Goal: Task Accomplishment & Management: Complete application form

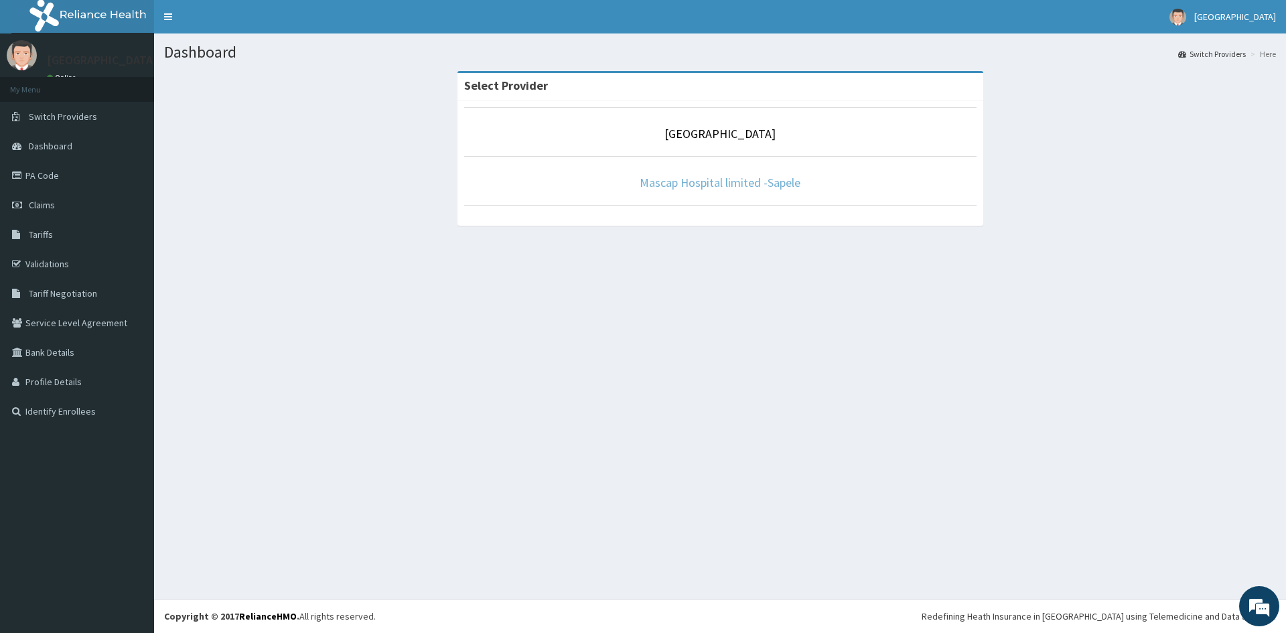
click at [673, 186] on link "Mascap Hospital limited -Sapele" at bounding box center [719, 182] width 161 height 15
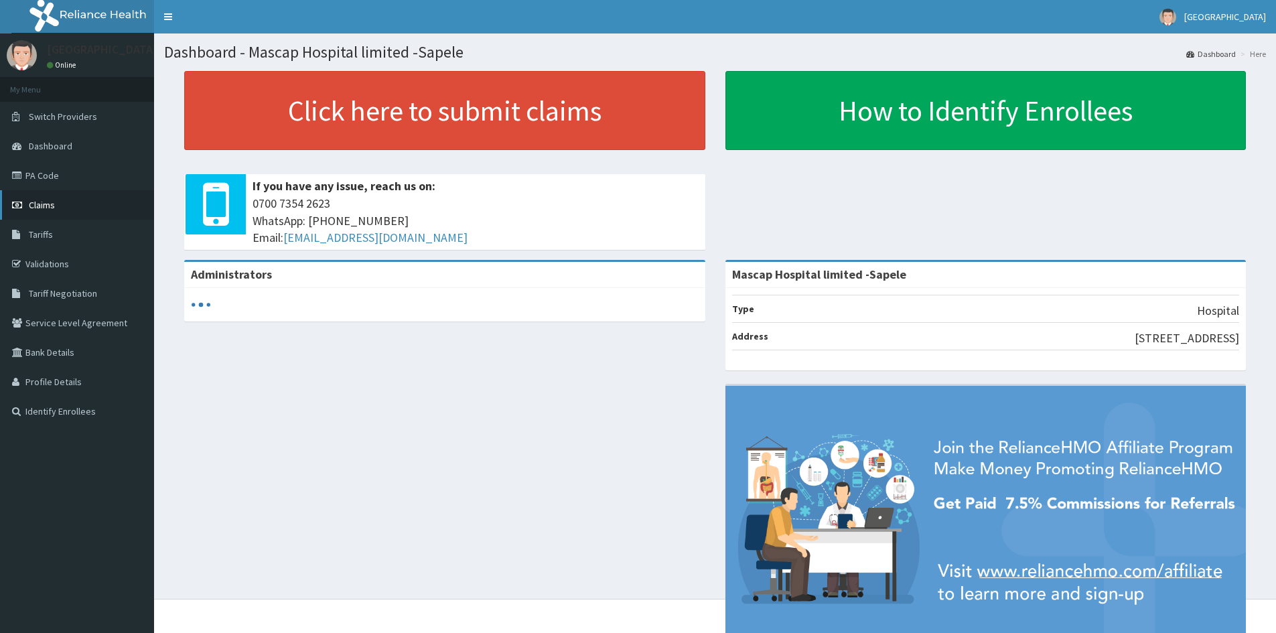
click at [35, 208] on span "Claims" at bounding box center [42, 205] width 26 height 12
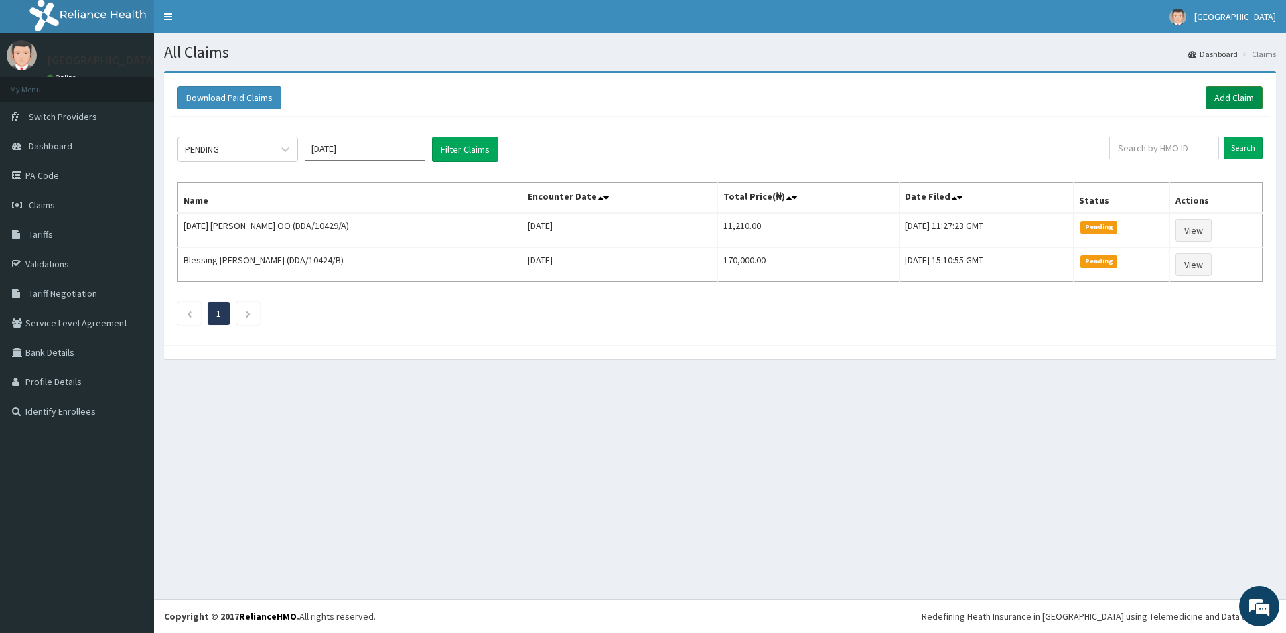
click at [1223, 104] on link "Add Claim" at bounding box center [1233, 97] width 57 height 23
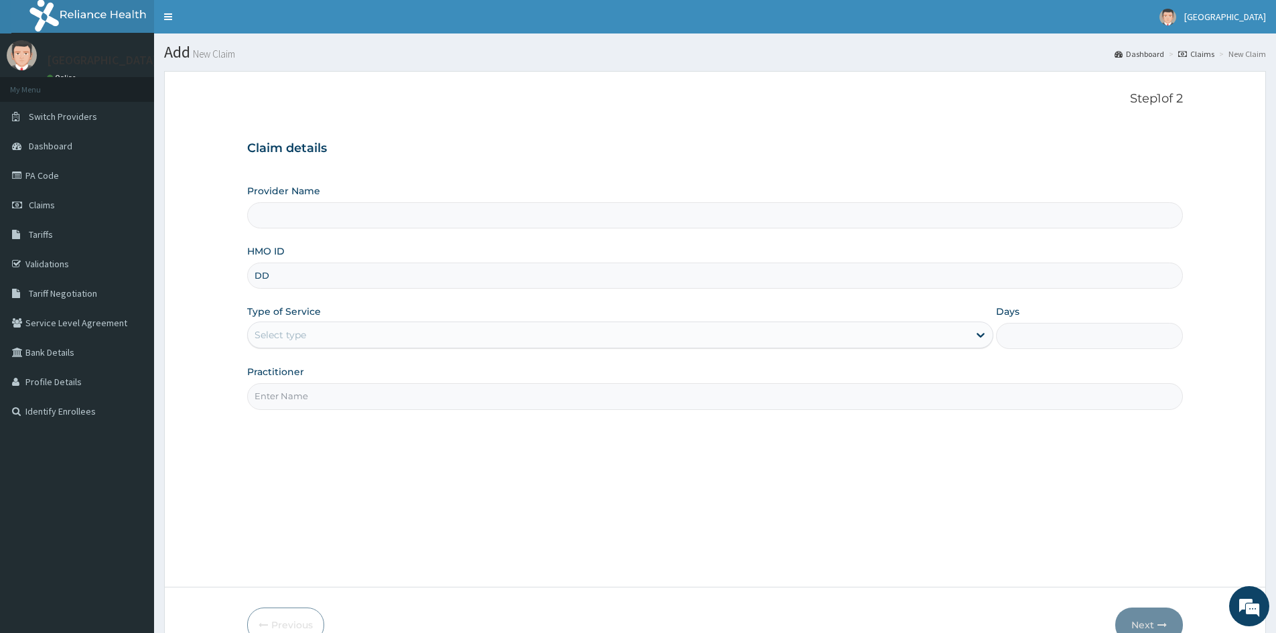
type input "DDA"
type input "Mascap Hospital limited -Sapele"
type input "DDA/10437/B"
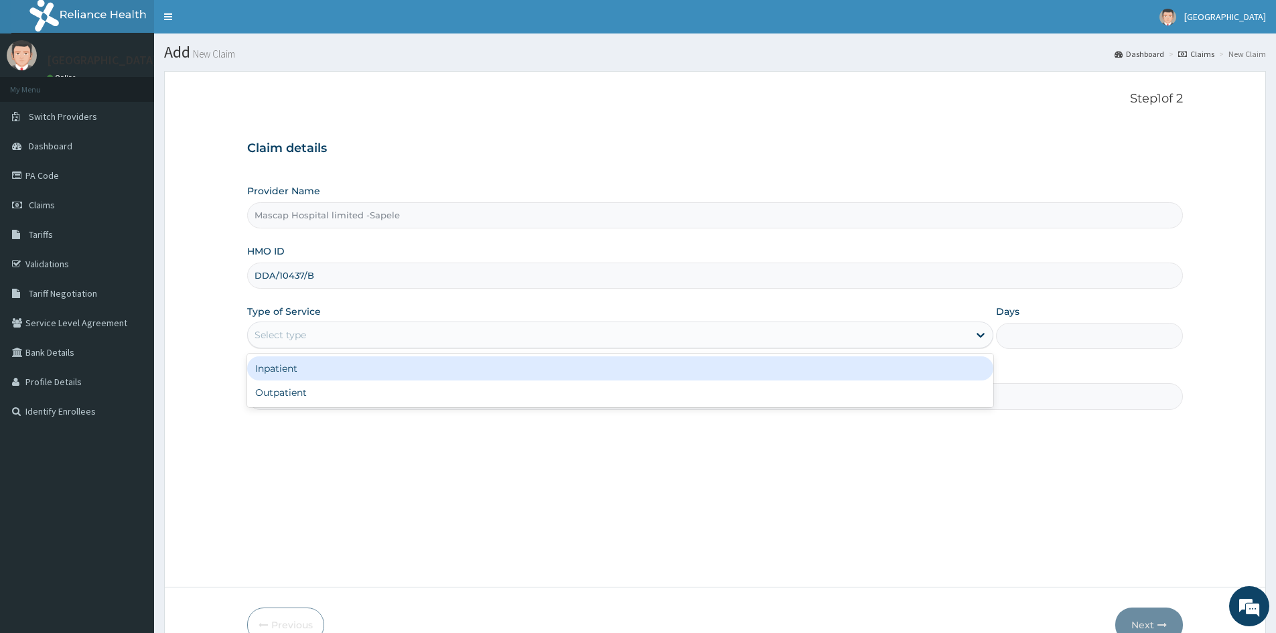
click at [303, 339] on div "Select type" at bounding box center [280, 334] width 52 height 13
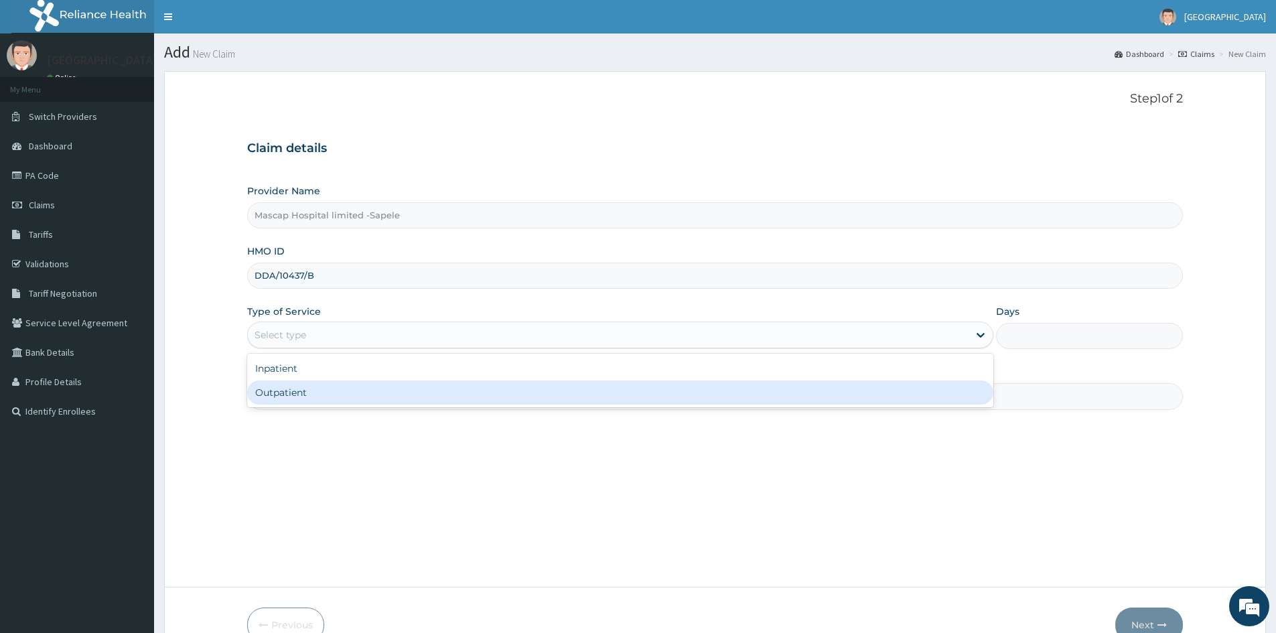
click at [299, 401] on div "Outpatient" at bounding box center [620, 392] width 746 height 24
type input "1"
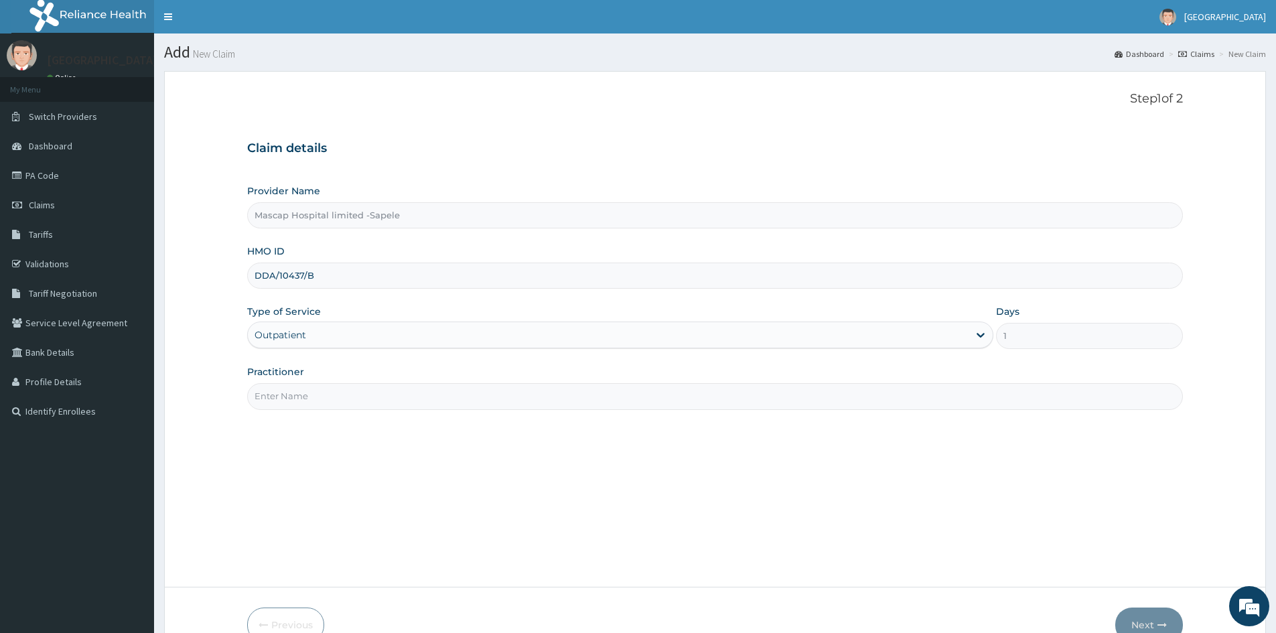
click at [297, 387] on input "Practitioner" at bounding box center [714, 396] width 935 height 26
type input "DR UCHE"
click at [1154, 617] on button "Next" at bounding box center [1149, 624] width 68 height 35
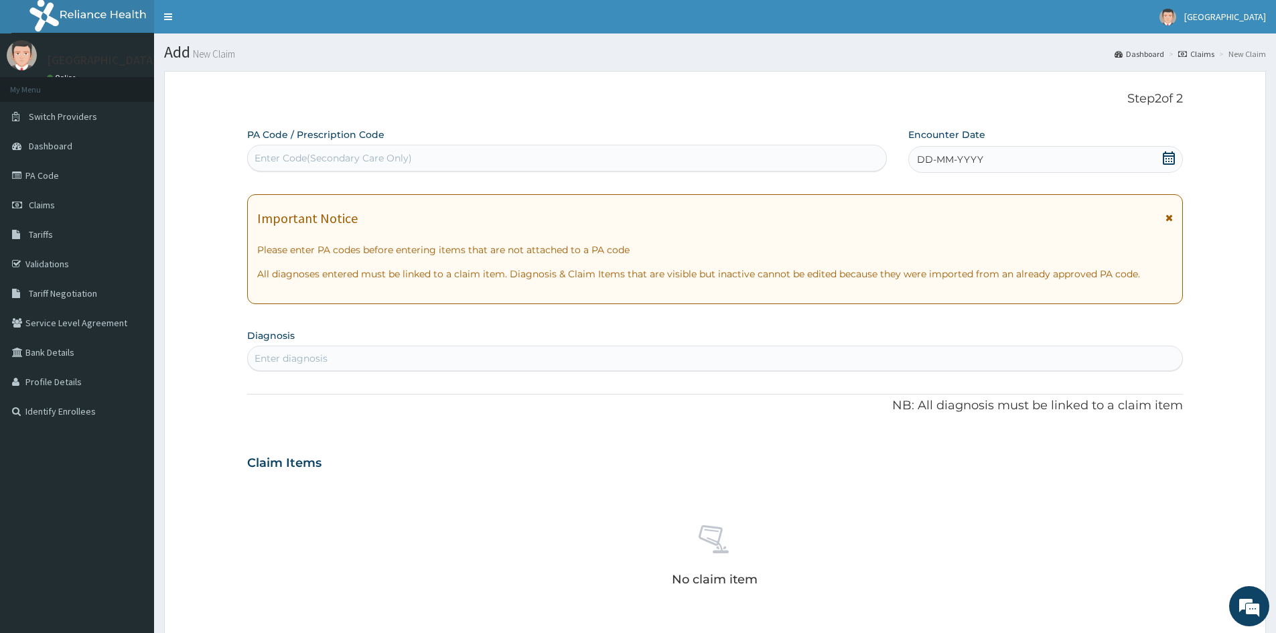
click at [929, 156] on span "DD-MM-YYYY" at bounding box center [950, 159] width 66 height 13
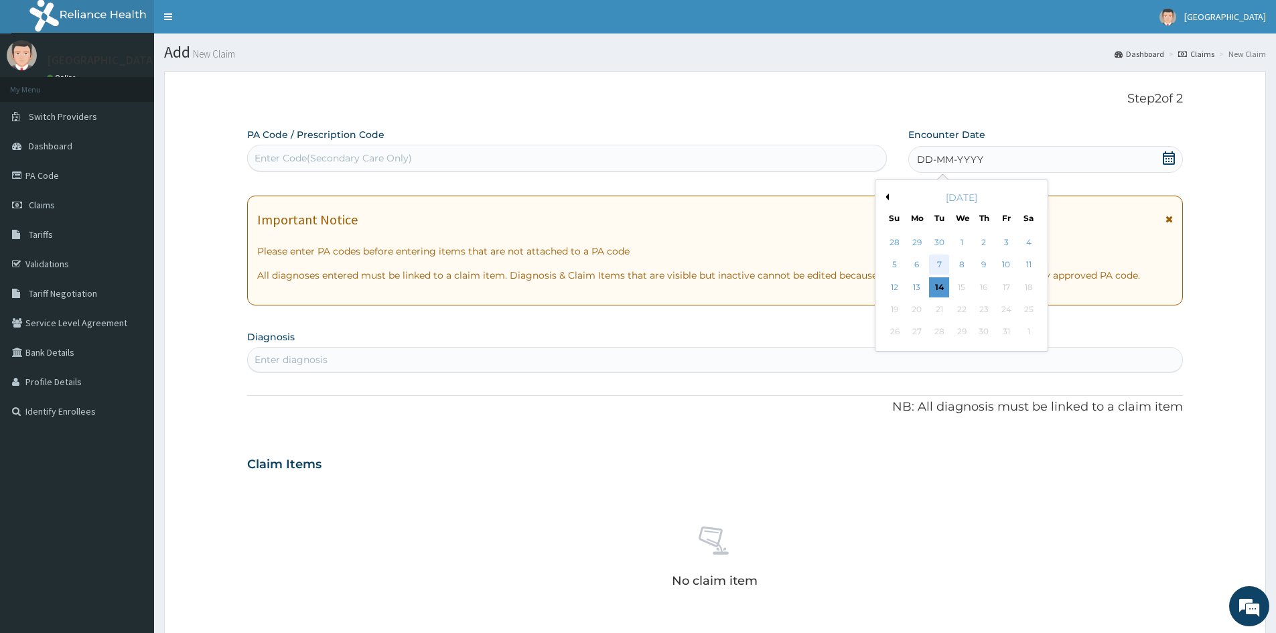
click at [937, 263] on div "7" at bounding box center [939, 265] width 20 height 20
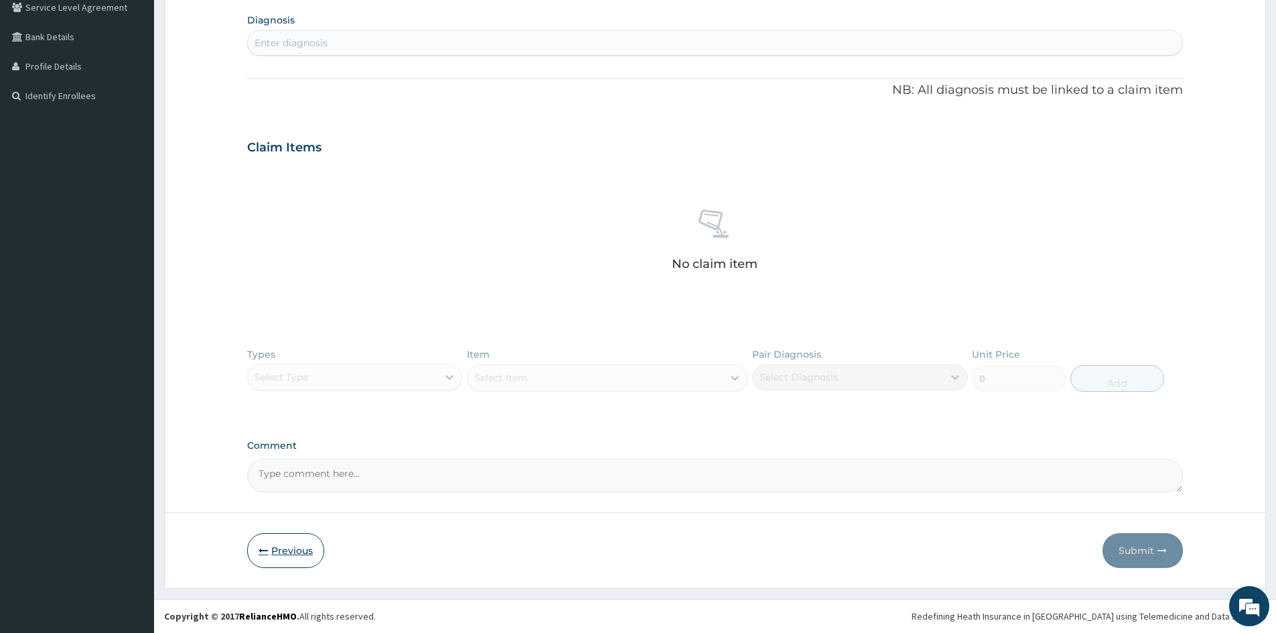
click at [281, 552] on button "Previous" at bounding box center [285, 550] width 77 height 35
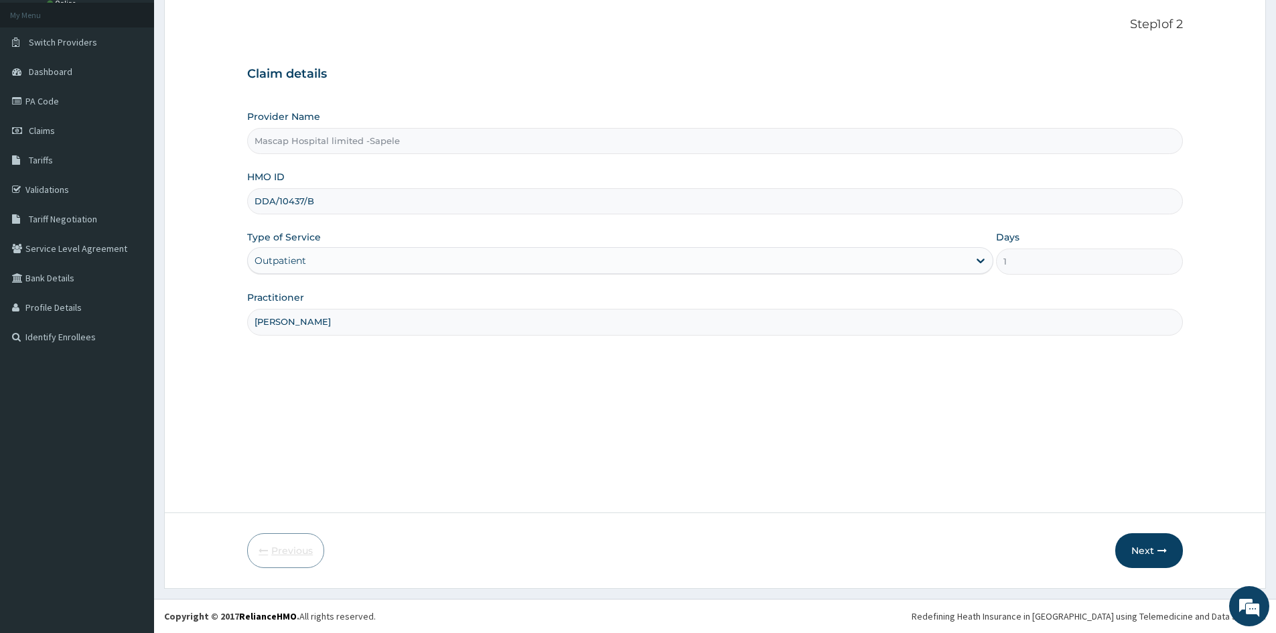
scroll to position [74, 0]
click at [1150, 548] on button "Next" at bounding box center [1149, 550] width 68 height 35
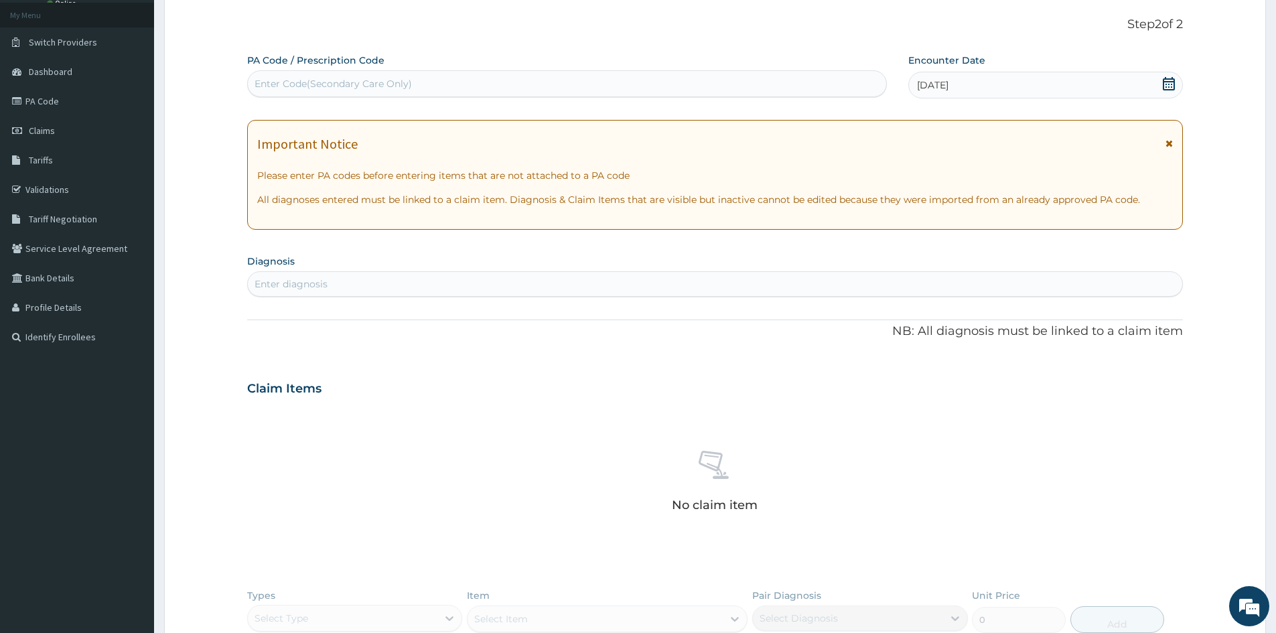
click at [459, 286] on div "Enter diagnosis" at bounding box center [715, 283] width 934 height 21
type input "U"
type input "C"
type input "P"
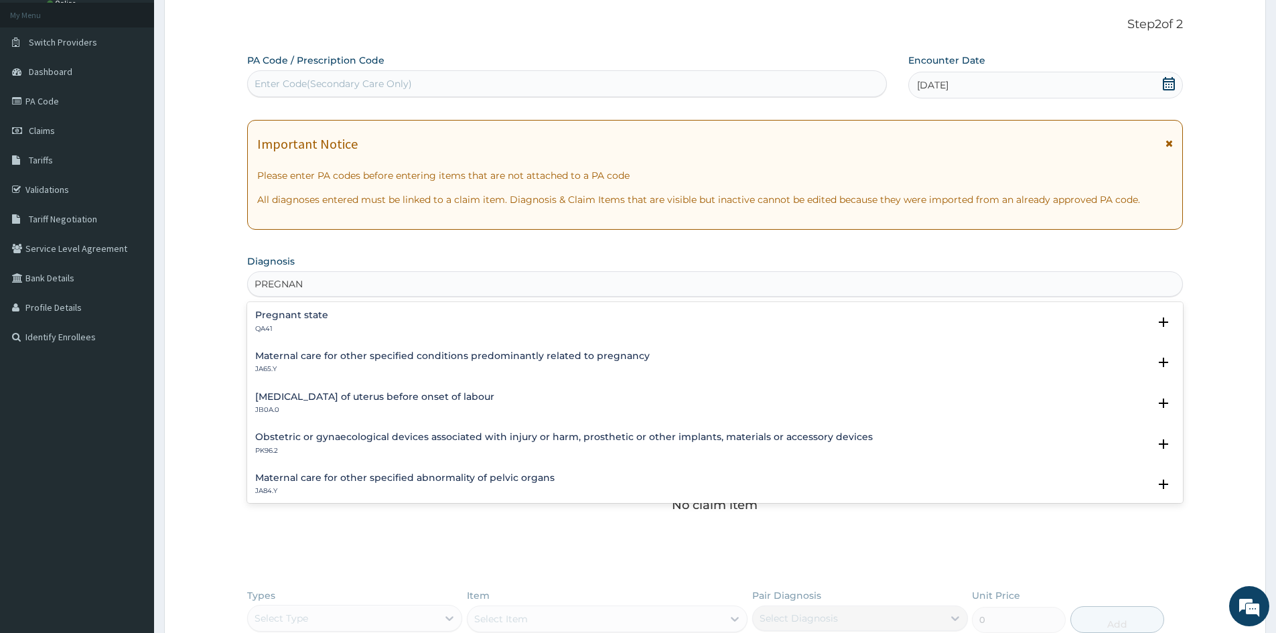
type input "PREGNANC"
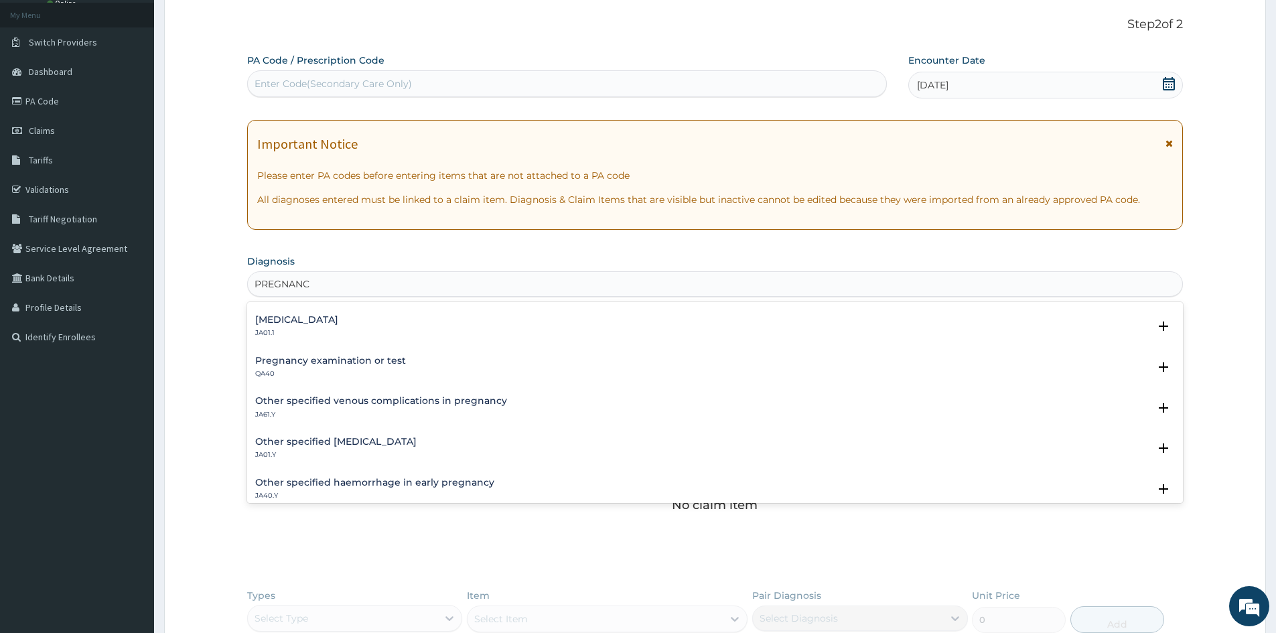
scroll to position [67, 0]
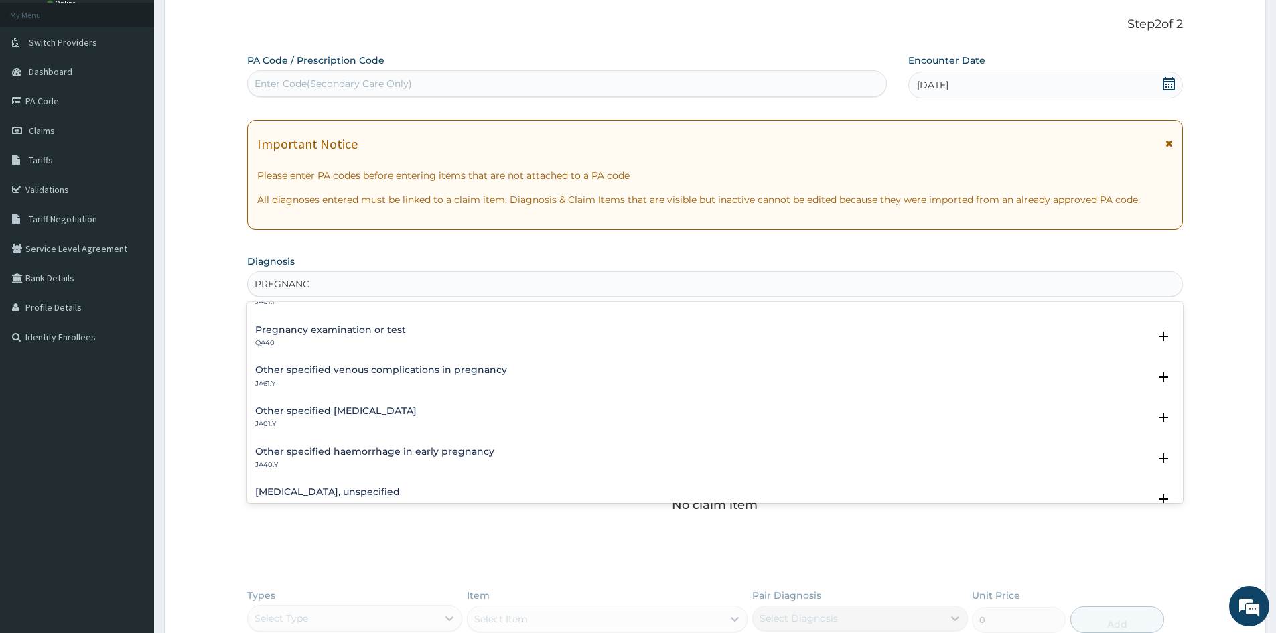
click at [315, 333] on h4 "Pregnancy examination or test" at bounding box center [330, 330] width 151 height 10
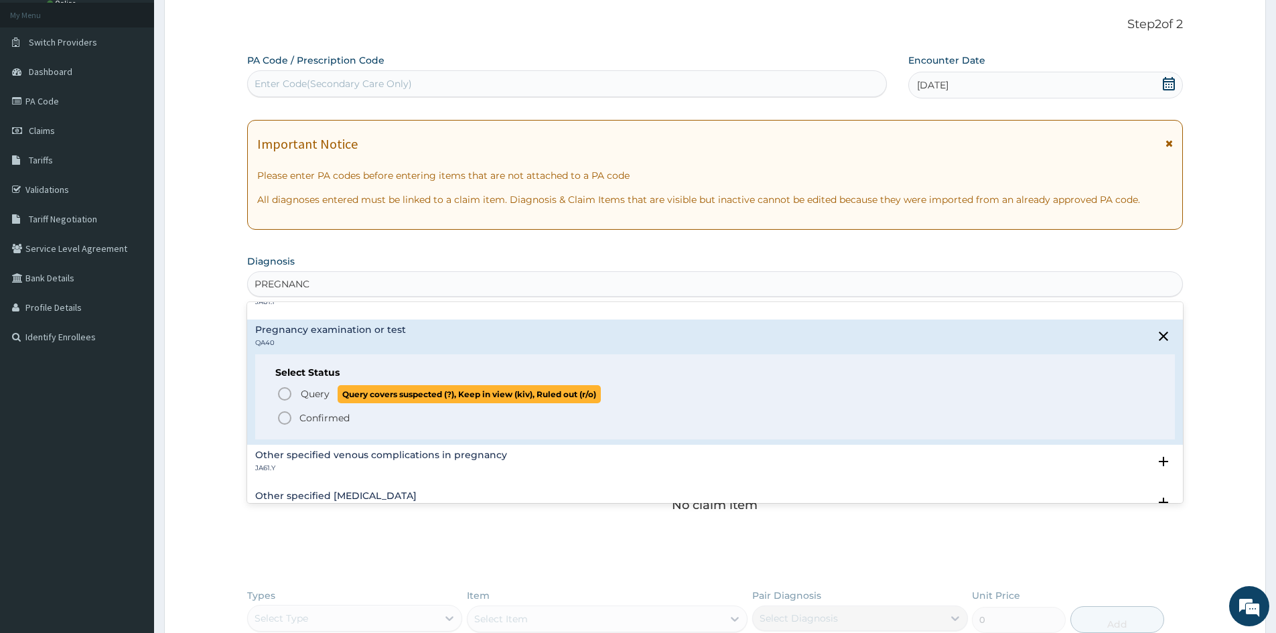
click at [283, 393] on icon "status option query" at bounding box center [285, 394] width 16 height 16
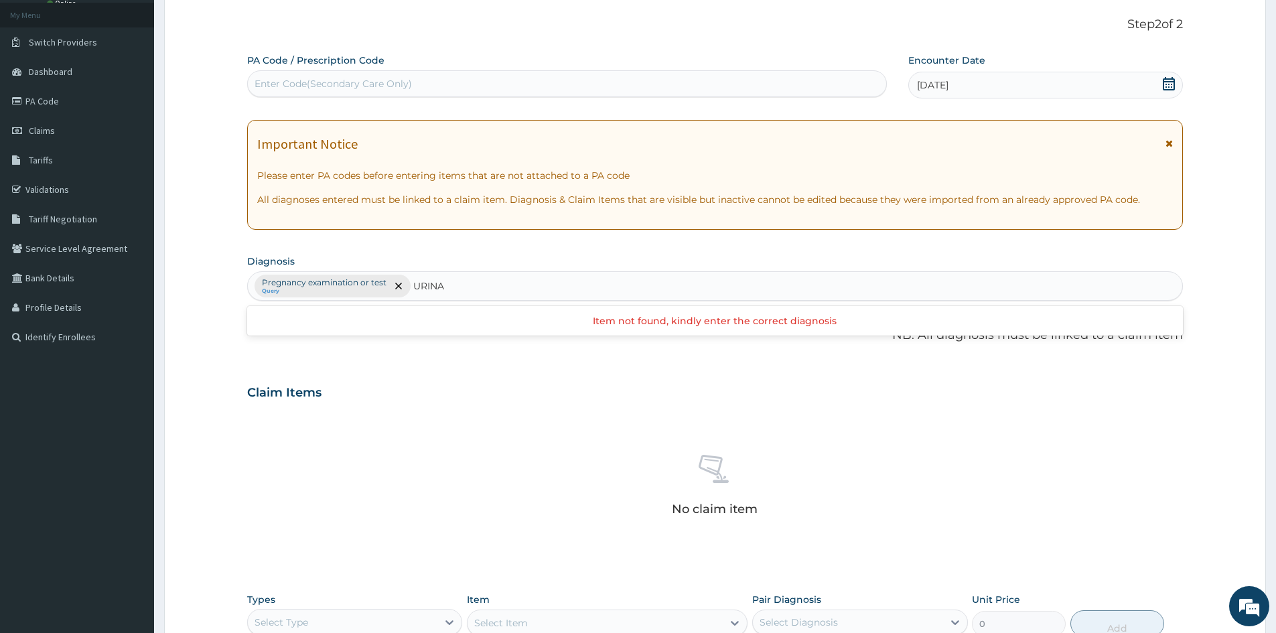
type input "URIN"
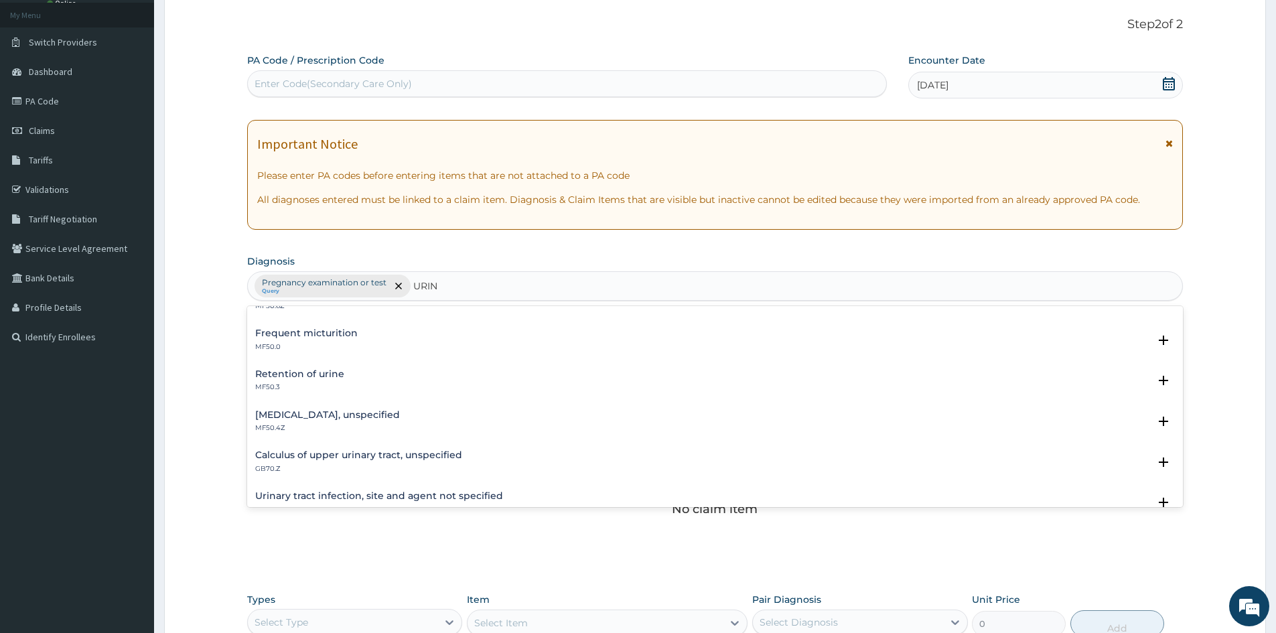
scroll to position [134, 0]
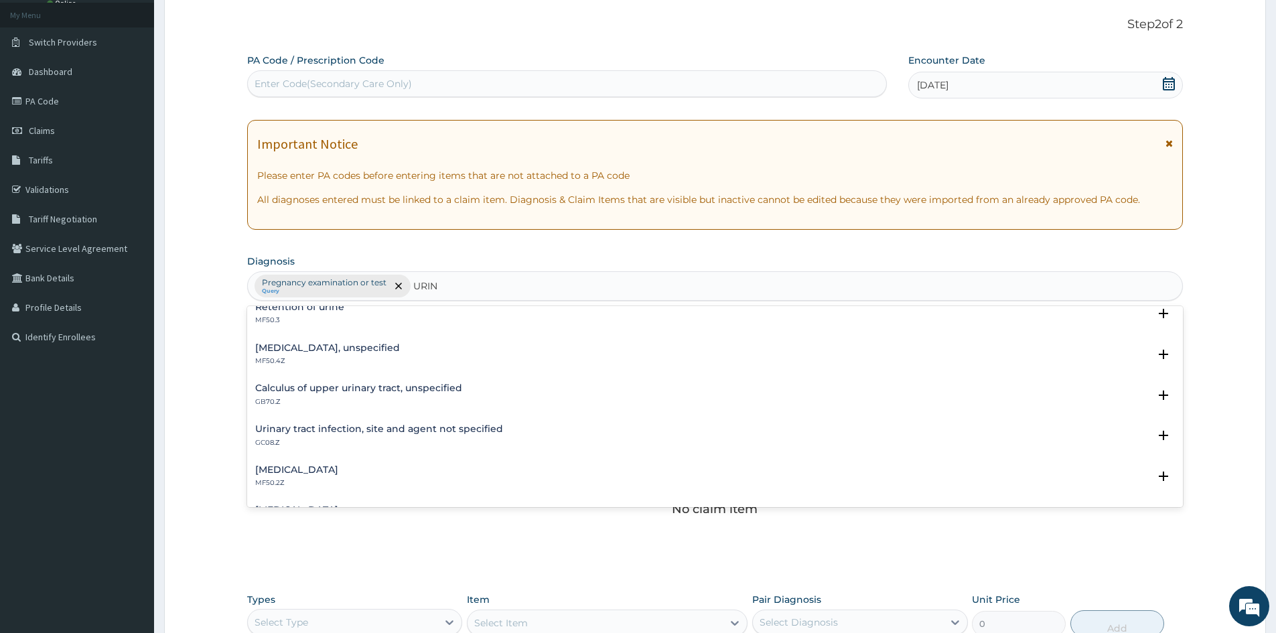
click at [331, 428] on h4 "Urinary tract infection, site and agent not specified" at bounding box center [379, 429] width 248 height 10
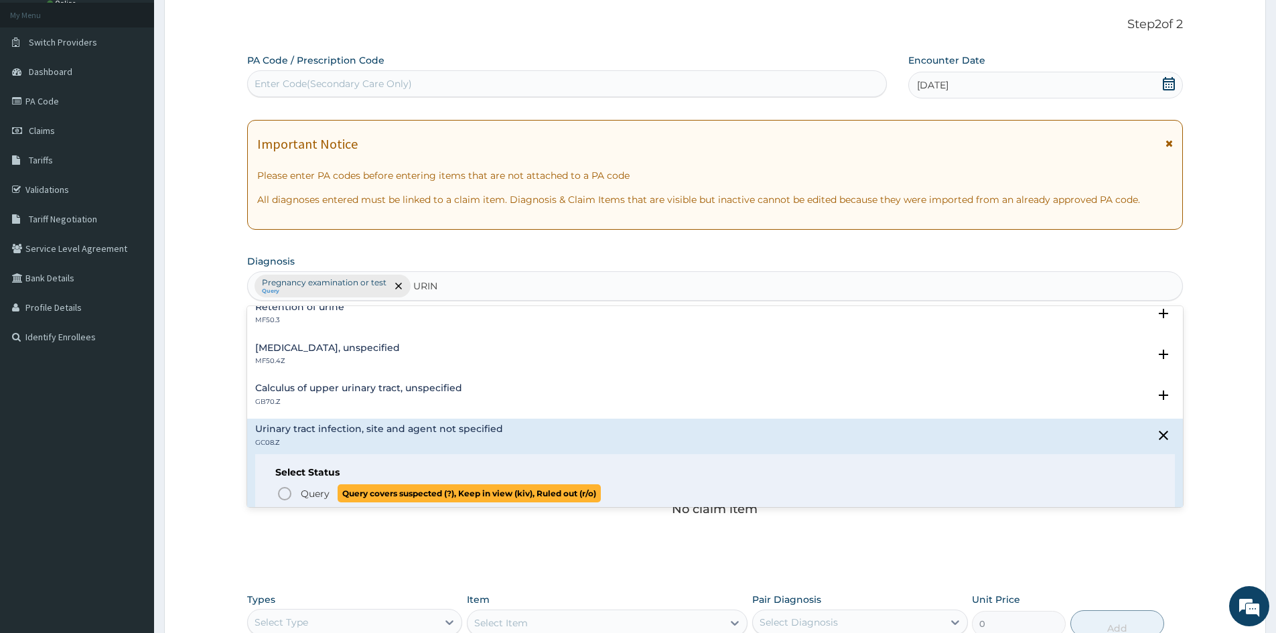
click at [287, 494] on icon "status option query" at bounding box center [285, 493] width 16 height 16
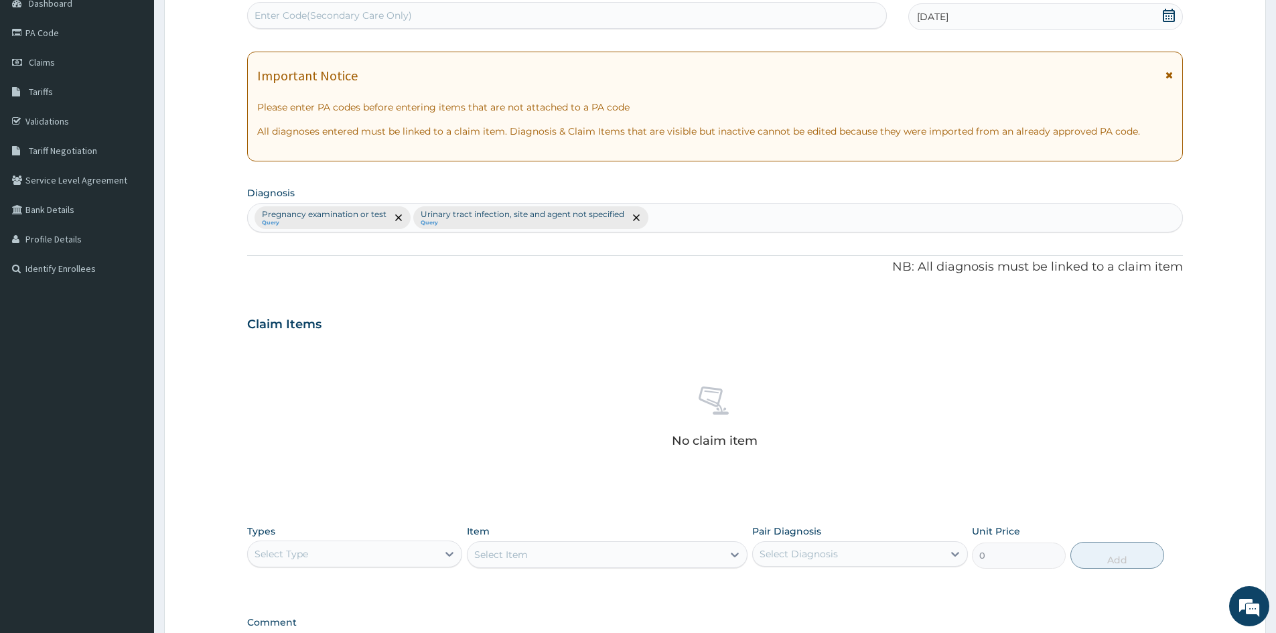
scroll to position [319, 0]
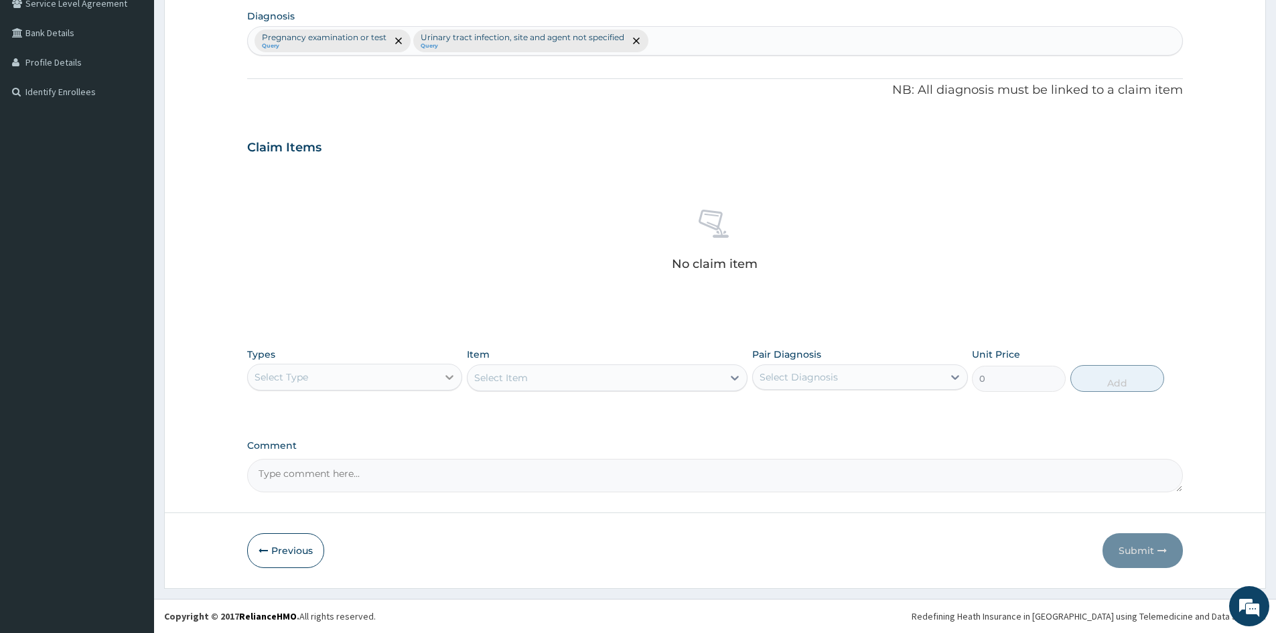
click at [448, 378] on icon at bounding box center [450, 377] width 8 height 5
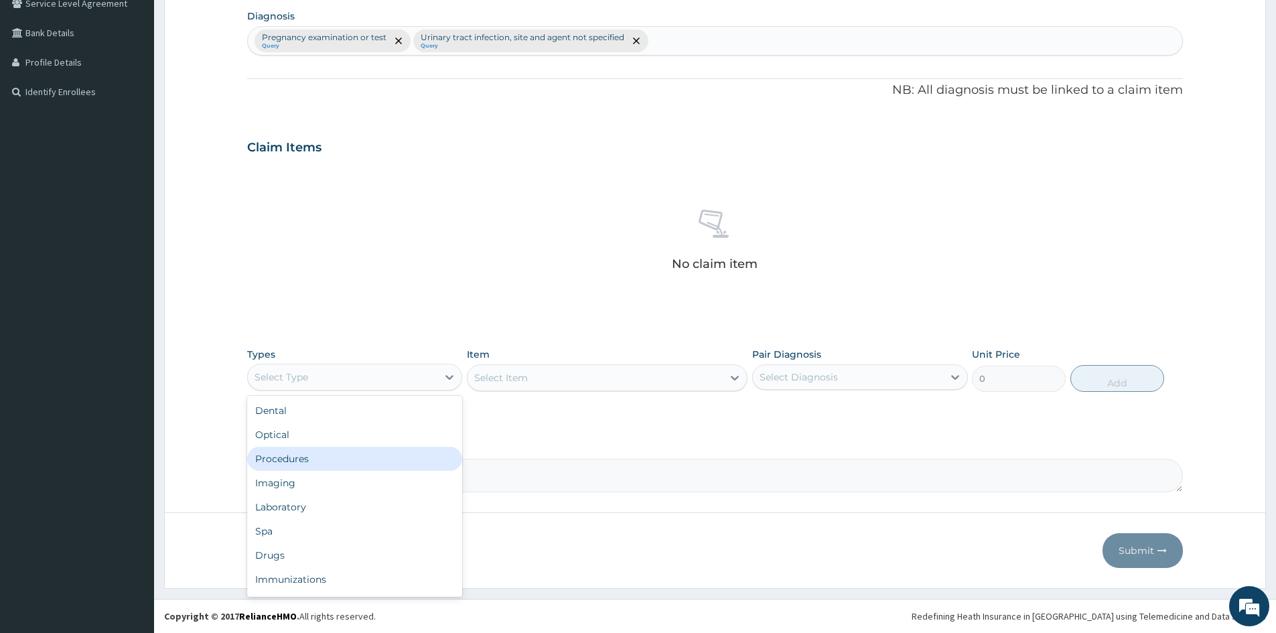
click at [335, 461] on div "Procedures" at bounding box center [354, 459] width 215 height 24
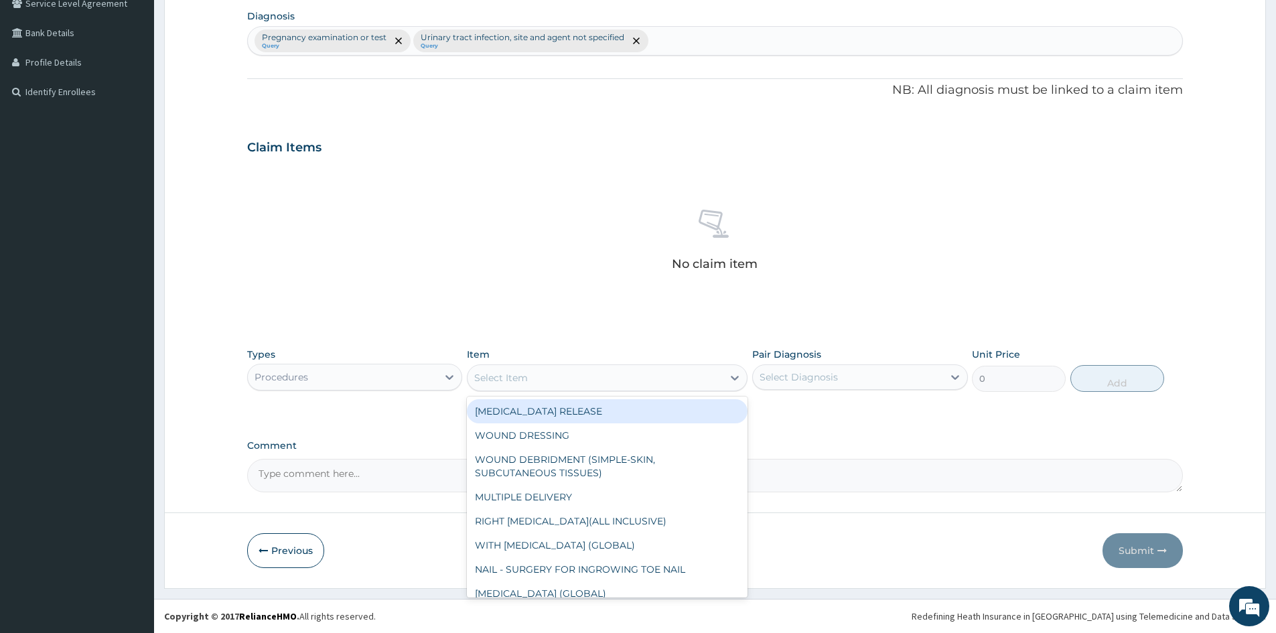
click at [577, 380] on div "Select Item" at bounding box center [594, 377] width 255 height 21
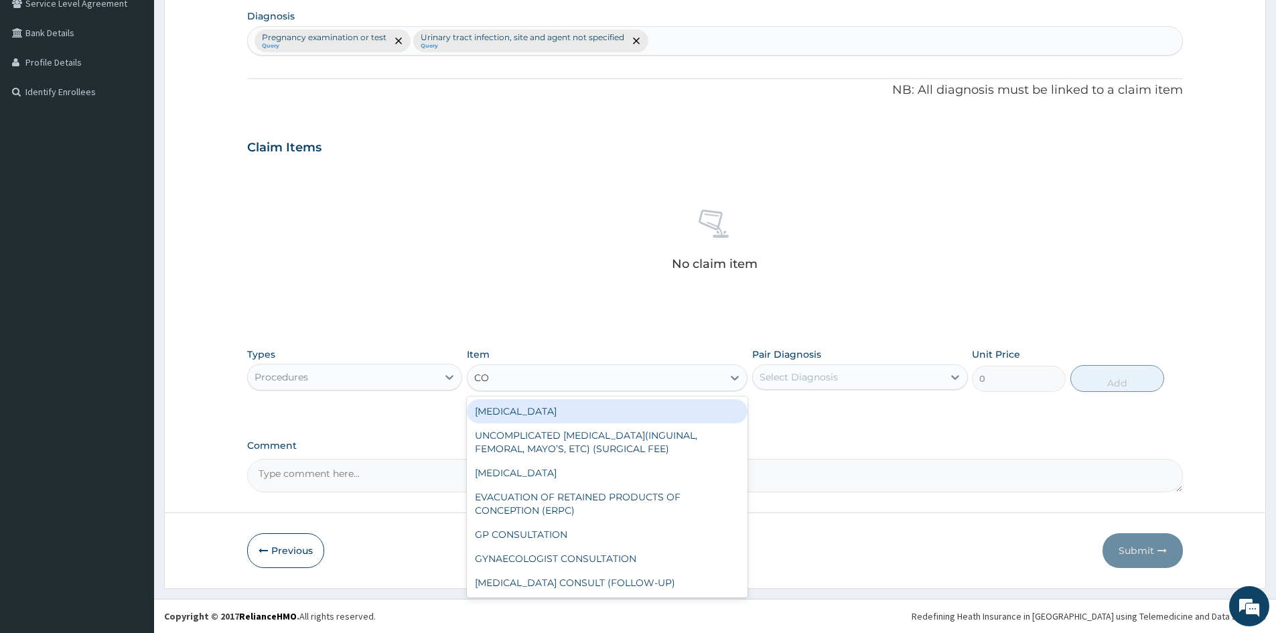
type input "CON"
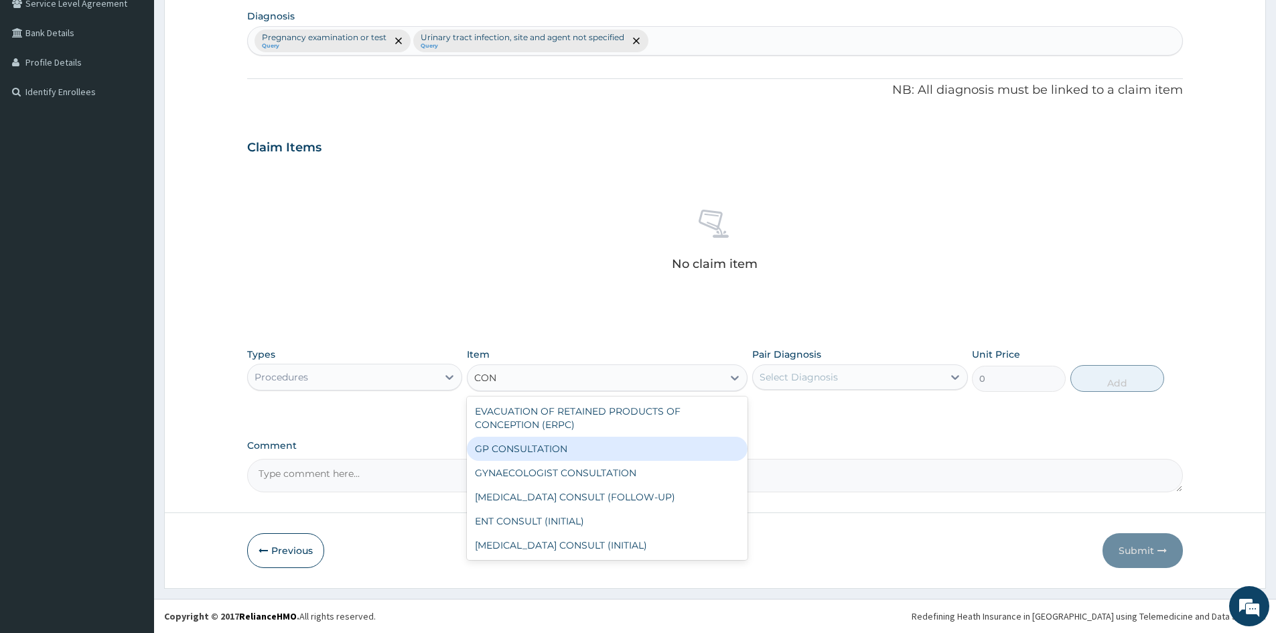
click at [559, 452] on div "GP CONSULTATION" at bounding box center [607, 449] width 281 height 24
type input "1500"
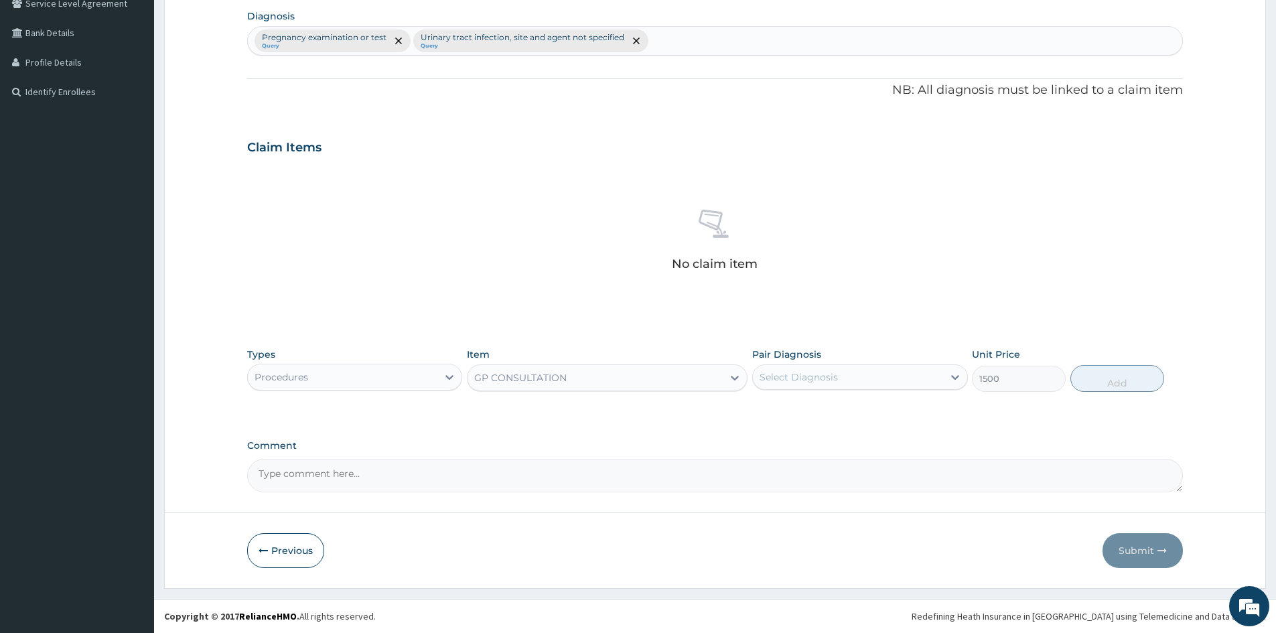
click at [836, 368] on div "Select Diagnosis" at bounding box center [848, 376] width 190 height 21
click at [762, 412] on input "checkbox" at bounding box center [764, 410] width 9 height 9
checkbox input "true"
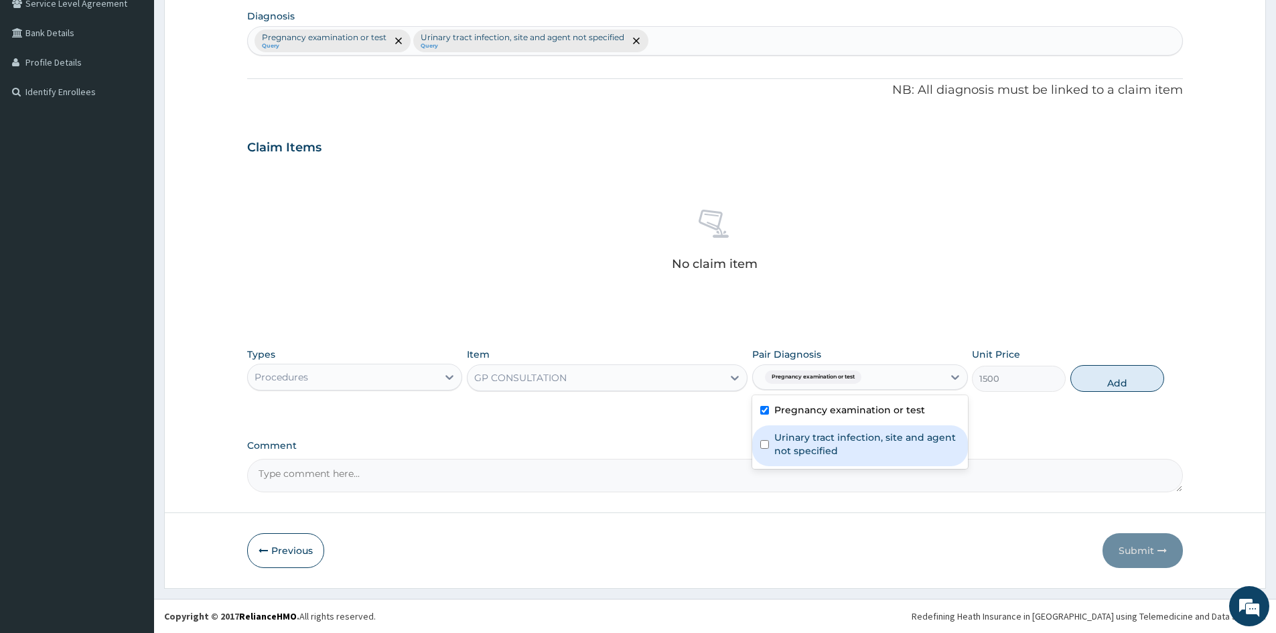
click at [763, 441] on input "checkbox" at bounding box center [764, 444] width 9 height 9
checkbox input "true"
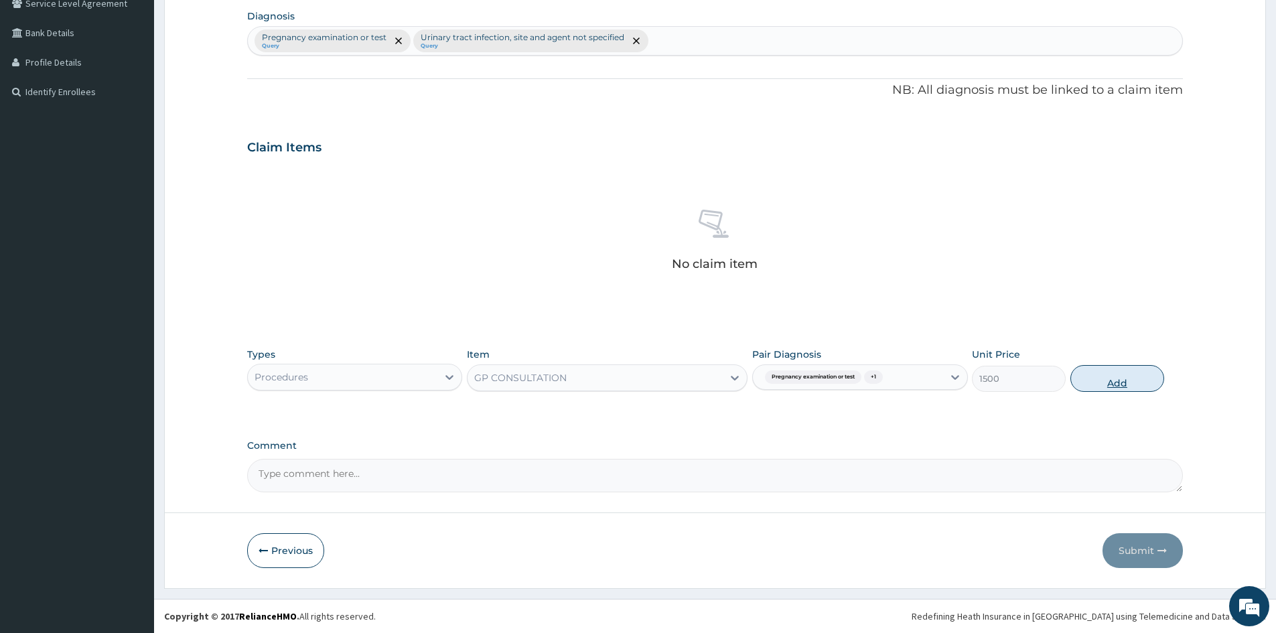
click at [1116, 380] on button "Add" at bounding box center [1117, 378] width 94 height 27
type input "0"
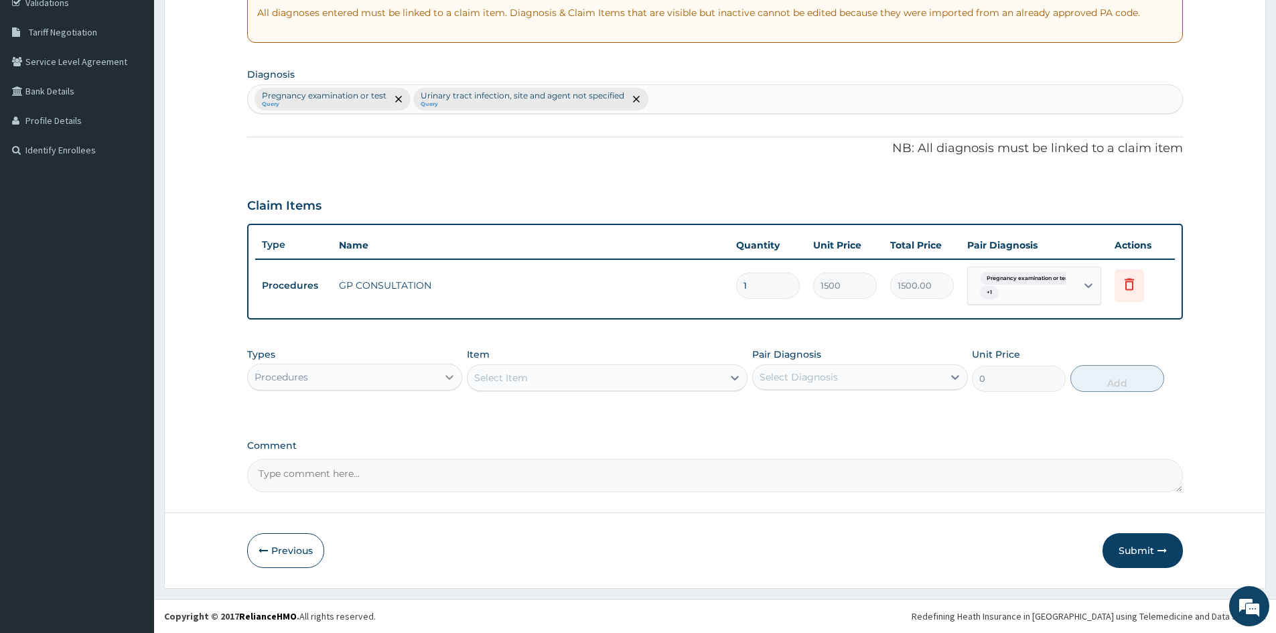
click at [445, 378] on icon at bounding box center [449, 376] width 13 height 13
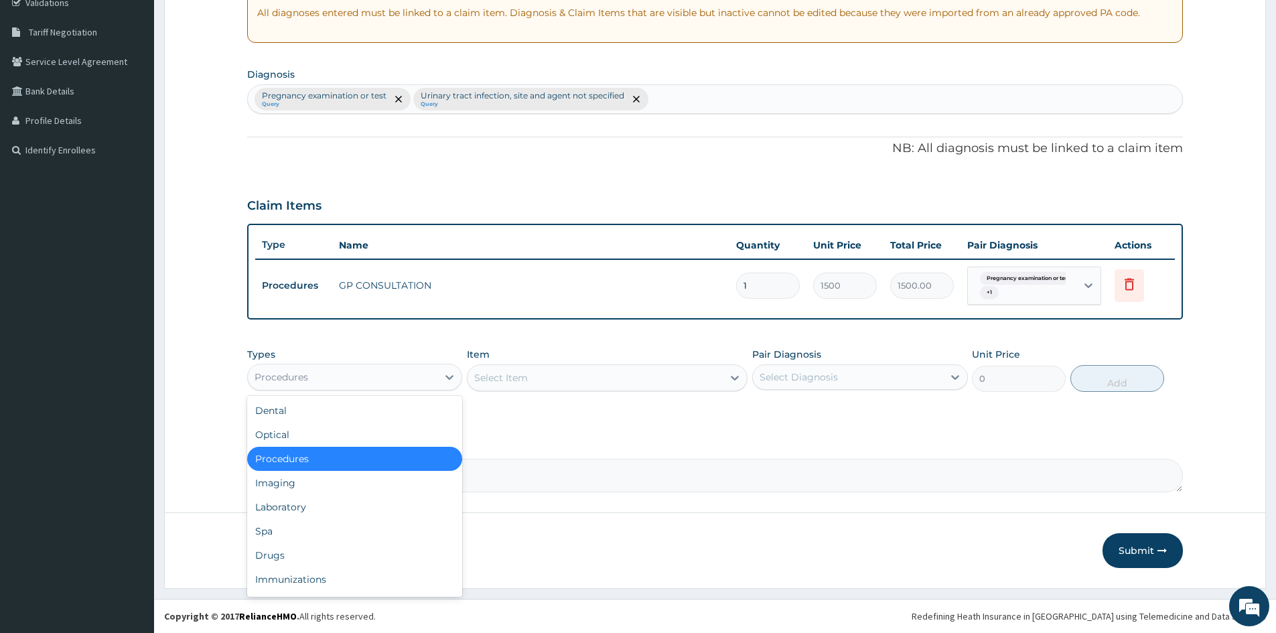
scroll to position [46, 0]
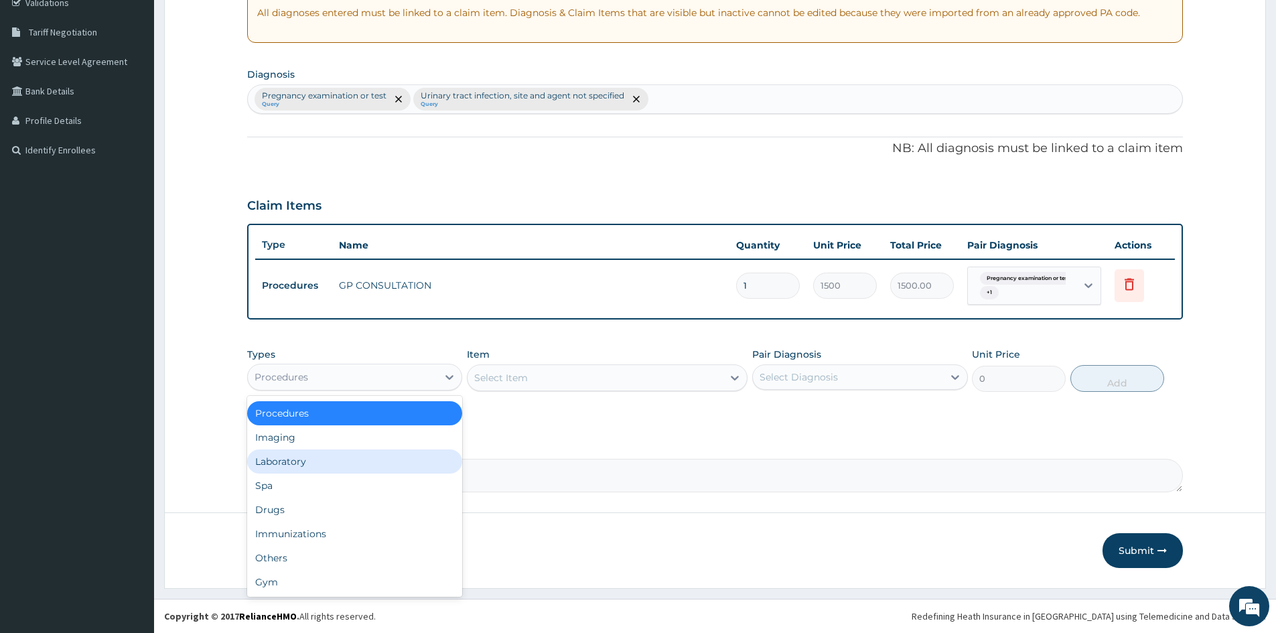
click at [313, 464] on div "Laboratory" at bounding box center [354, 461] width 215 height 24
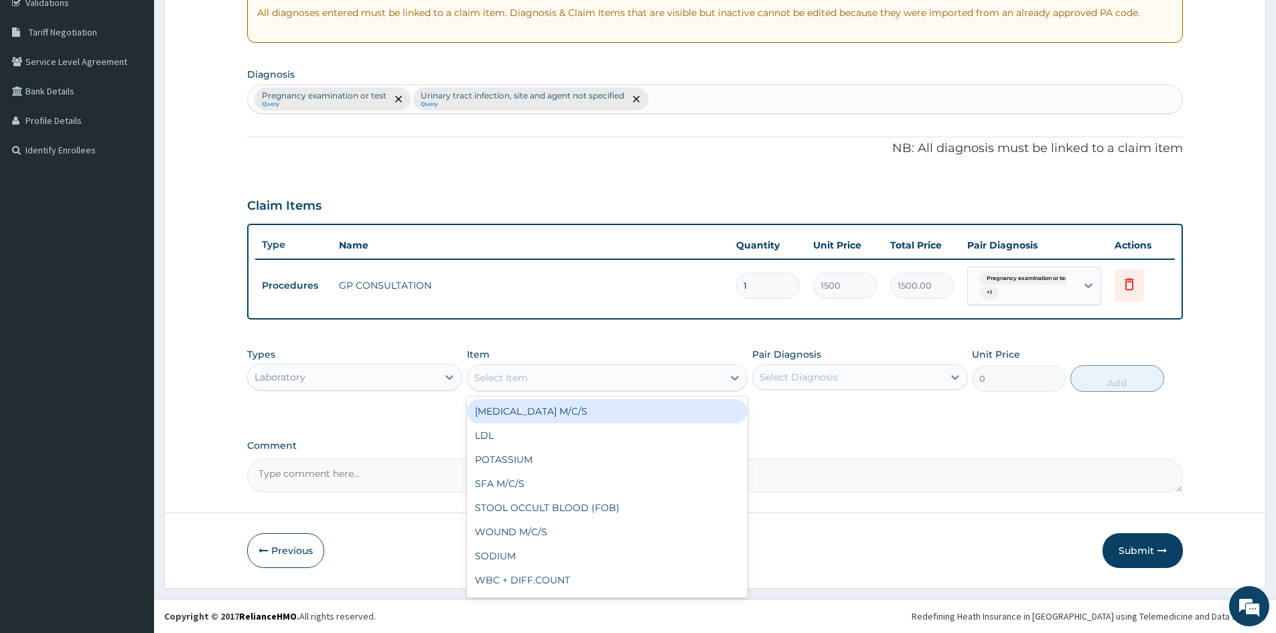
click at [563, 385] on div "Select Item" at bounding box center [594, 377] width 255 height 21
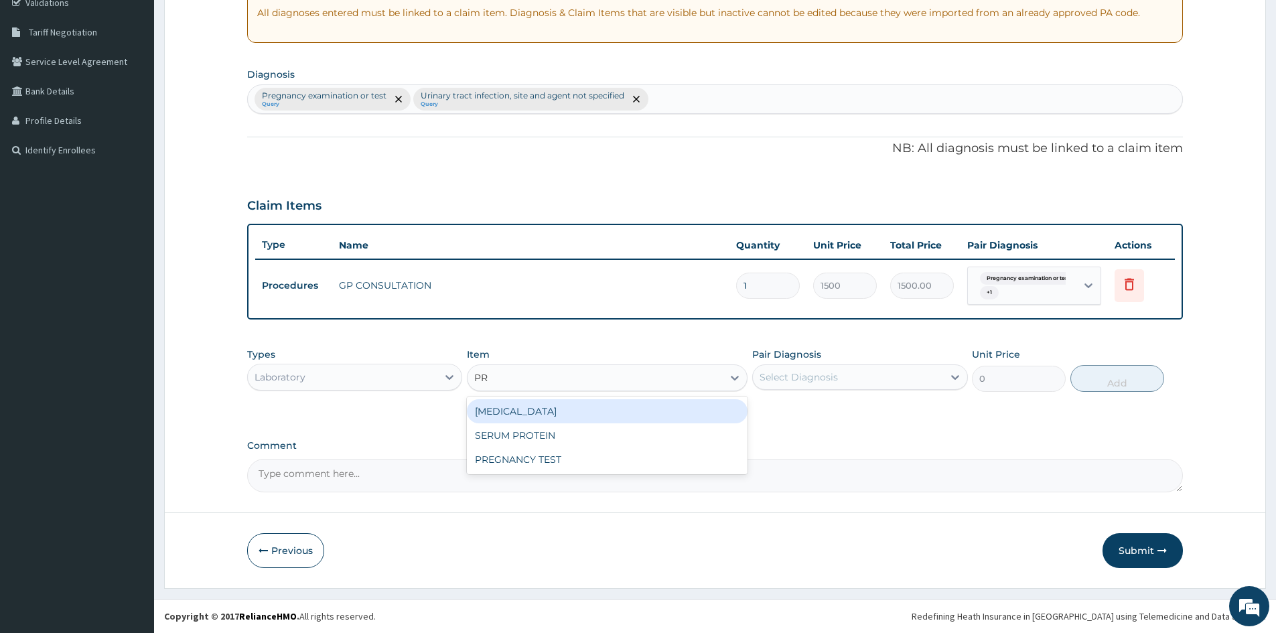
type input "PRE"
click at [560, 410] on div "PREGNANCY TEST" at bounding box center [607, 411] width 281 height 24
type input "700"
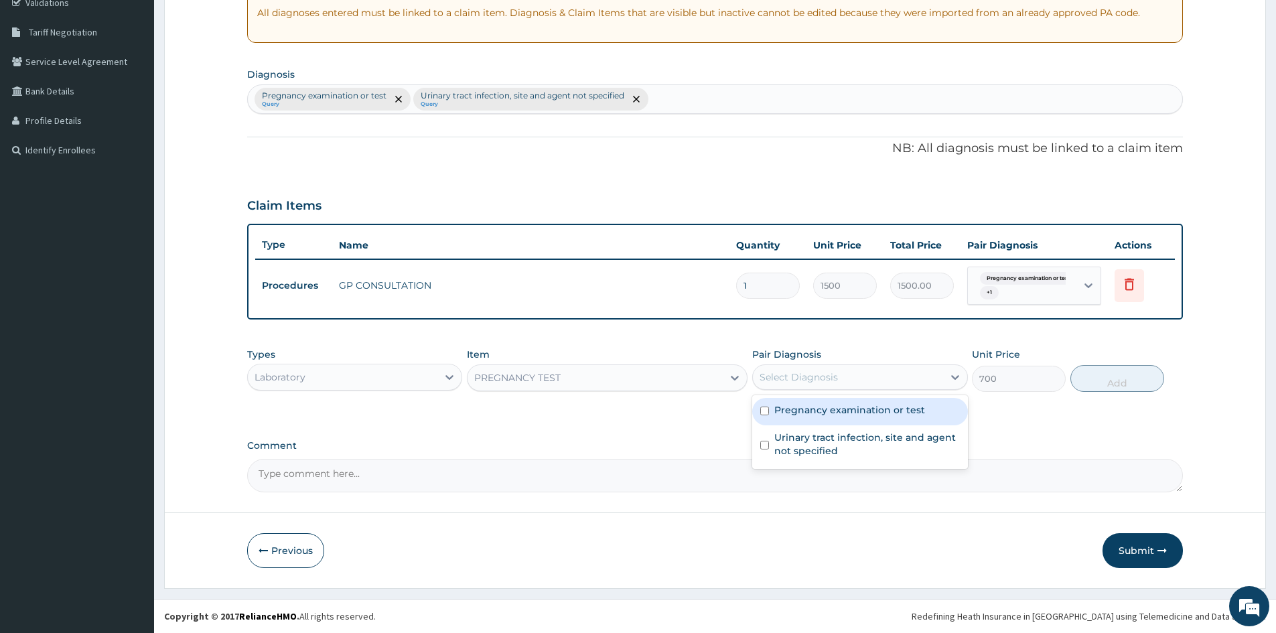
click at [860, 378] on div "Select Diagnosis" at bounding box center [848, 376] width 190 height 21
click at [762, 412] on input "checkbox" at bounding box center [764, 410] width 9 height 9
checkbox input "true"
click at [1112, 380] on button "Add" at bounding box center [1117, 378] width 94 height 27
type input "0"
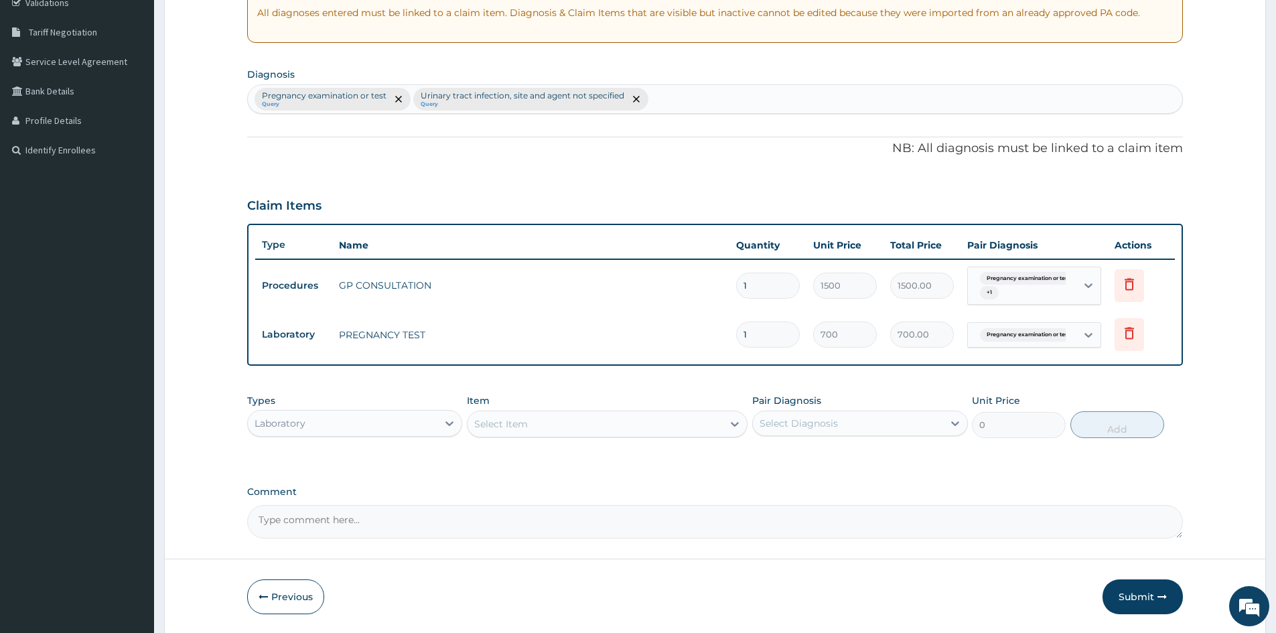
click at [572, 417] on div "Select Item" at bounding box center [594, 423] width 255 height 21
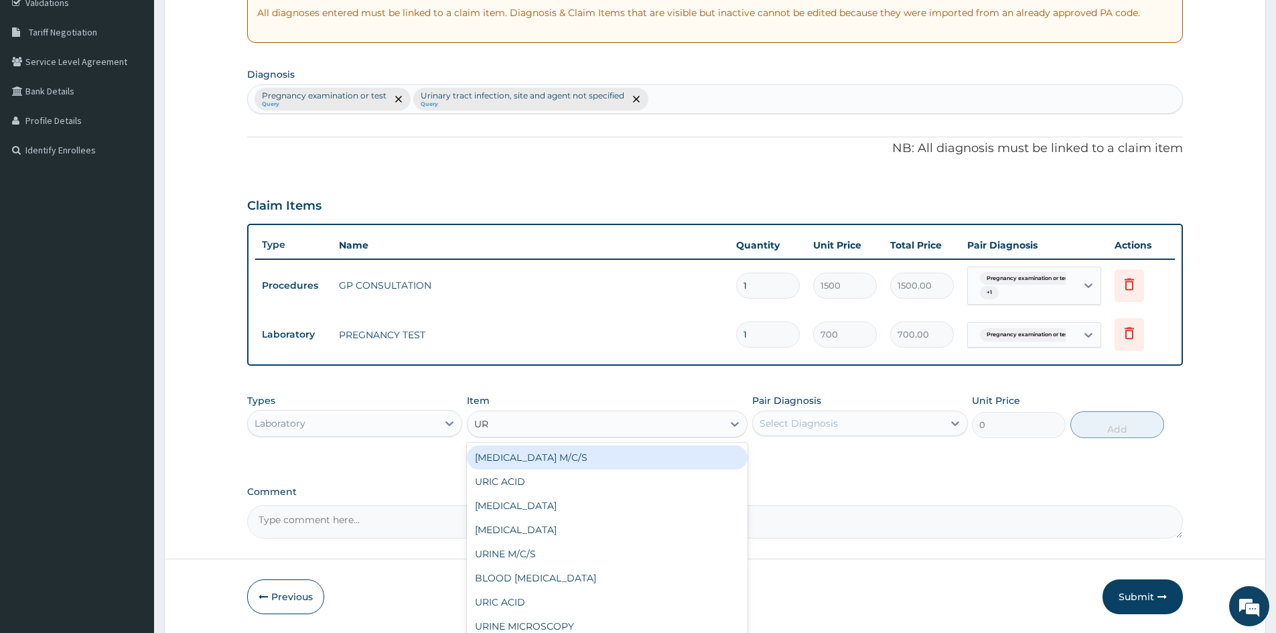
type input "URI"
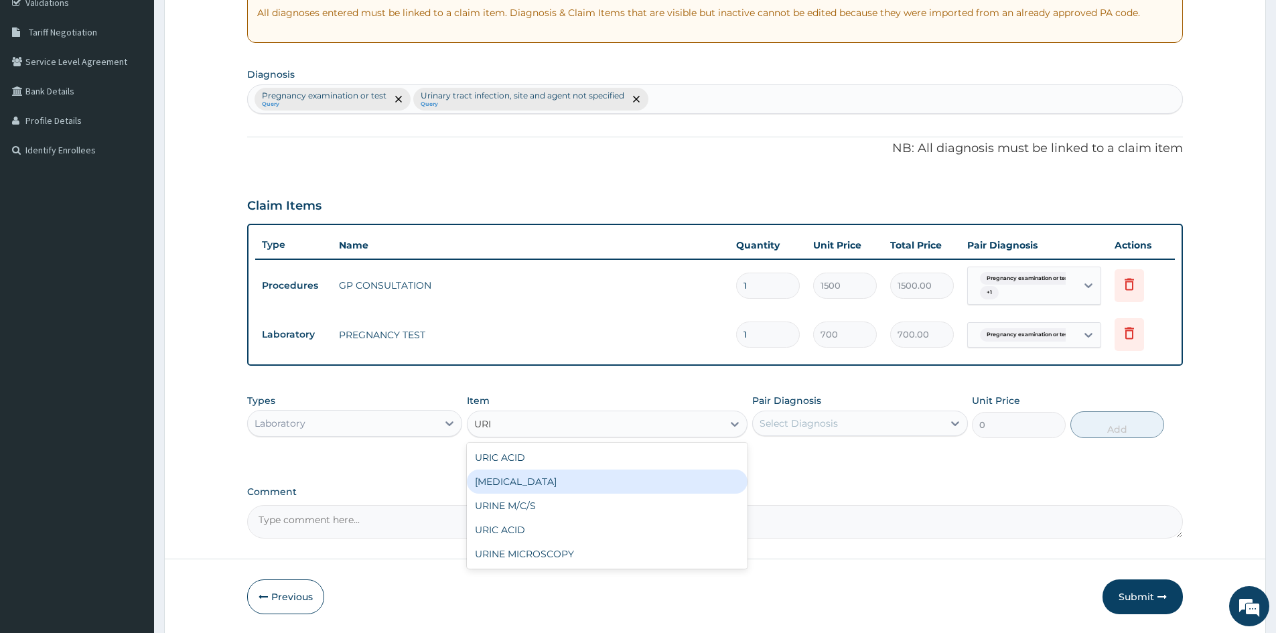
click at [554, 479] on div "URINE ANALYSIS" at bounding box center [607, 481] width 281 height 24
type input "750"
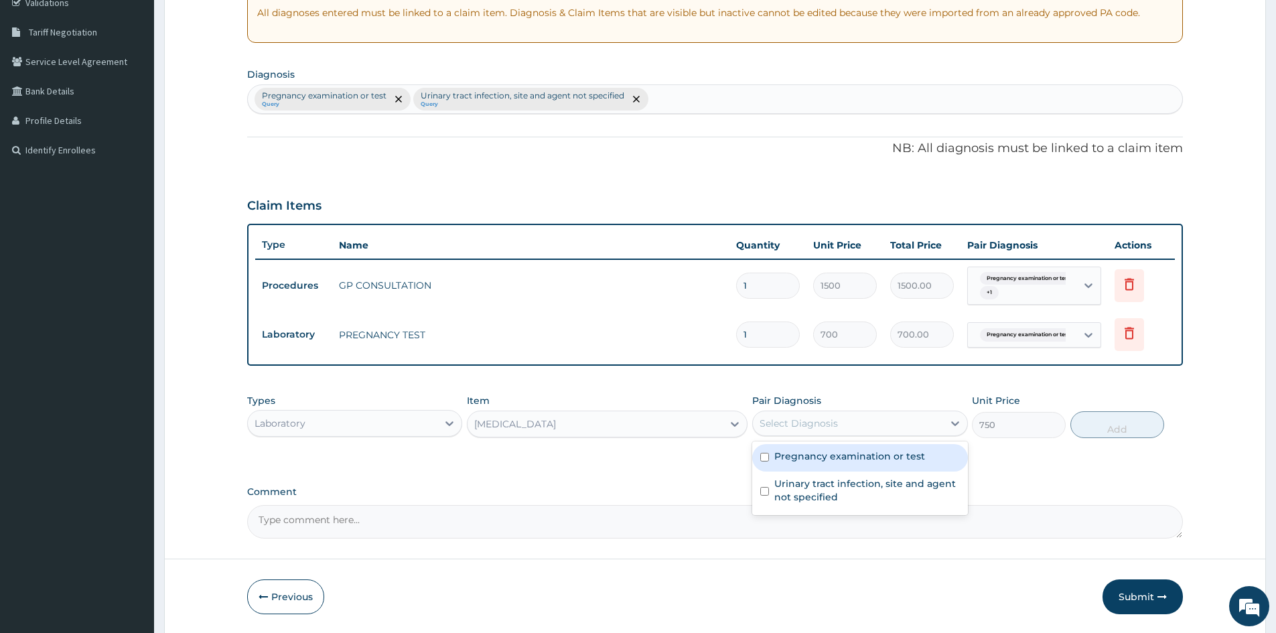
click at [836, 414] on div "Select Diagnosis" at bounding box center [848, 422] width 190 height 21
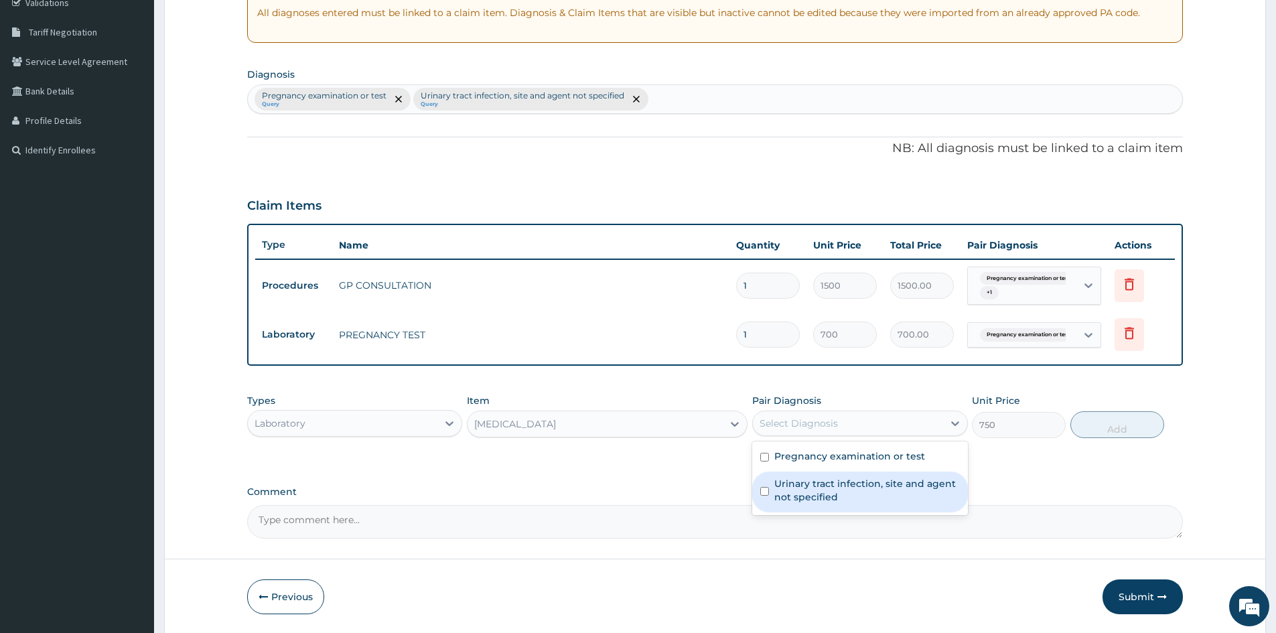
click at [757, 489] on div "Urinary tract infection, site and agent not specified" at bounding box center [859, 491] width 215 height 41
checkbox input "true"
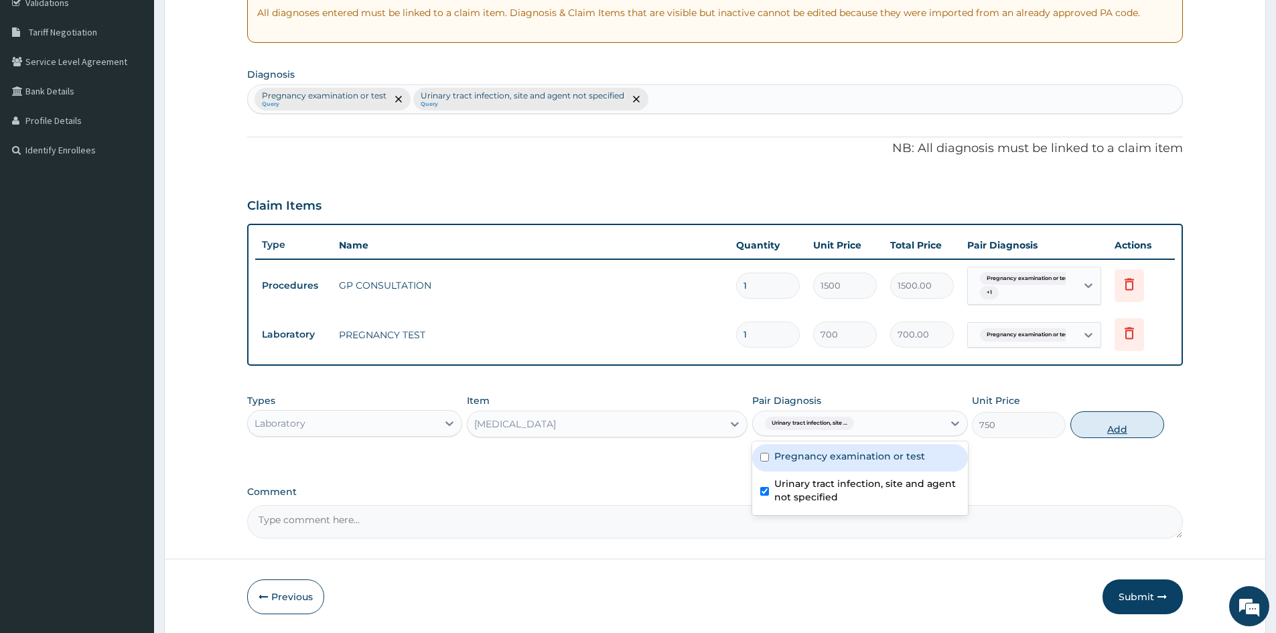
click at [1106, 428] on button "Add" at bounding box center [1117, 424] width 94 height 27
type input "0"
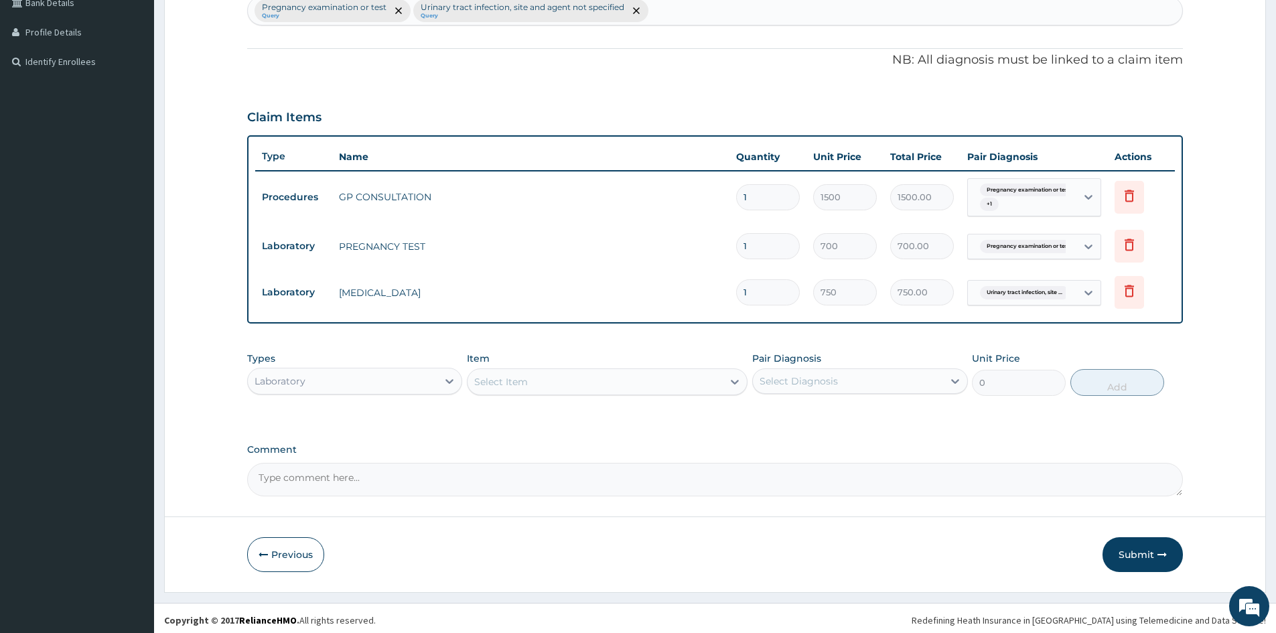
scroll to position [354, 0]
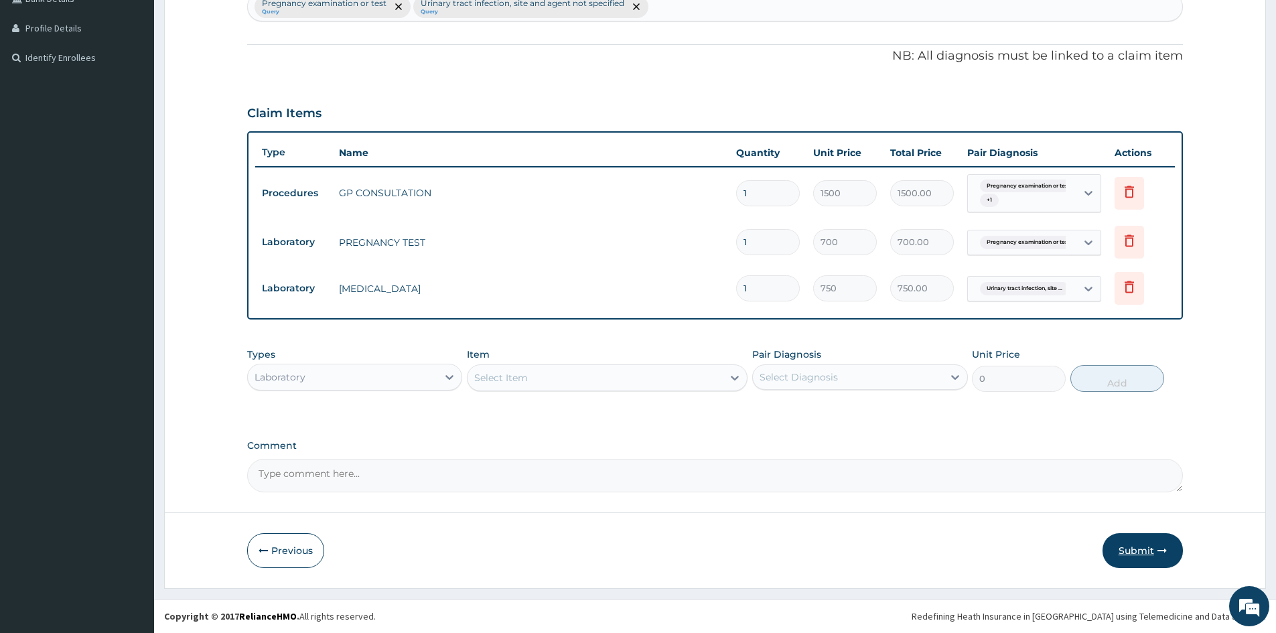
click at [1143, 552] on button "Submit" at bounding box center [1142, 550] width 80 height 35
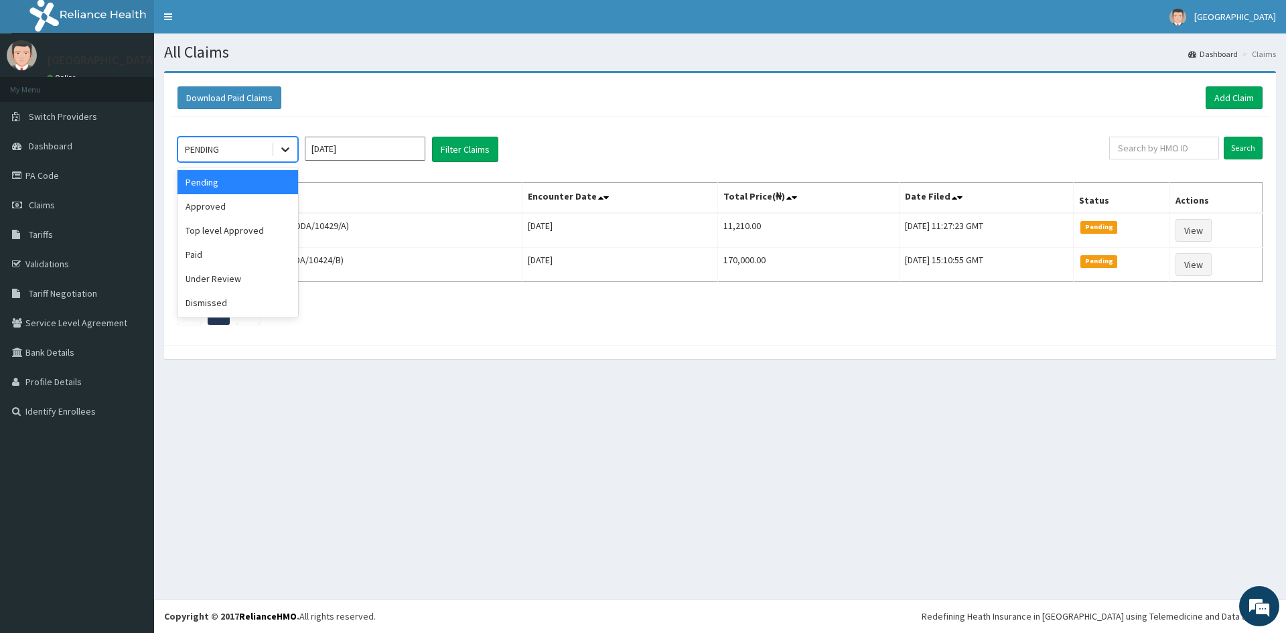
click at [287, 146] on icon at bounding box center [285, 149] width 13 height 13
click at [197, 206] on div "Approved" at bounding box center [237, 206] width 121 height 24
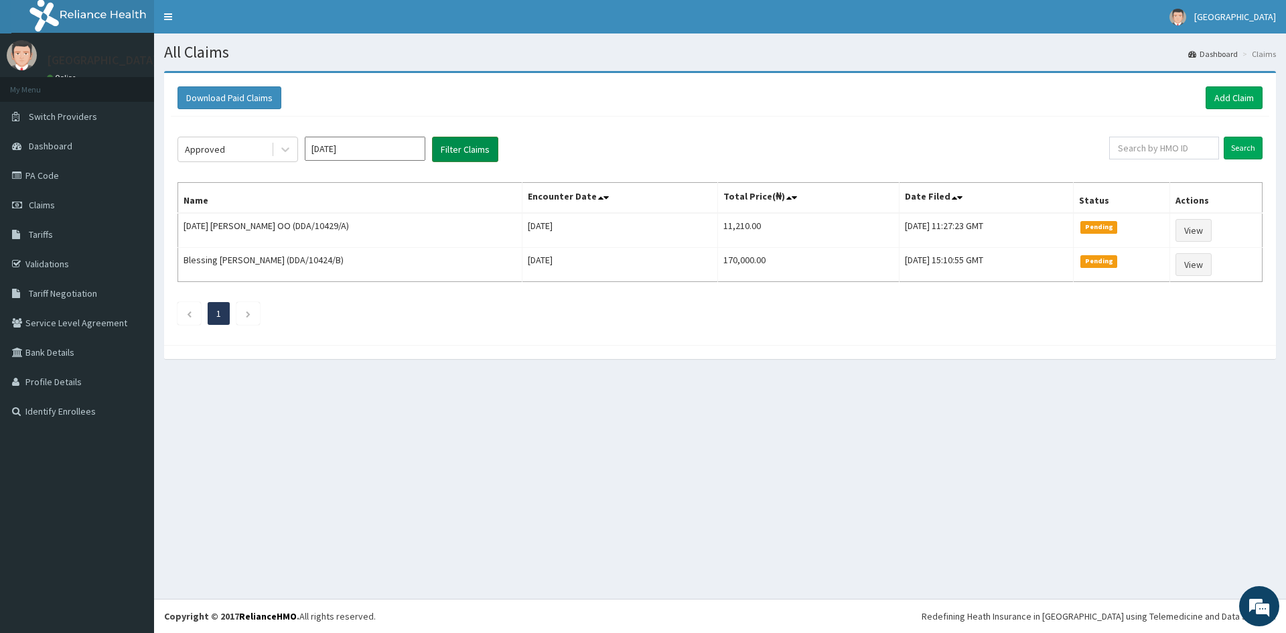
click at [479, 145] on button "Filter Claims" at bounding box center [465, 149] width 66 height 25
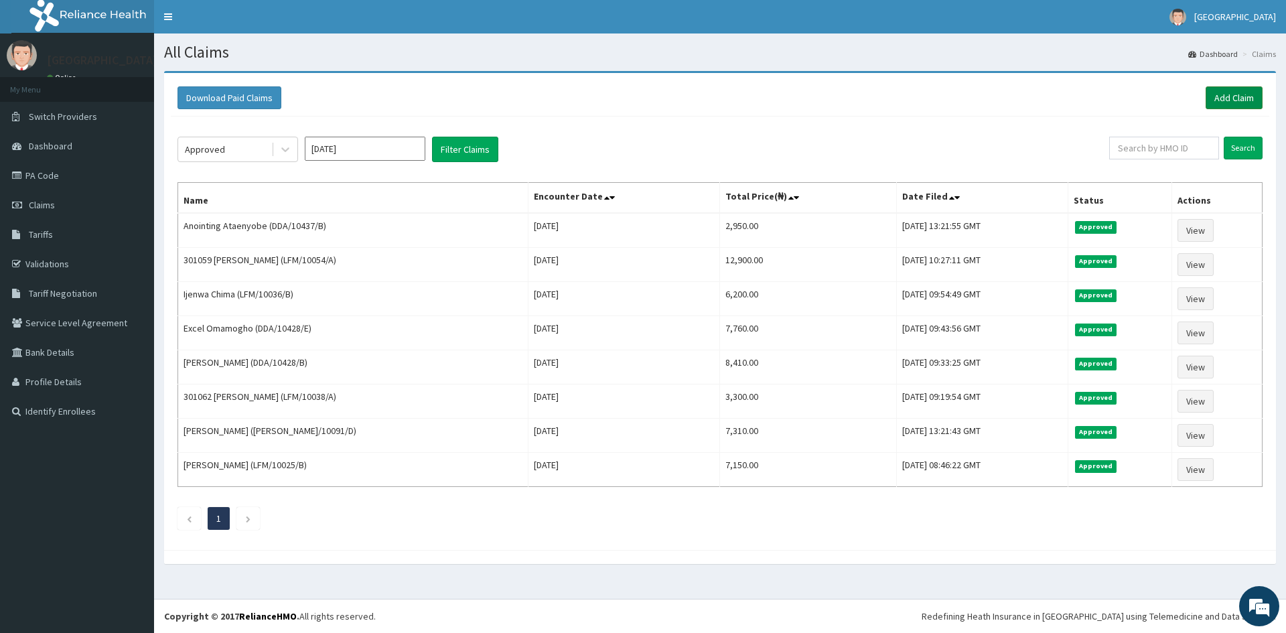
click at [1221, 95] on link "Add Claim" at bounding box center [1233, 97] width 57 height 23
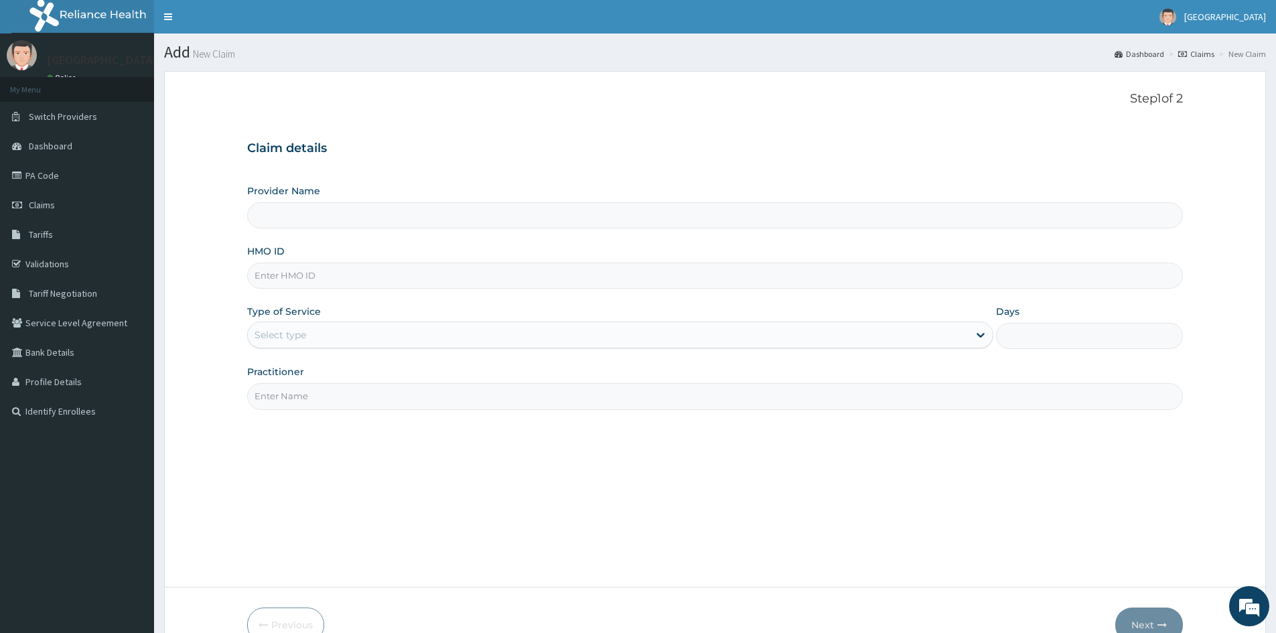
type input "Mascap Hospital limited -Sapele"
click at [429, 280] on input "HMO ID" at bounding box center [714, 275] width 935 height 26
type input "LFM/10146/B"
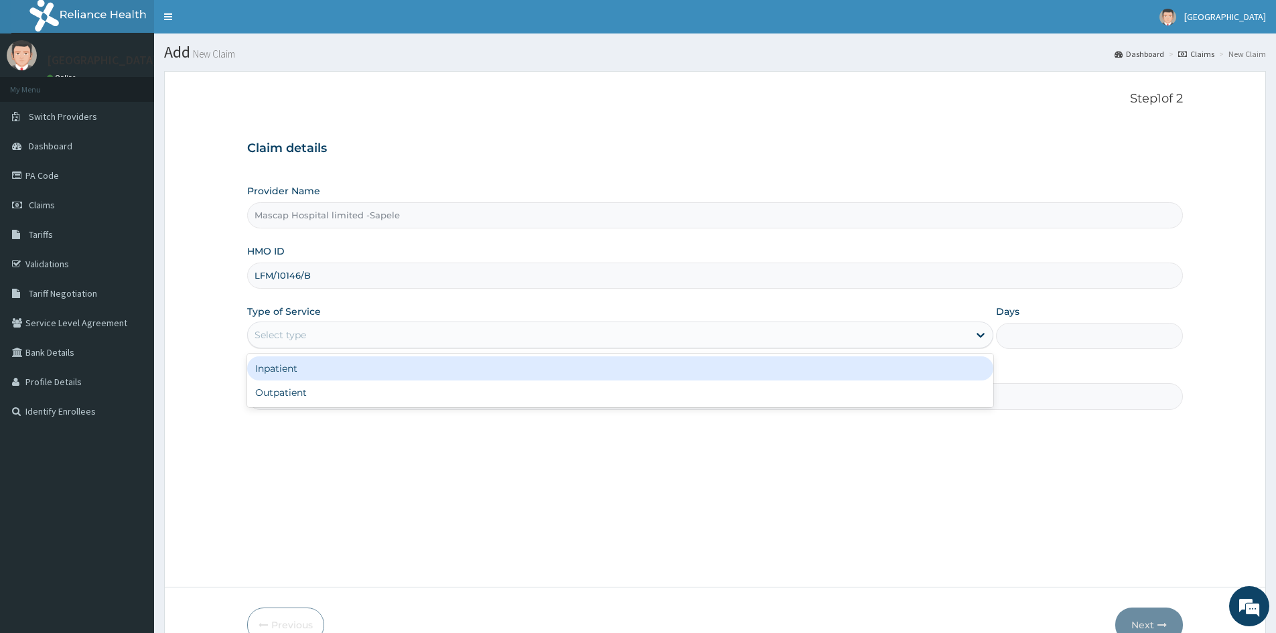
click at [295, 325] on div "Select type" at bounding box center [608, 334] width 721 height 21
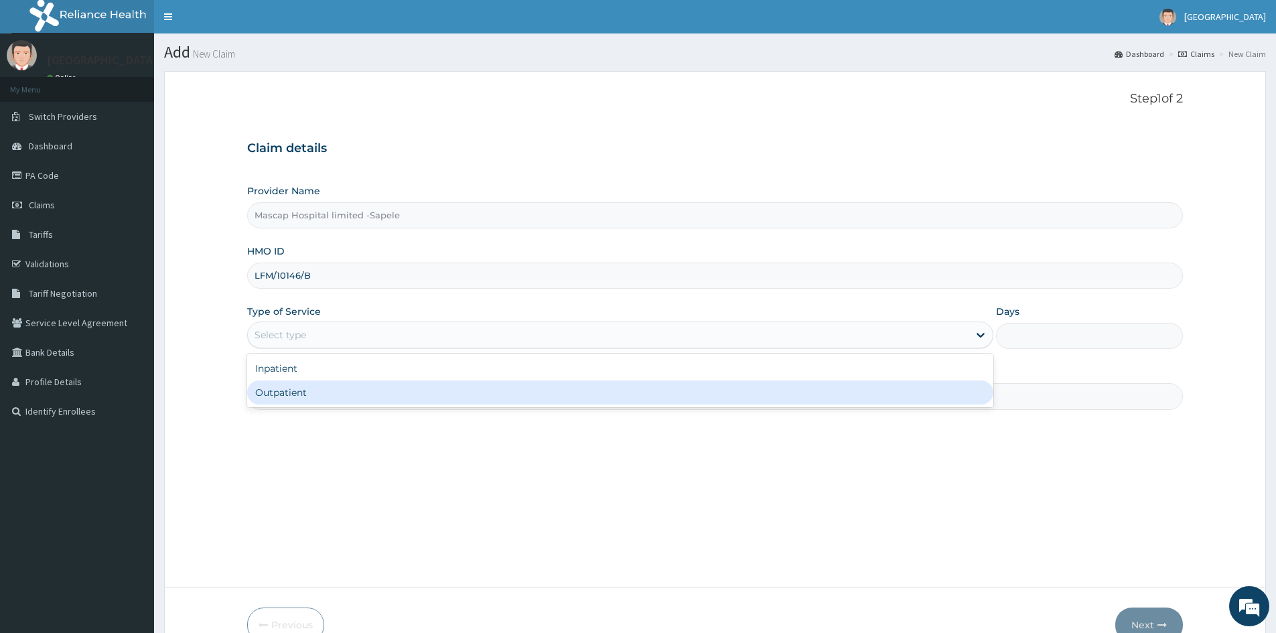
click at [297, 398] on div "Outpatient" at bounding box center [620, 392] width 746 height 24
type input "1"
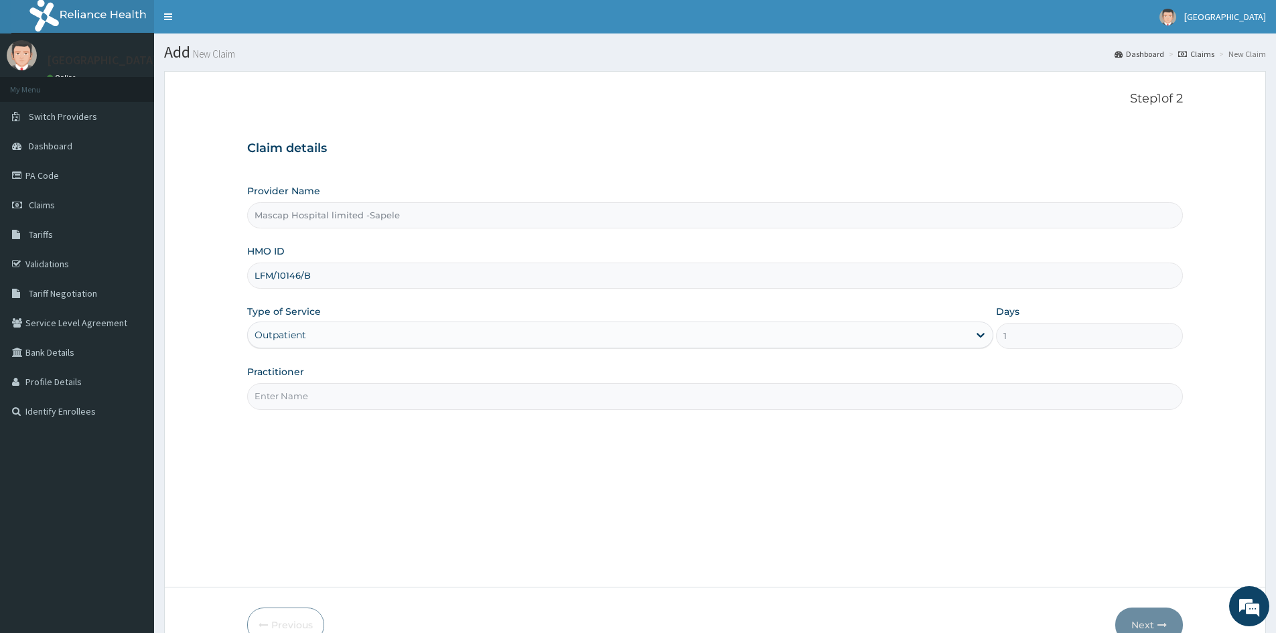
click at [297, 398] on input "Practitioner" at bounding box center [714, 396] width 935 height 26
type input "DR UCHE"
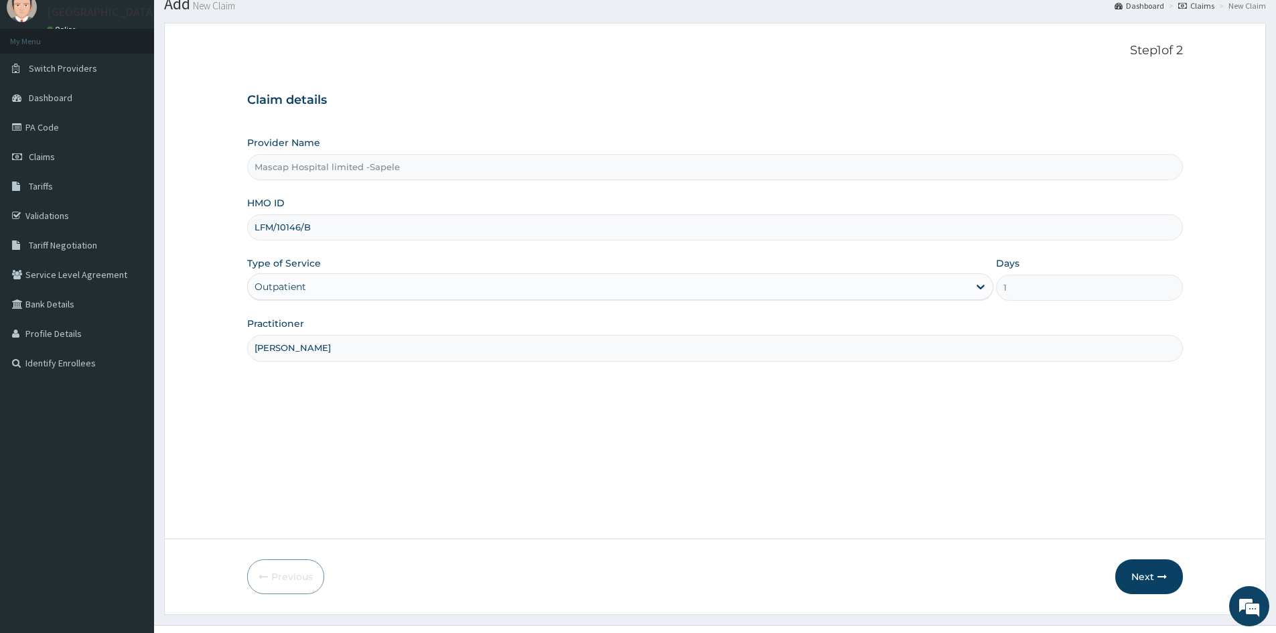
scroll to position [74, 0]
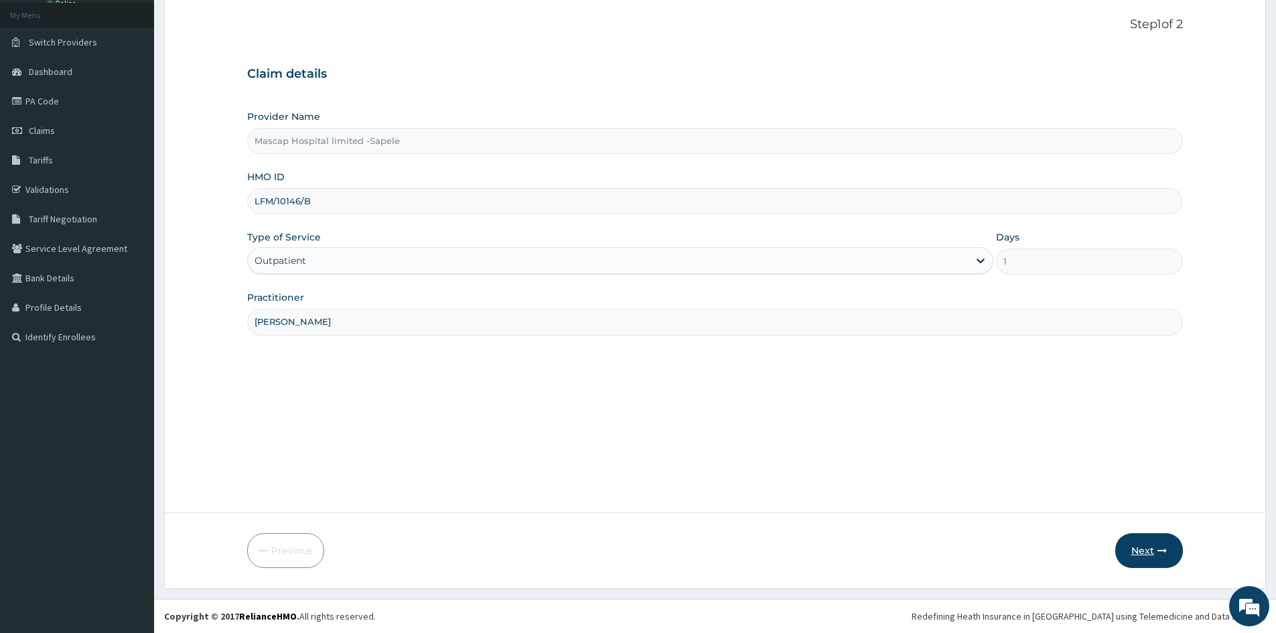
click at [1154, 546] on button "Next" at bounding box center [1149, 550] width 68 height 35
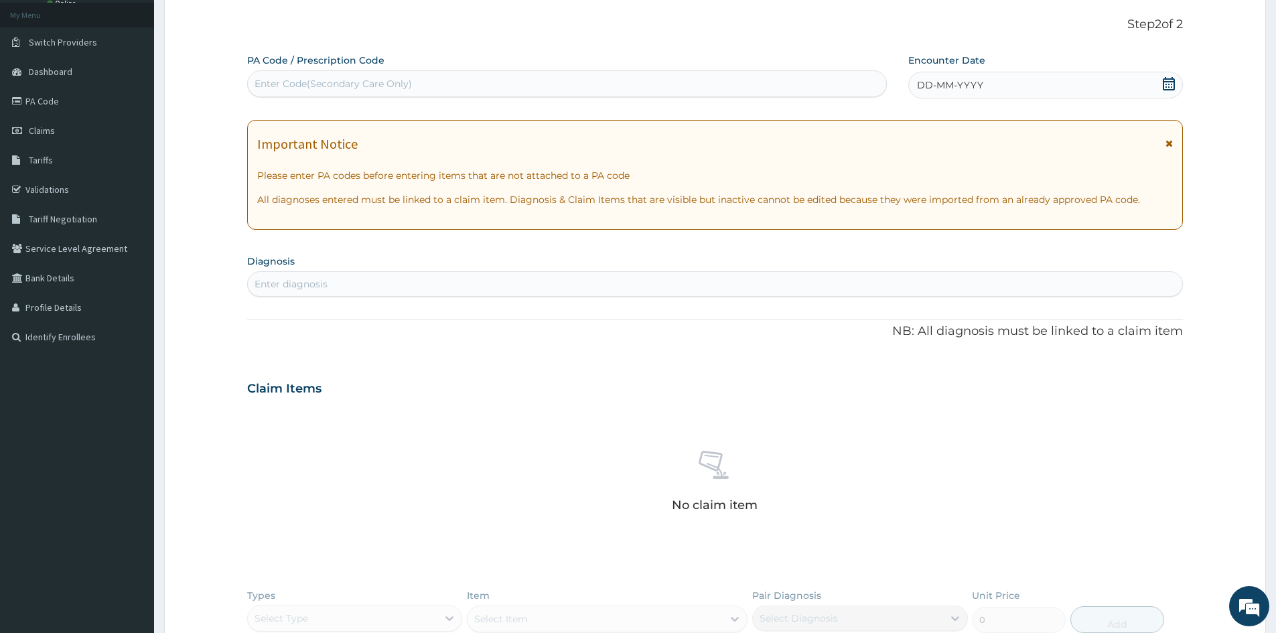
click at [926, 90] on span "DD-MM-YYYY" at bounding box center [950, 84] width 66 height 13
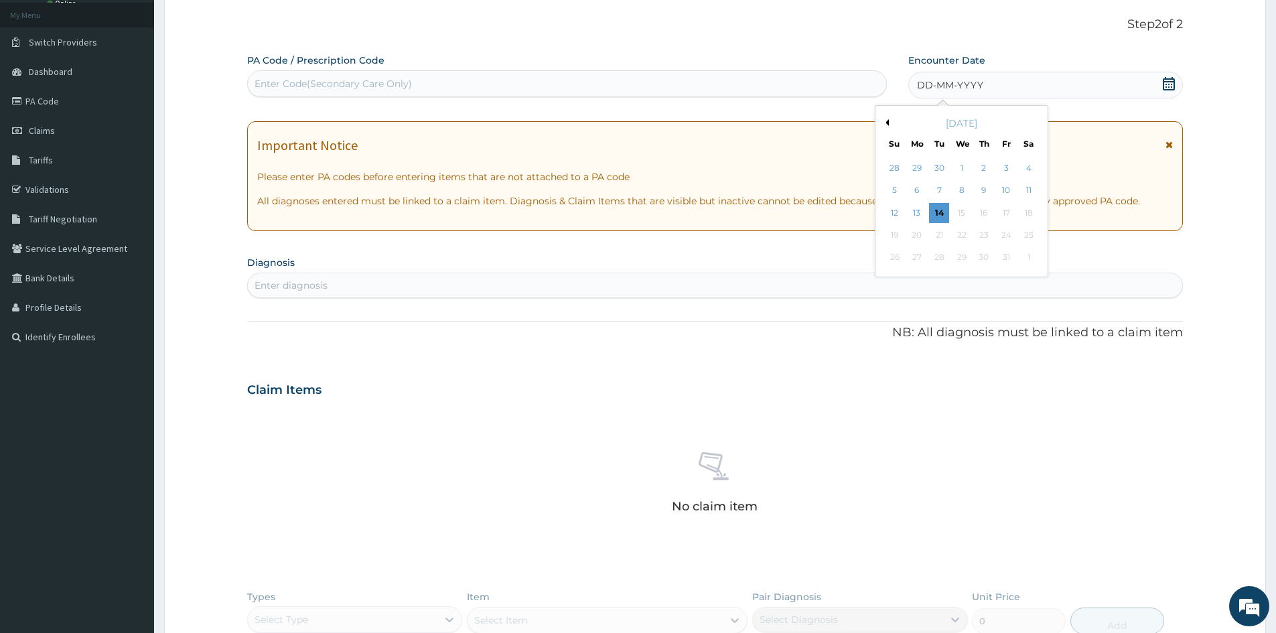
click at [944, 190] on div "7" at bounding box center [939, 191] width 20 height 20
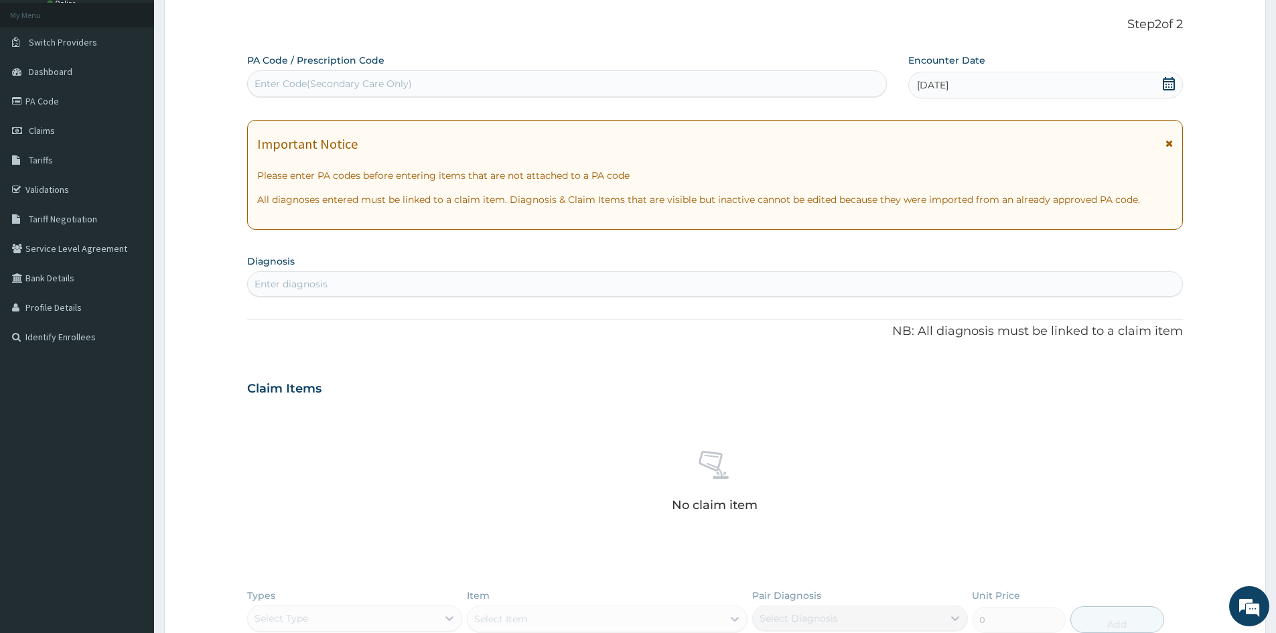
click at [354, 284] on div "Enter diagnosis" at bounding box center [715, 283] width 934 height 21
type input "MALARIA"
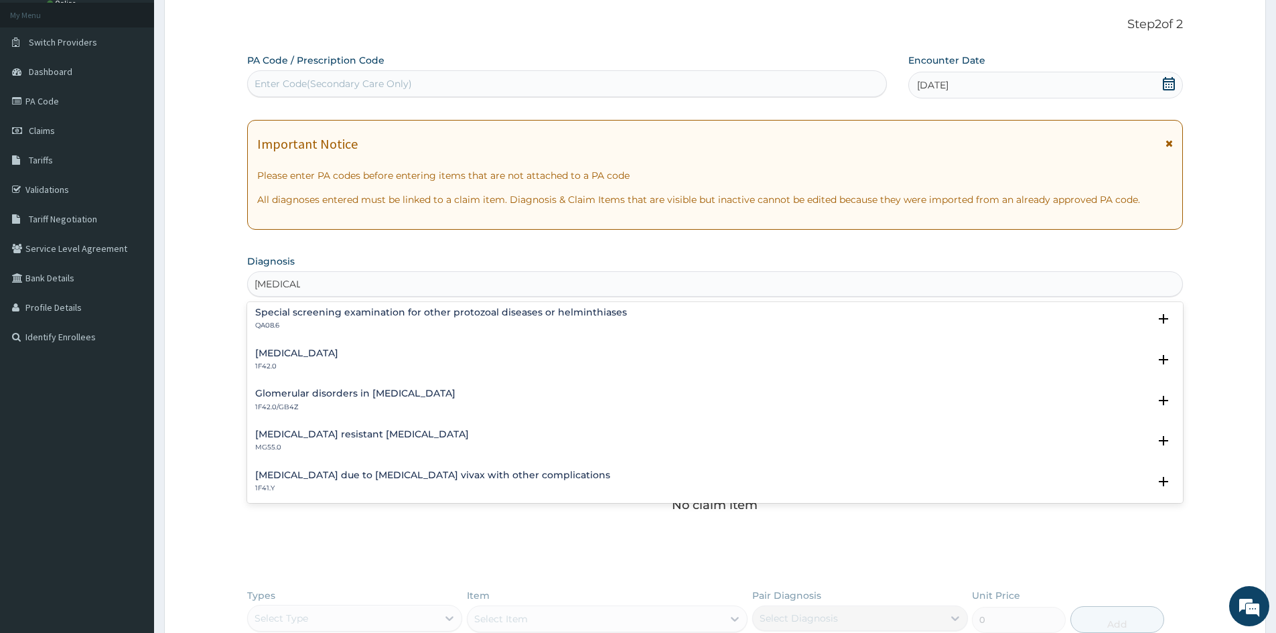
scroll to position [464, 0]
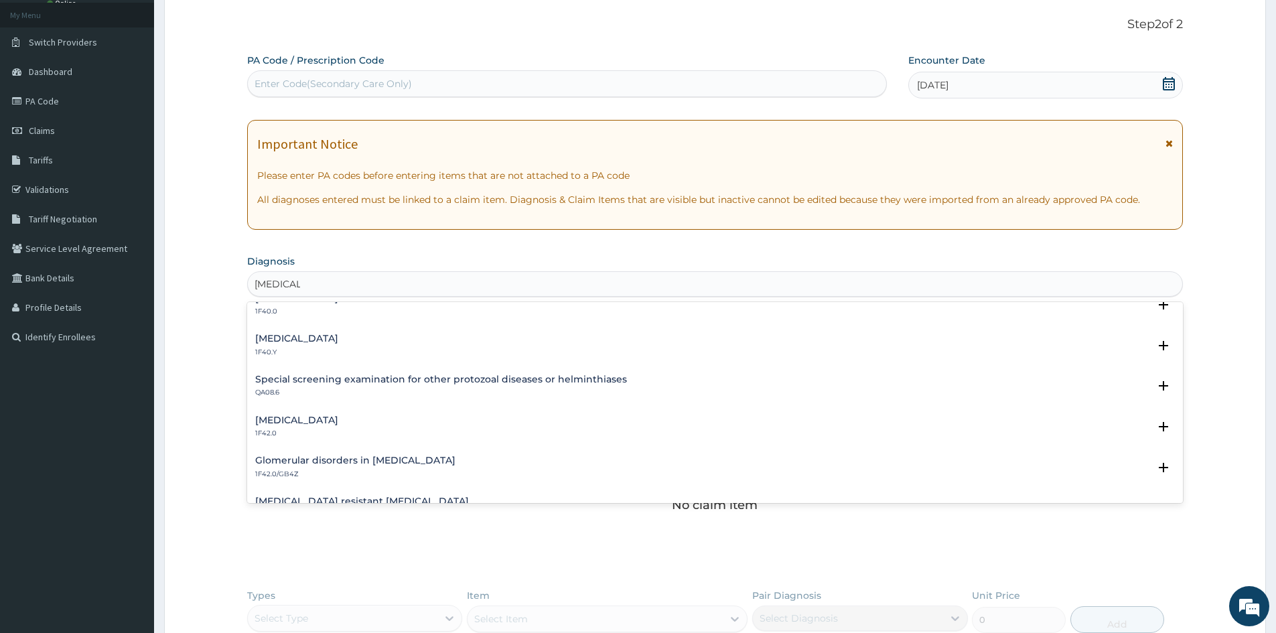
click at [338, 340] on h4 "Other severe and complicated Plasmodium falciparum malaria" at bounding box center [296, 338] width 83 height 10
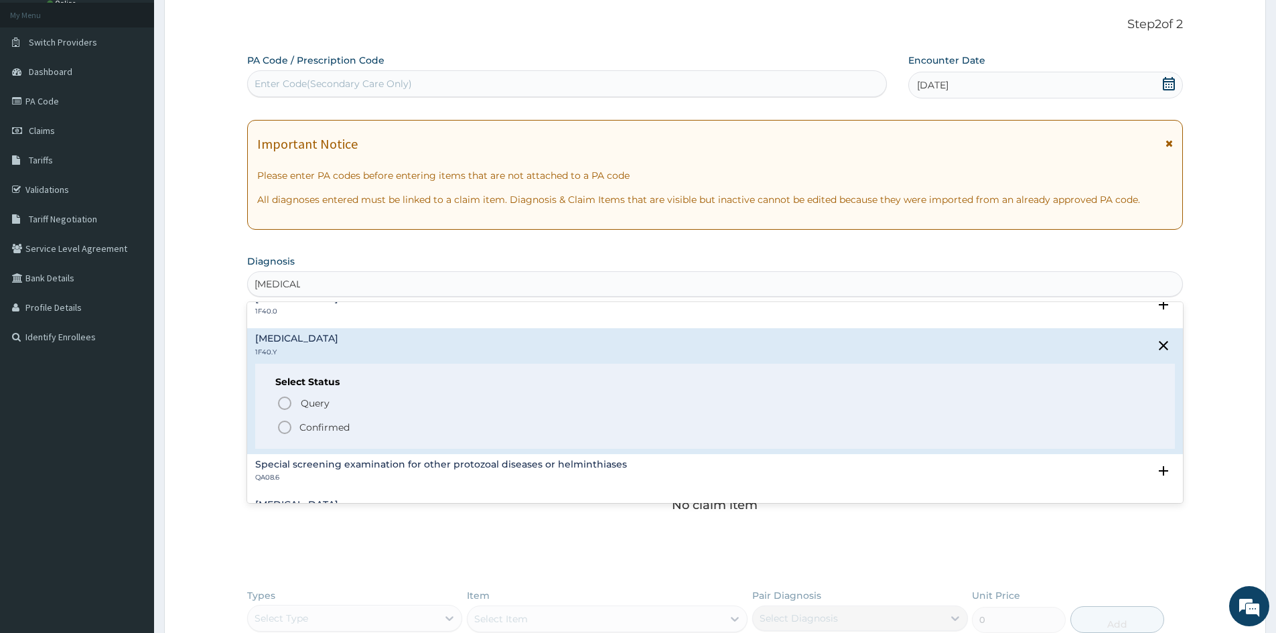
click at [282, 425] on icon "status option filled" at bounding box center [285, 427] width 16 height 16
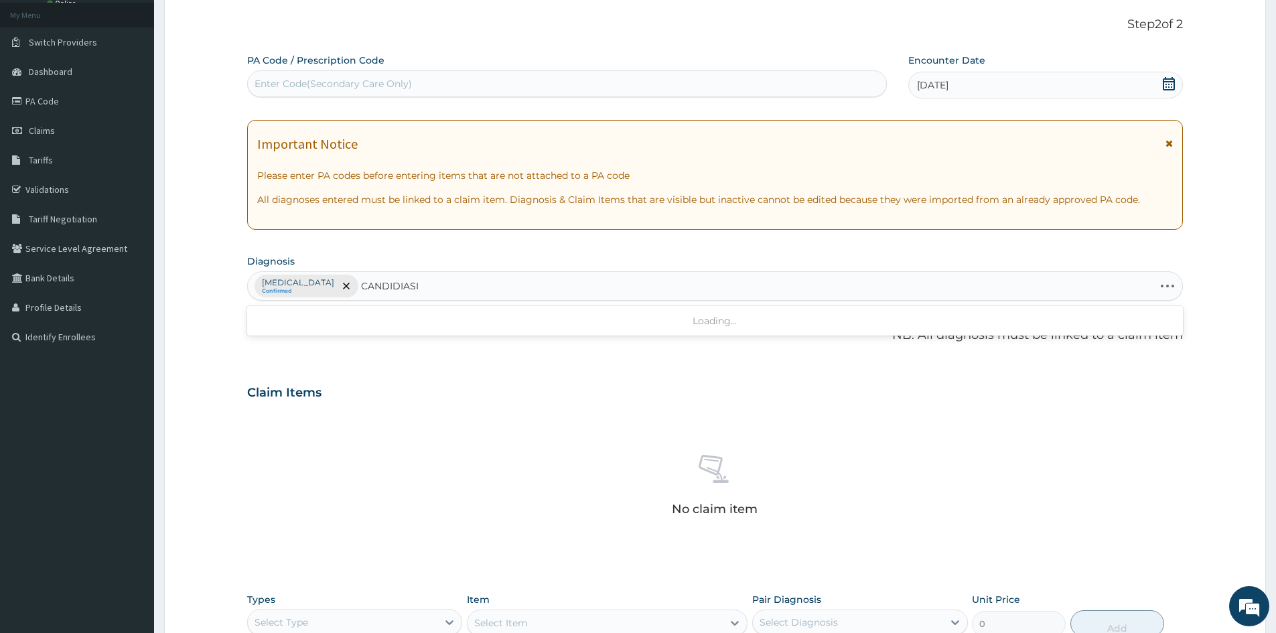
type input "CANDIDIASIS"
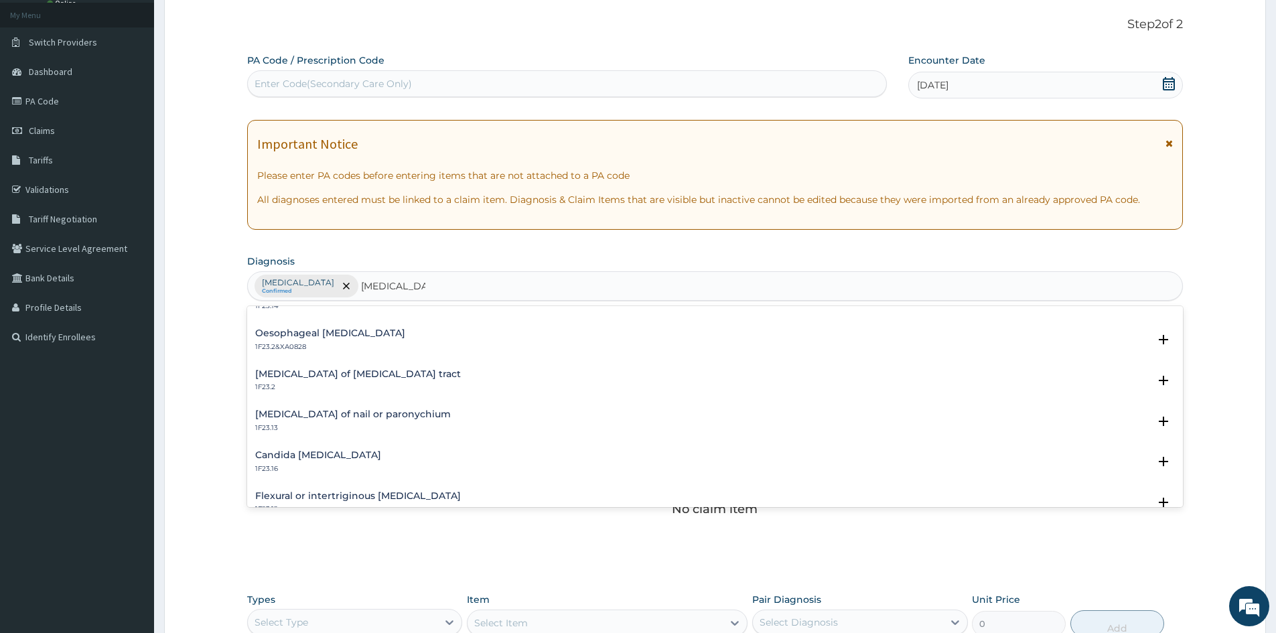
scroll to position [0, 0]
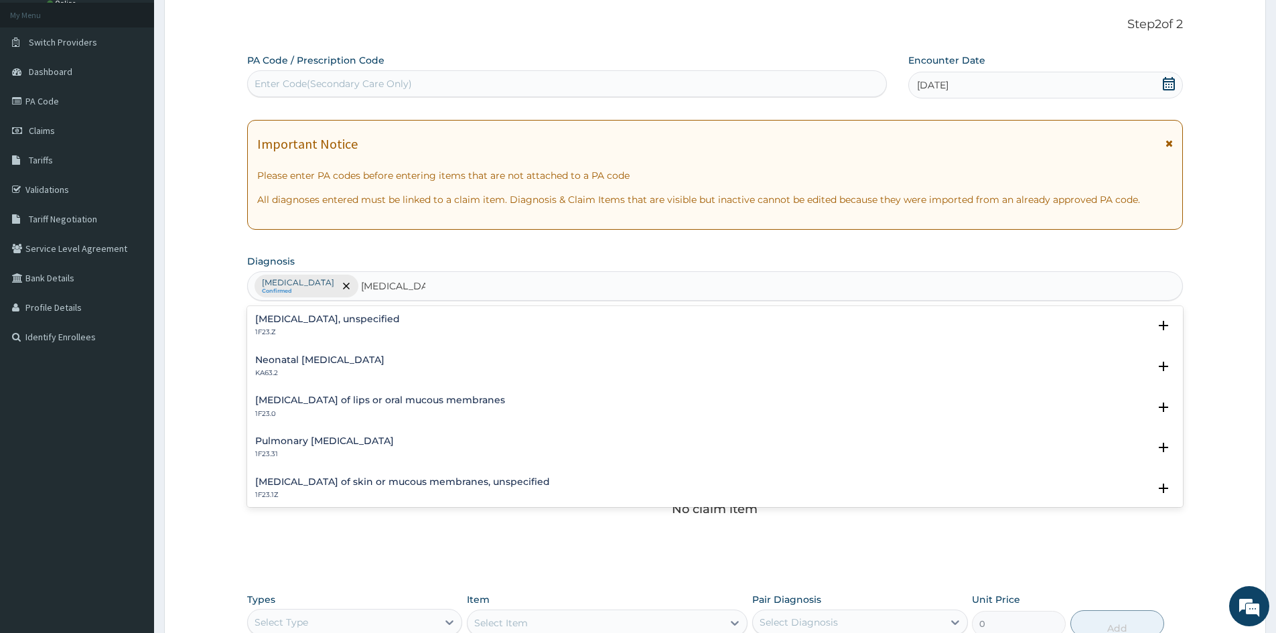
click at [321, 325] on div "Candidosis, unspecified 1F23.Z" at bounding box center [327, 325] width 145 height 23
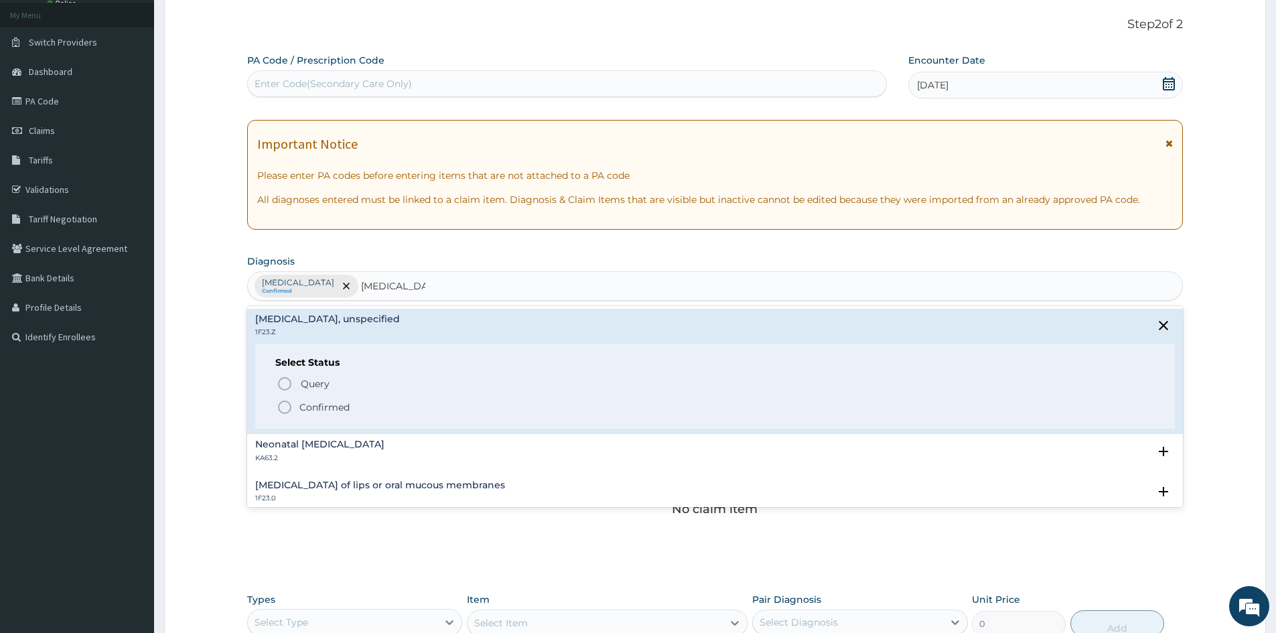
click at [290, 405] on circle "status option filled" at bounding box center [285, 407] width 12 height 12
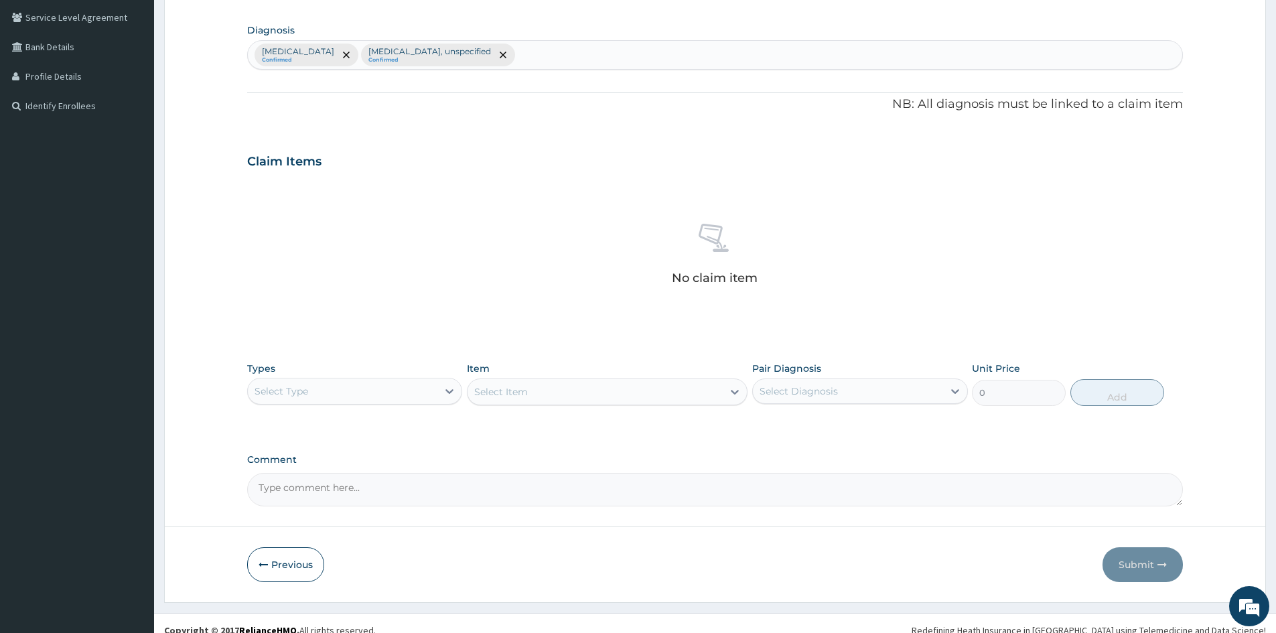
scroll to position [319, 0]
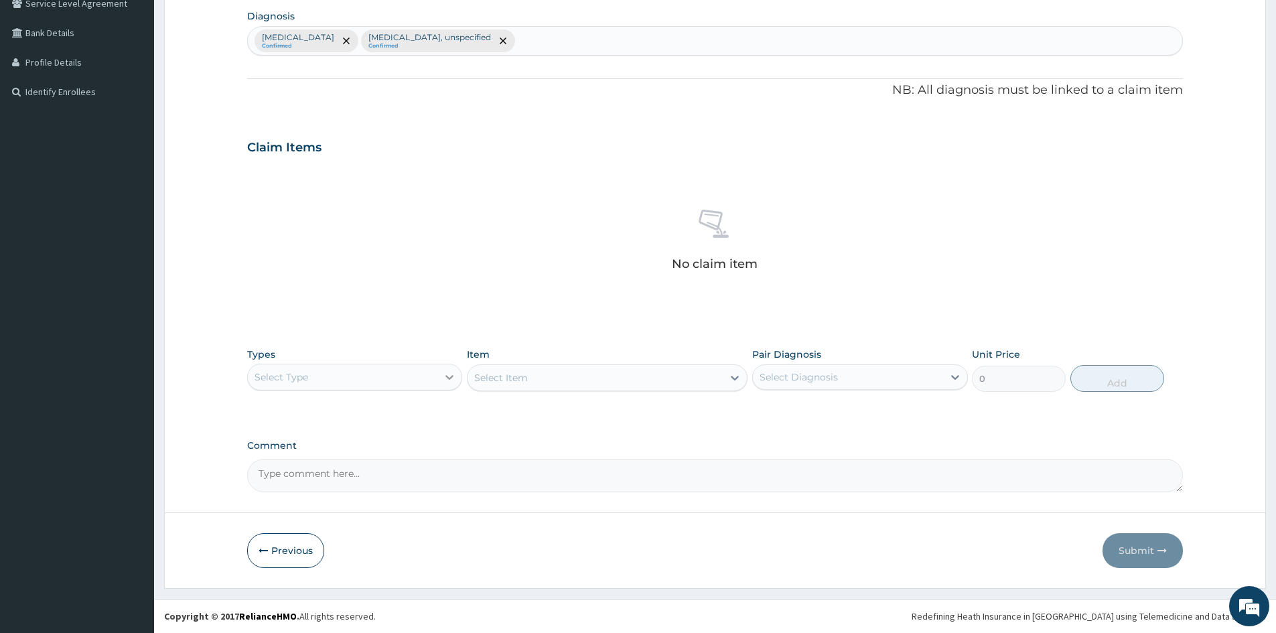
click at [464, 364] on div "Types Select Type Item Select Item Pair Diagnosis Select Diagnosis Unit Price 0…" at bounding box center [714, 370] width 935 height 58
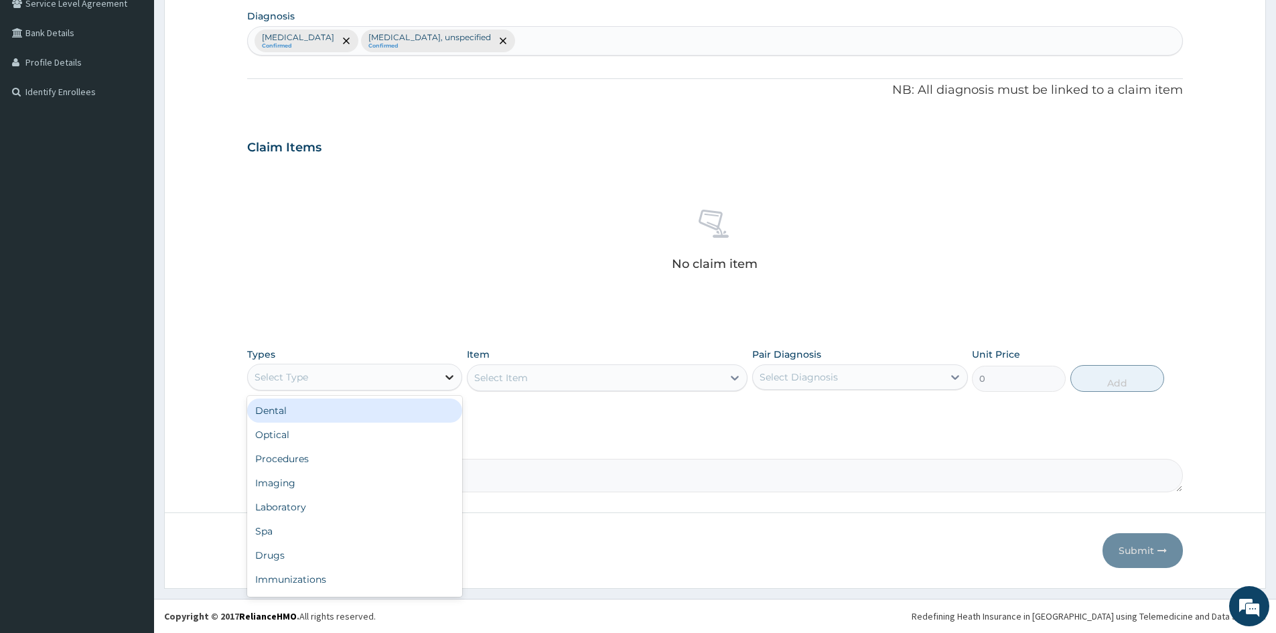
click at [449, 377] on icon at bounding box center [449, 376] width 13 height 13
click at [263, 462] on div "Procedures" at bounding box center [354, 459] width 215 height 24
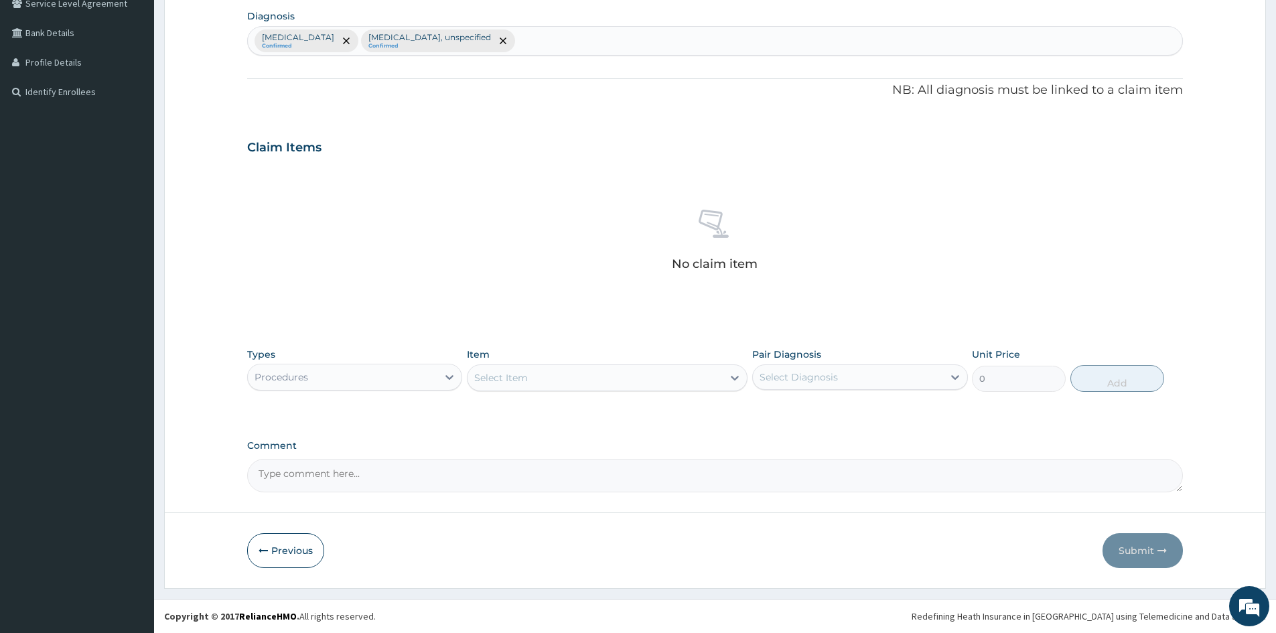
click at [583, 377] on div "Select Item" at bounding box center [594, 377] width 255 height 21
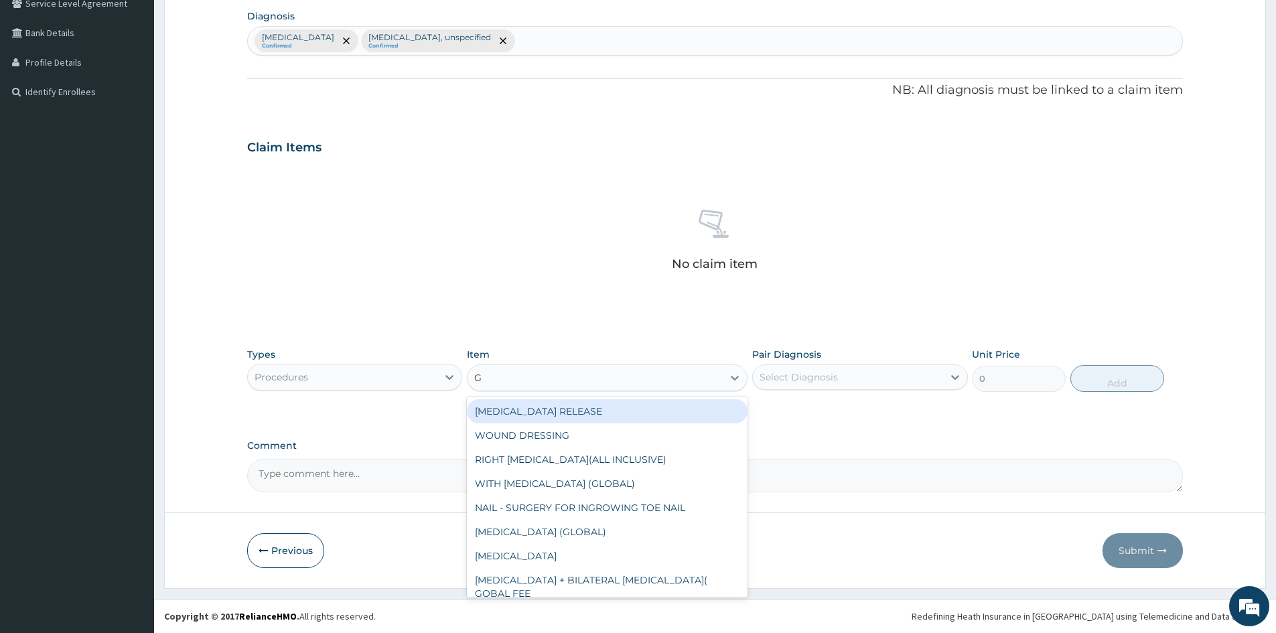
type input "GP"
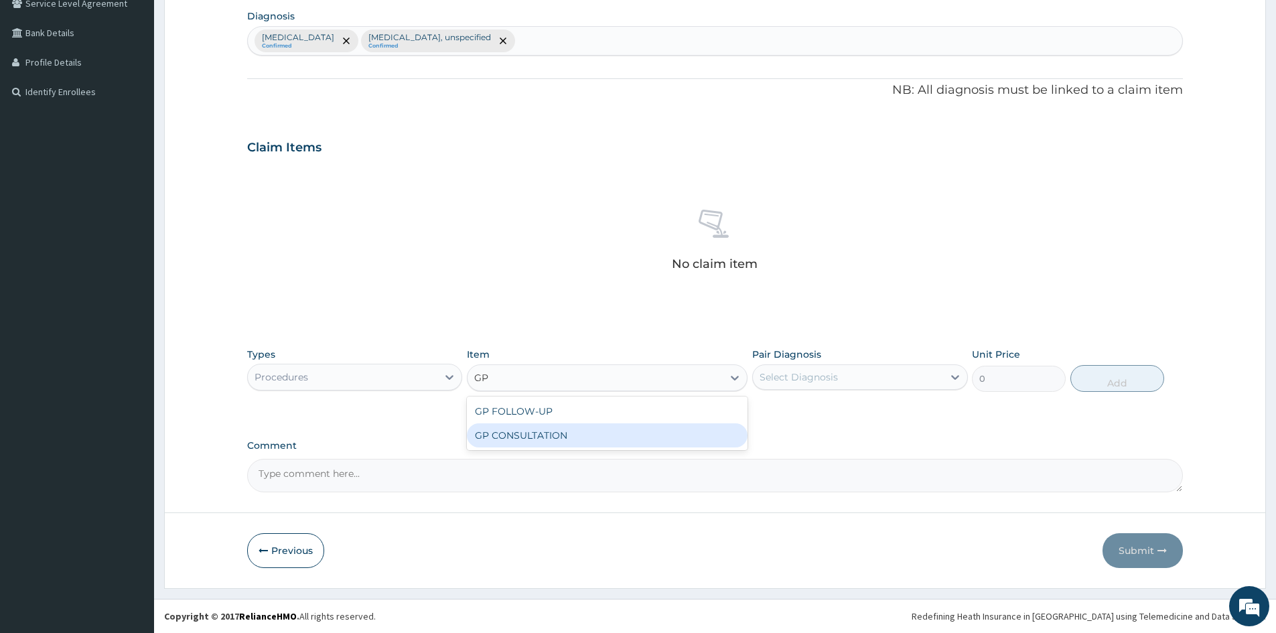
click at [569, 437] on div "GP CONSULTATION" at bounding box center [607, 435] width 281 height 24
type input "1500"
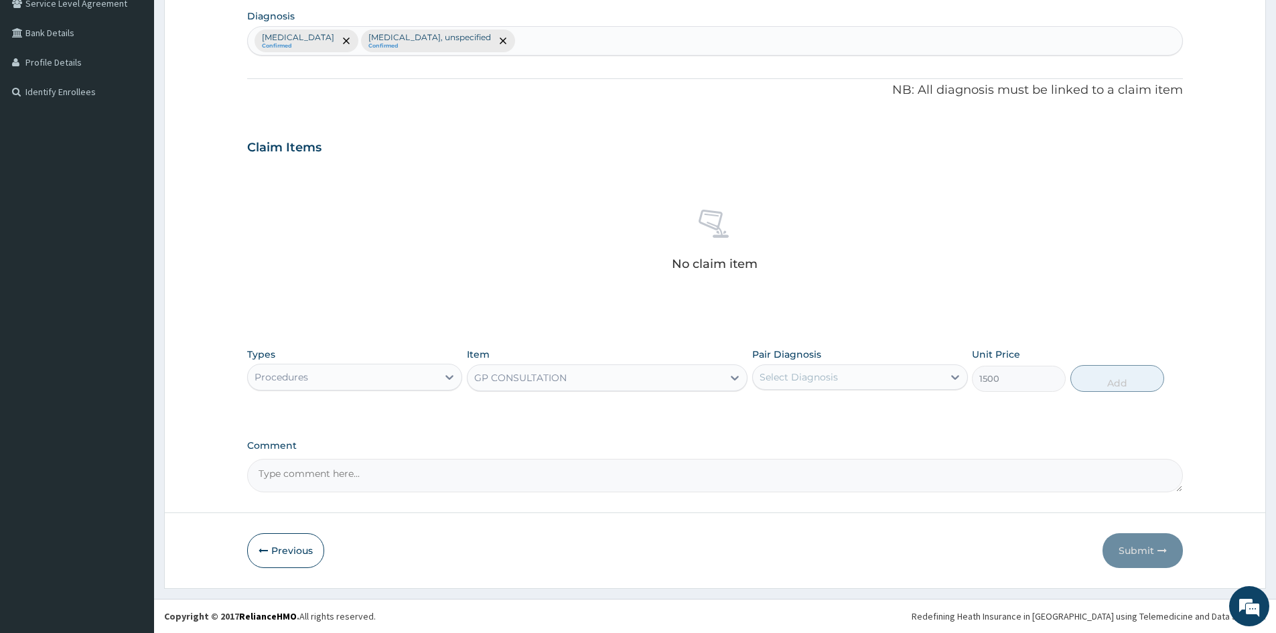
click at [925, 378] on div "Select Diagnosis" at bounding box center [848, 376] width 190 height 21
drag, startPoint x: 768, startPoint y: 417, endPoint x: 769, endPoint y: 432, distance: 15.5
click at [767, 414] on input "checkbox" at bounding box center [764, 410] width 9 height 9
checkbox input "true"
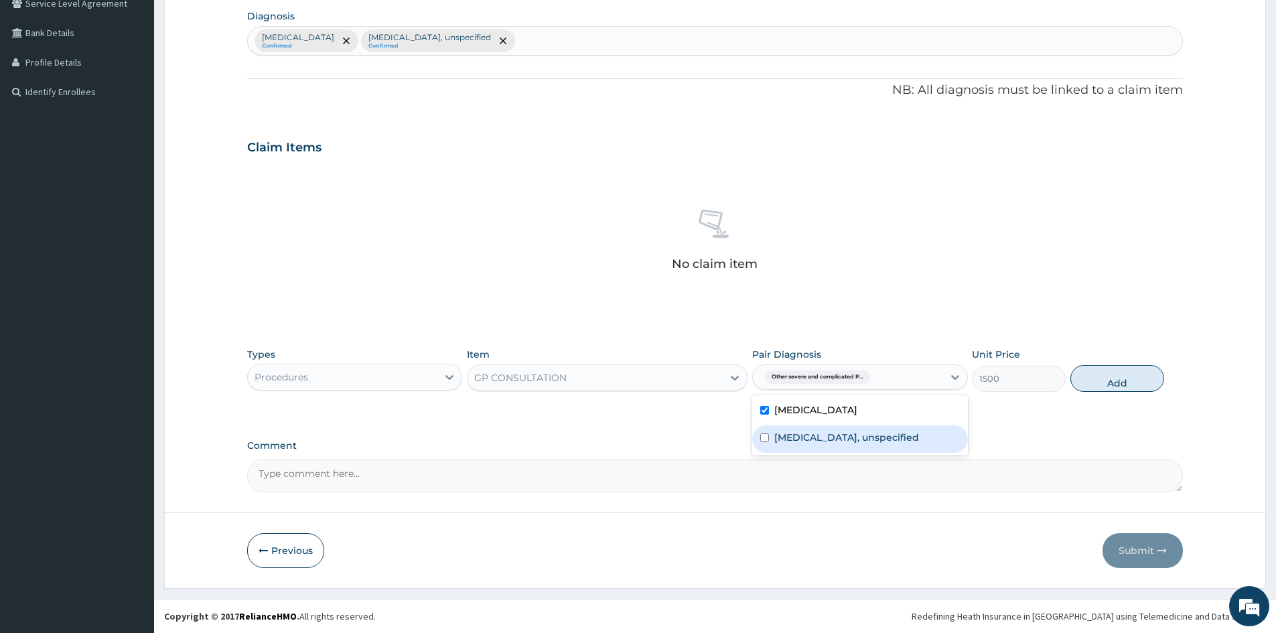
click at [766, 442] on input "checkbox" at bounding box center [764, 437] width 9 height 9
checkbox input "true"
click at [1102, 388] on button "Add" at bounding box center [1117, 378] width 94 height 27
type input "0"
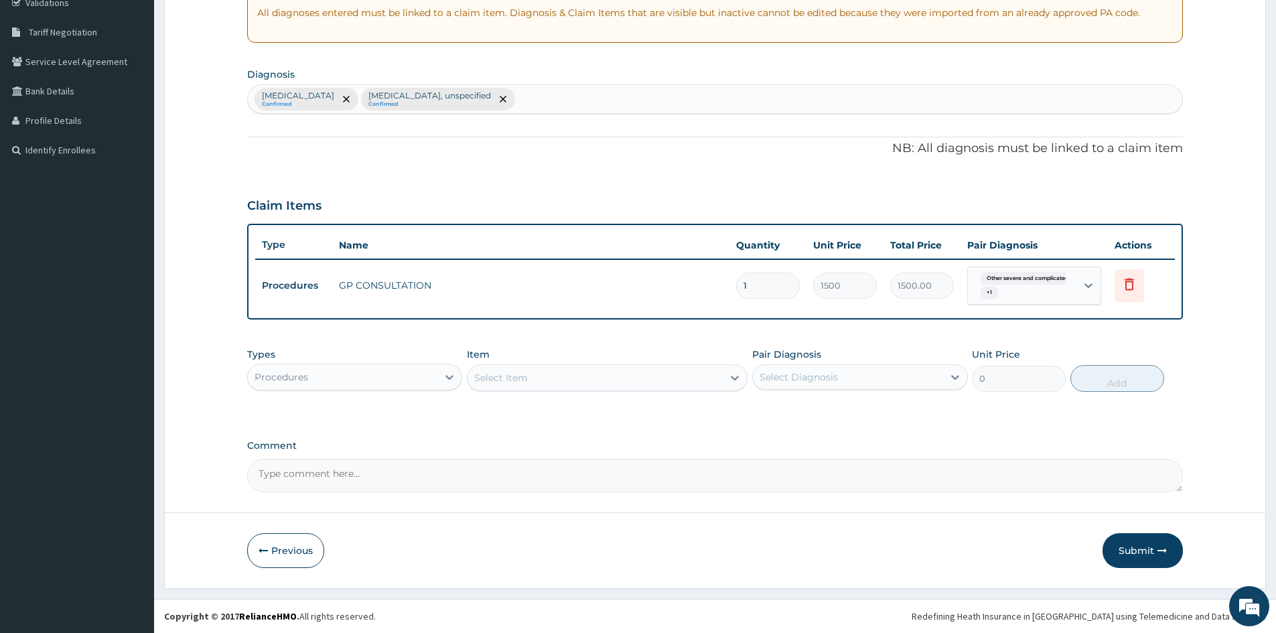
scroll to position [261, 0]
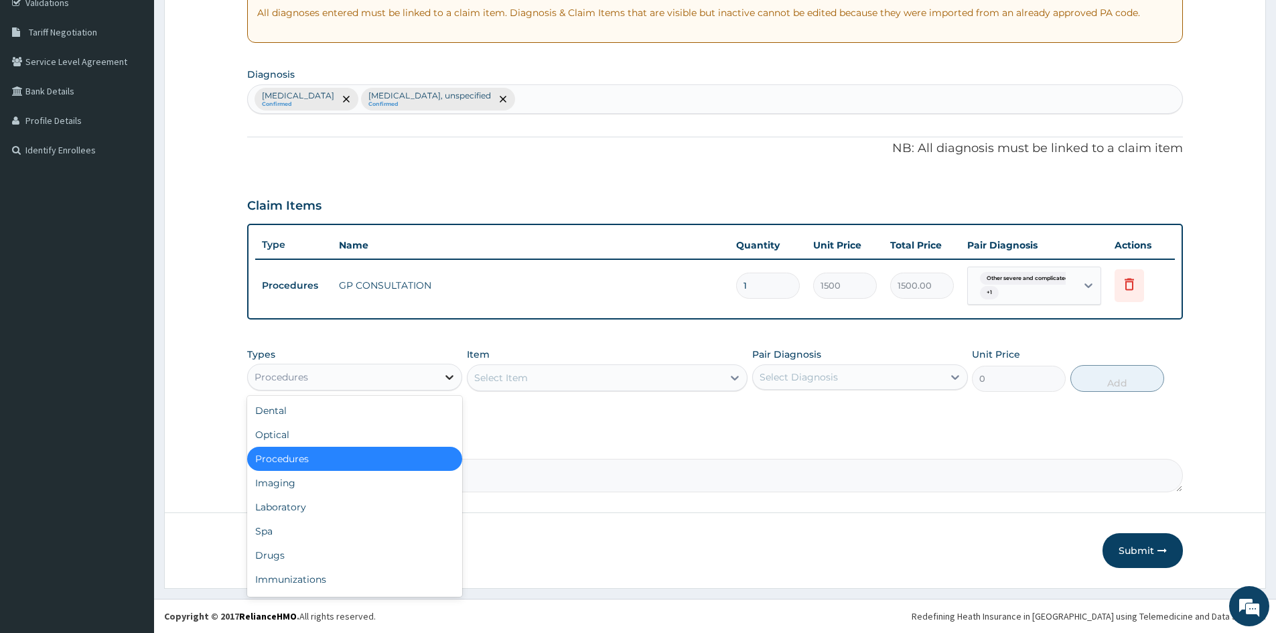
click at [445, 380] on icon at bounding box center [449, 376] width 13 height 13
drag, startPoint x: 344, startPoint y: 507, endPoint x: 346, endPoint y: 498, distance: 9.6
click at [345, 508] on div "Laboratory" at bounding box center [354, 507] width 215 height 24
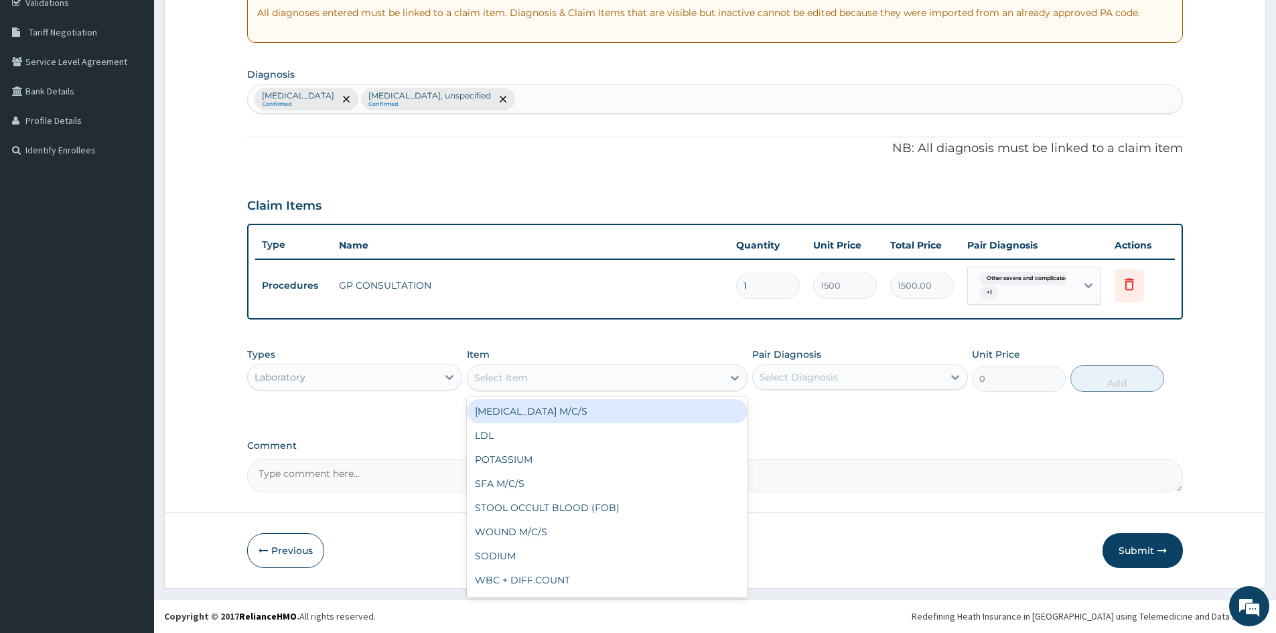
click at [631, 382] on div "Select Item" at bounding box center [594, 377] width 255 height 21
type input "MP"
click at [495, 403] on div "MALARIA PARASITE (MP)" at bounding box center [607, 411] width 281 height 24
type input "800"
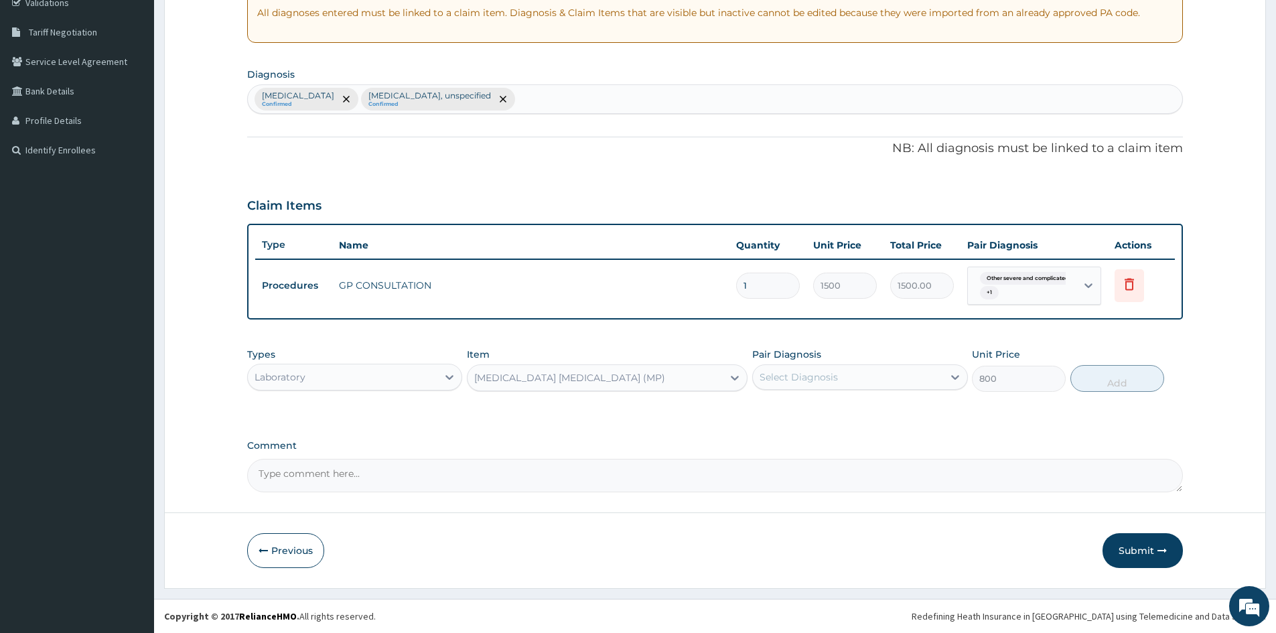
click at [835, 374] on div "Select Diagnosis" at bounding box center [798, 376] width 78 height 13
click at [765, 415] on input "checkbox" at bounding box center [764, 410] width 9 height 9
checkbox input "true"
click at [1116, 382] on button "Add" at bounding box center [1117, 378] width 94 height 27
type input "0"
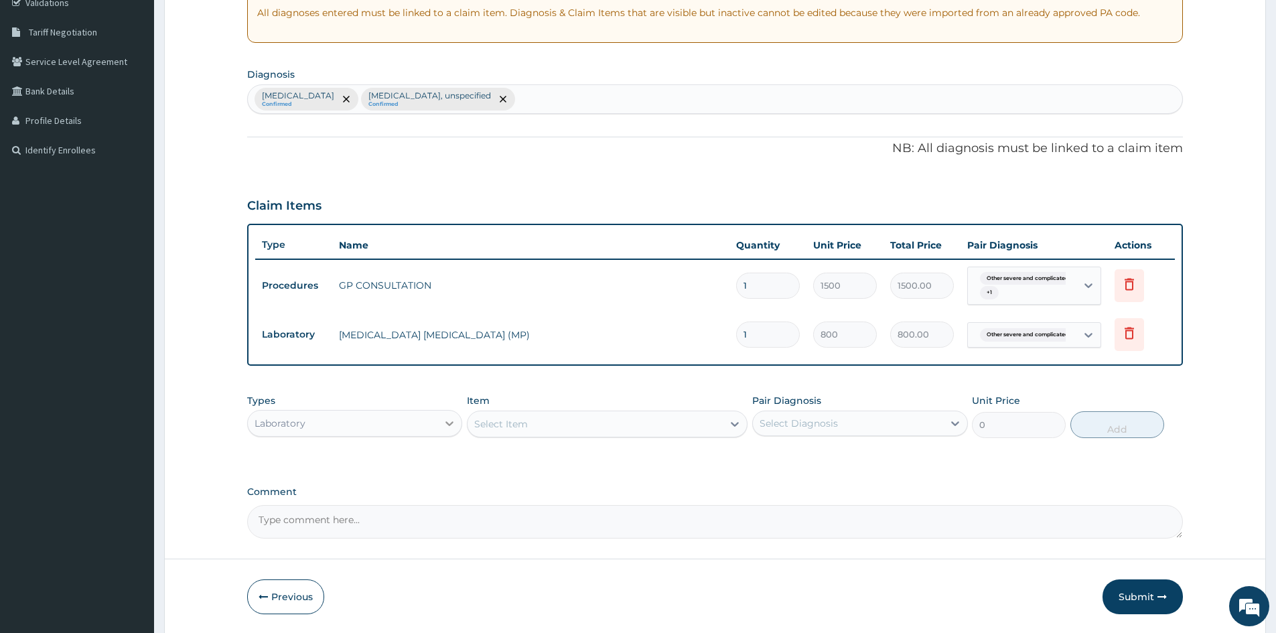
drag, startPoint x: 451, startPoint y: 425, endPoint x: 449, endPoint y: 433, distance: 8.3
click at [450, 425] on icon at bounding box center [450, 423] width 8 height 5
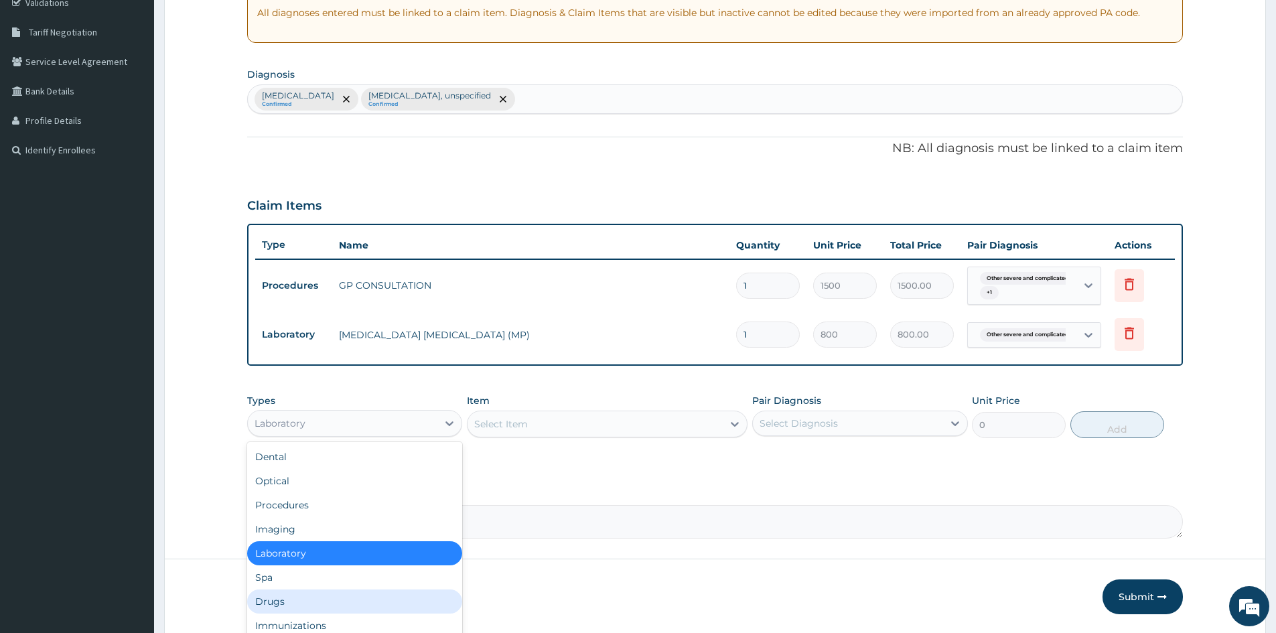
click at [300, 602] on div "Drugs" at bounding box center [354, 601] width 215 height 24
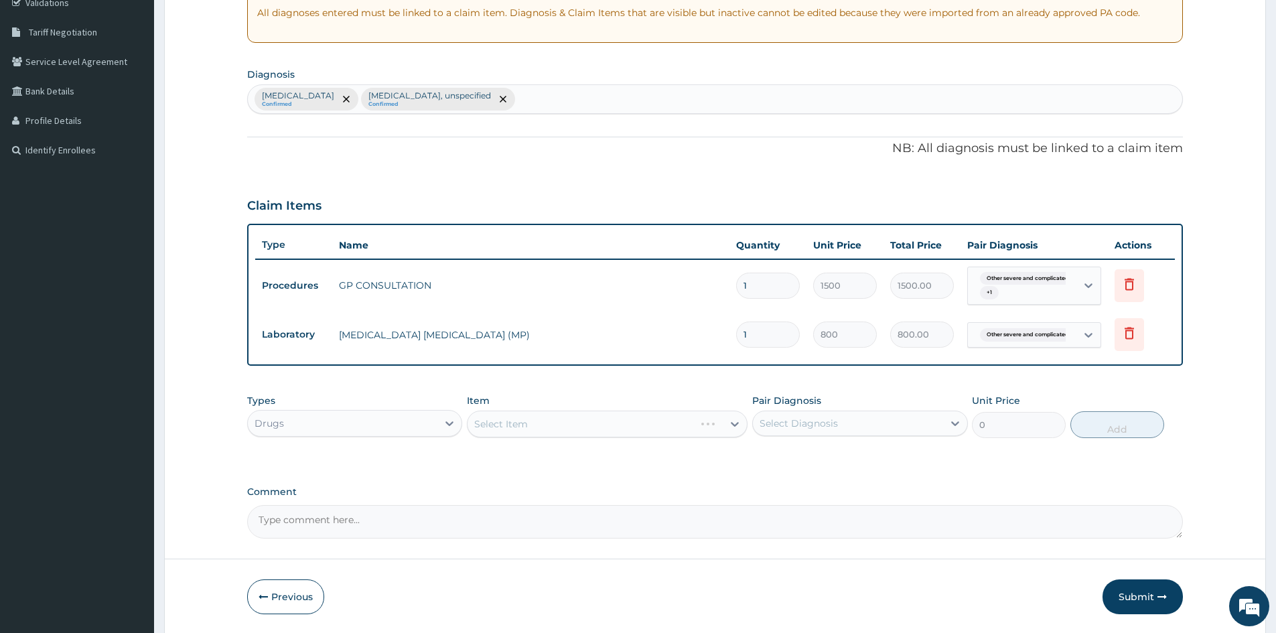
click at [650, 424] on div "Select Item" at bounding box center [607, 423] width 281 height 27
click at [651, 424] on div "Select Item" at bounding box center [607, 423] width 281 height 27
click at [651, 424] on div "Select Item" at bounding box center [594, 423] width 255 height 21
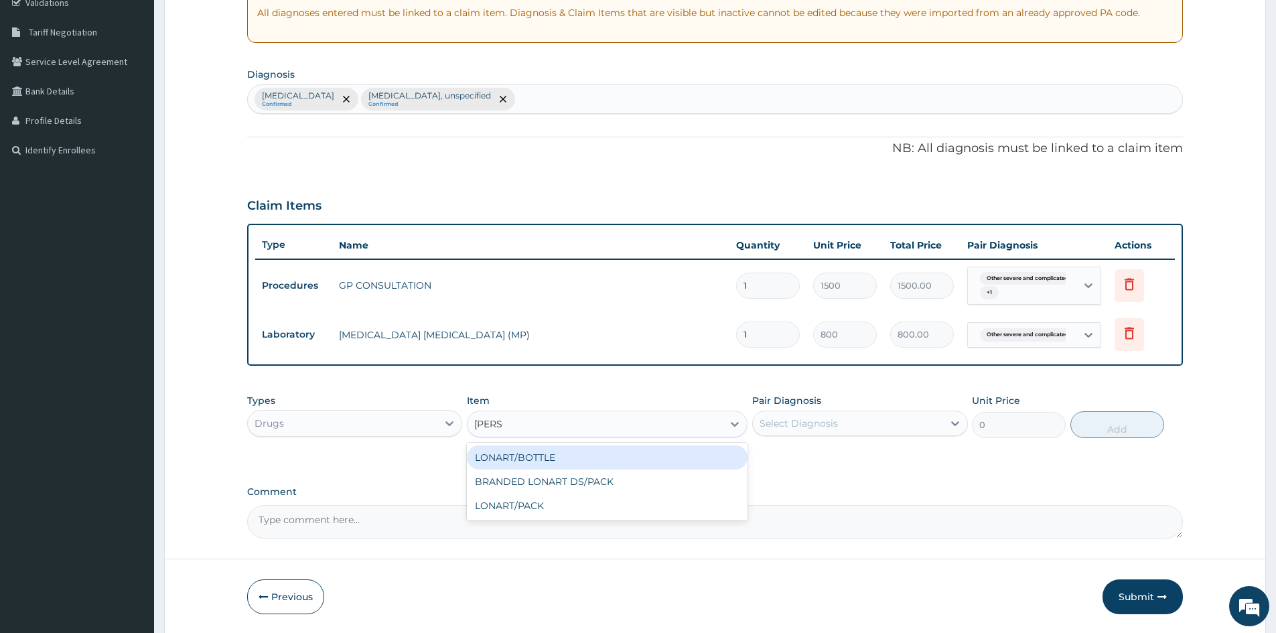
type input "LONAR"
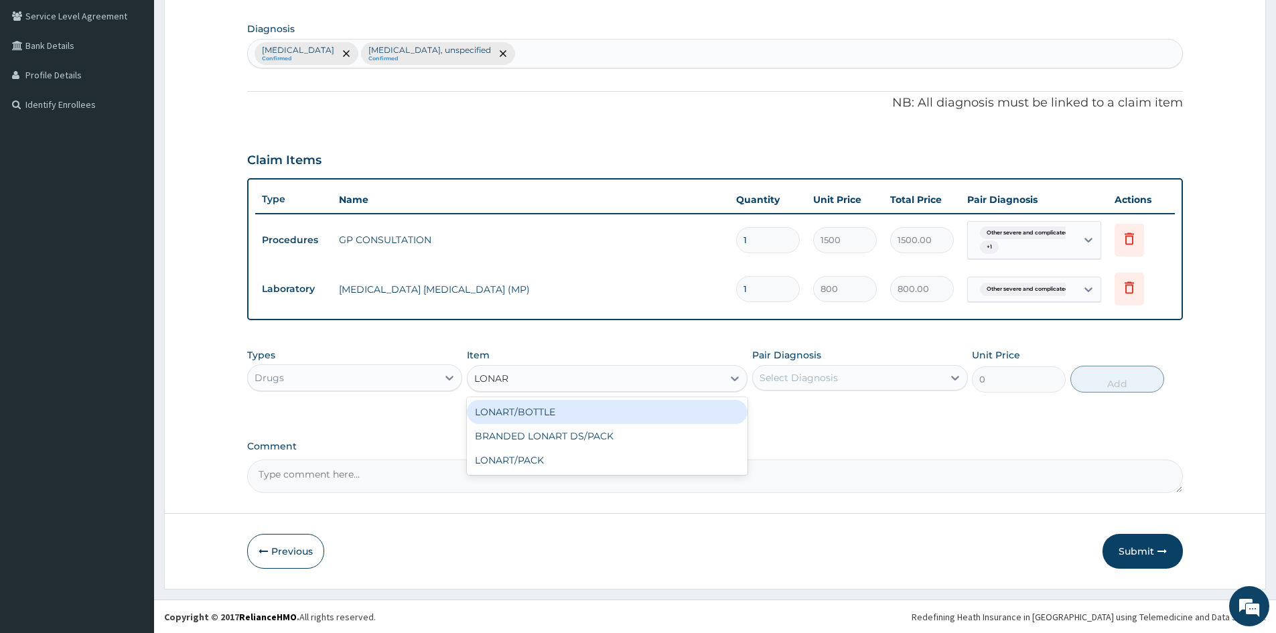
scroll to position [307, 0]
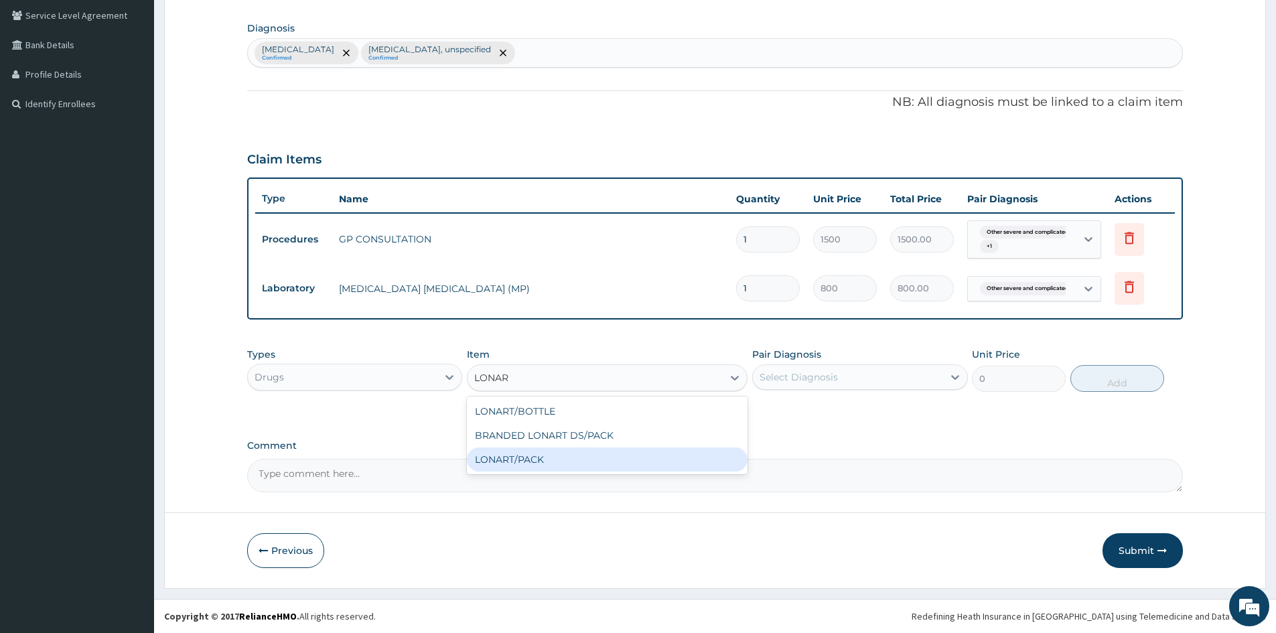
click at [525, 461] on div "LONART/PACK" at bounding box center [607, 459] width 281 height 24
type input "1500"
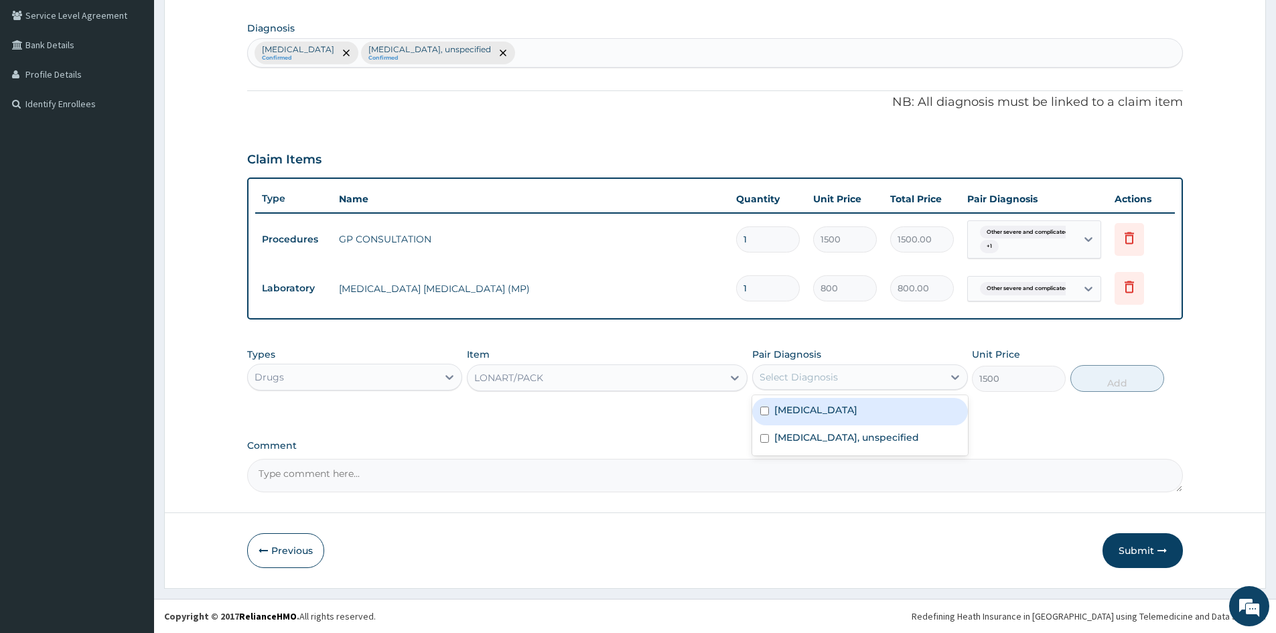
click at [915, 370] on div "Select Diagnosis" at bounding box center [848, 376] width 190 height 21
click at [764, 415] on input "checkbox" at bounding box center [764, 410] width 9 height 9
checkbox input "true"
click at [1111, 380] on button "Add" at bounding box center [1117, 378] width 94 height 27
type input "0"
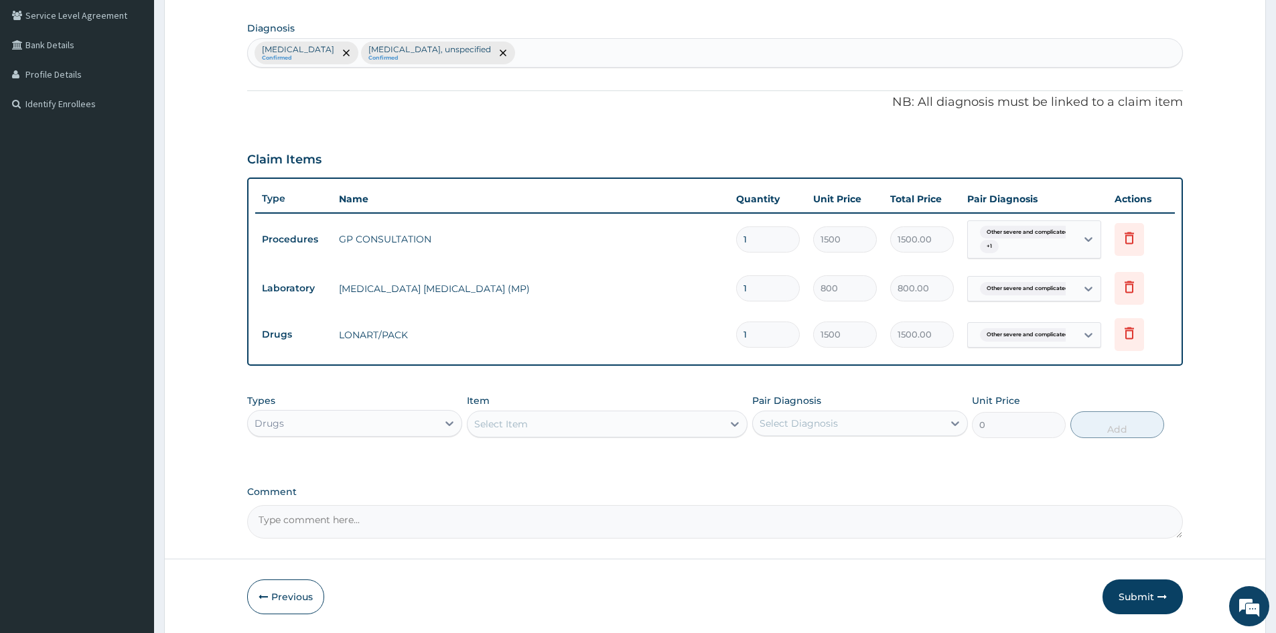
click at [585, 423] on div "Select Item" at bounding box center [594, 423] width 255 height 21
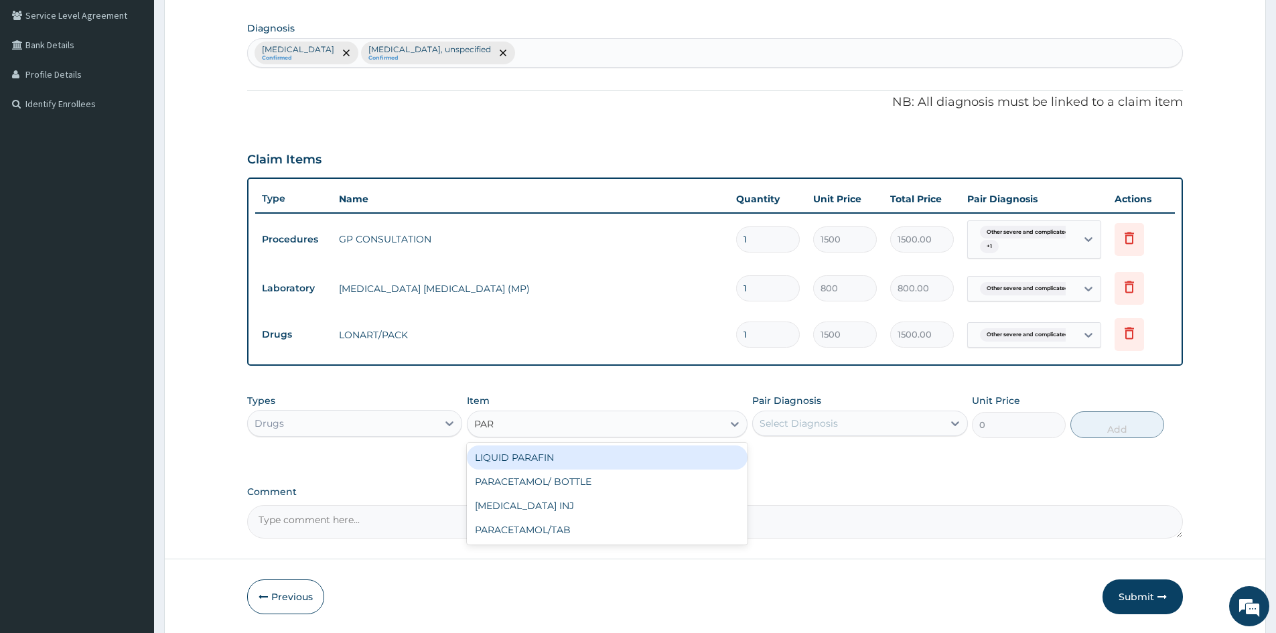
type input "PARA"
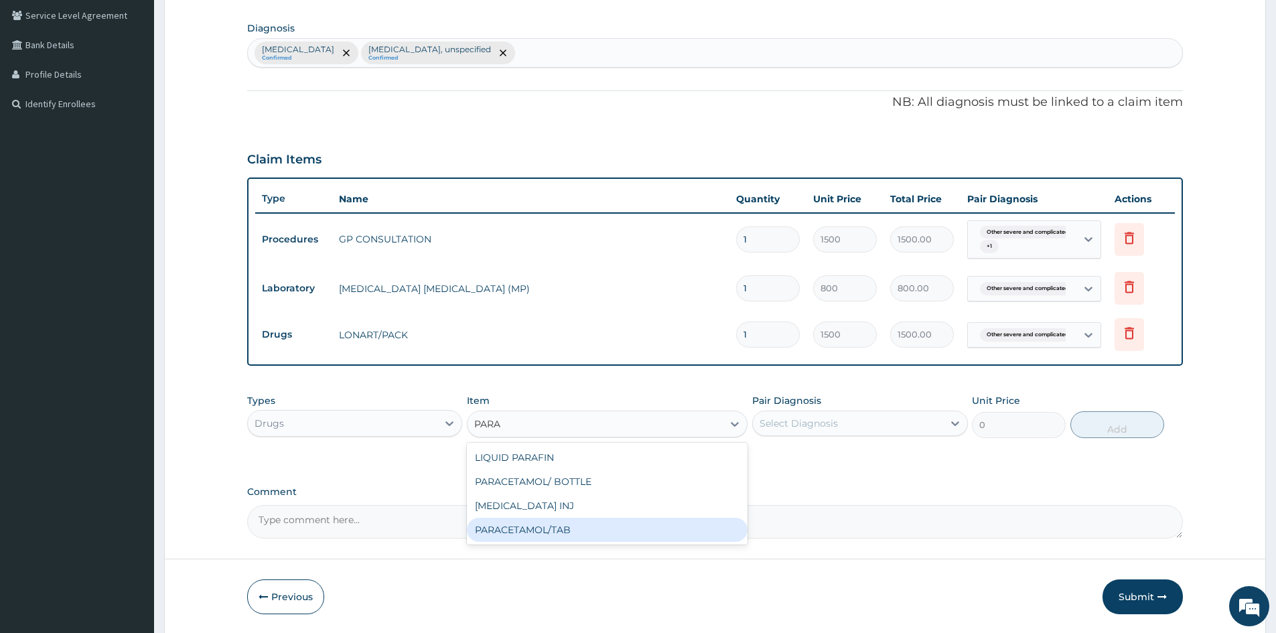
click at [567, 527] on div "PARACETAMOL/TAB" at bounding box center [607, 530] width 281 height 24
type input "20"
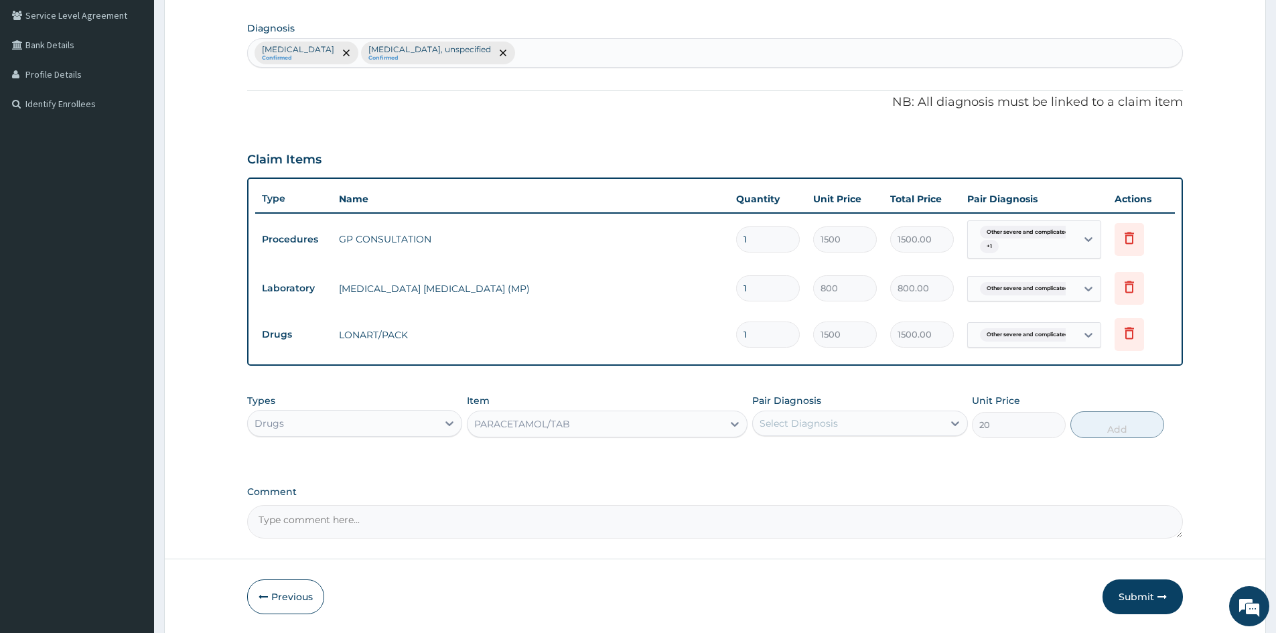
click at [798, 423] on div "Select Diagnosis" at bounding box center [798, 423] width 78 height 13
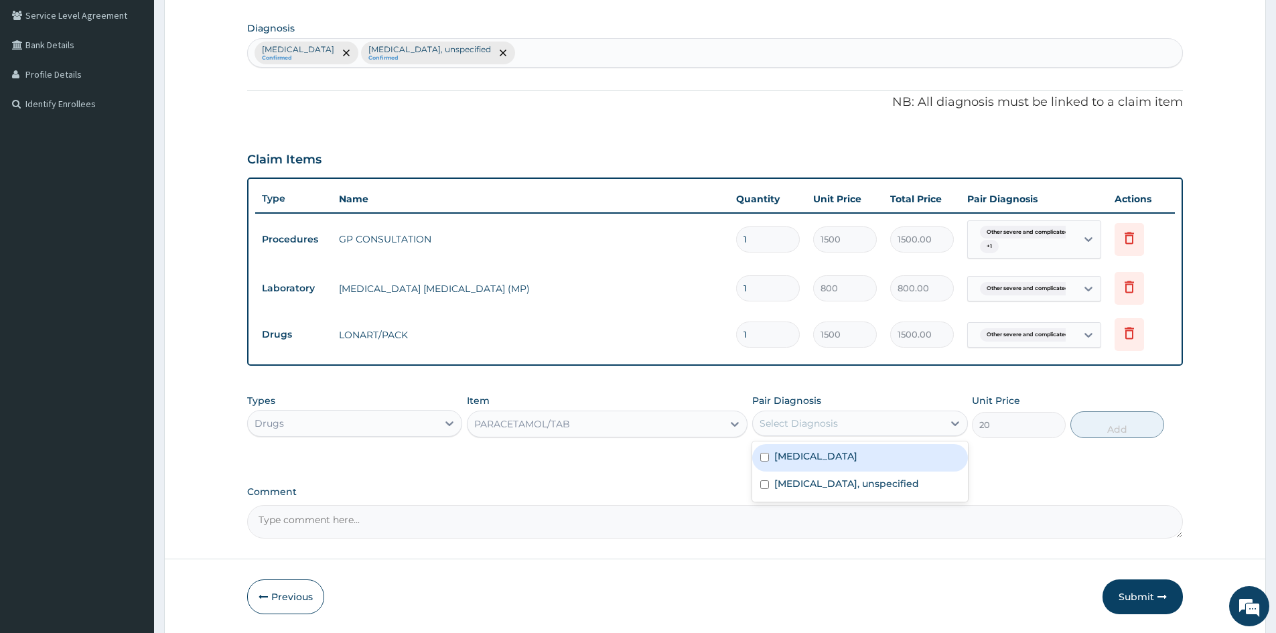
click at [761, 461] on input "checkbox" at bounding box center [764, 457] width 9 height 9
checkbox input "true"
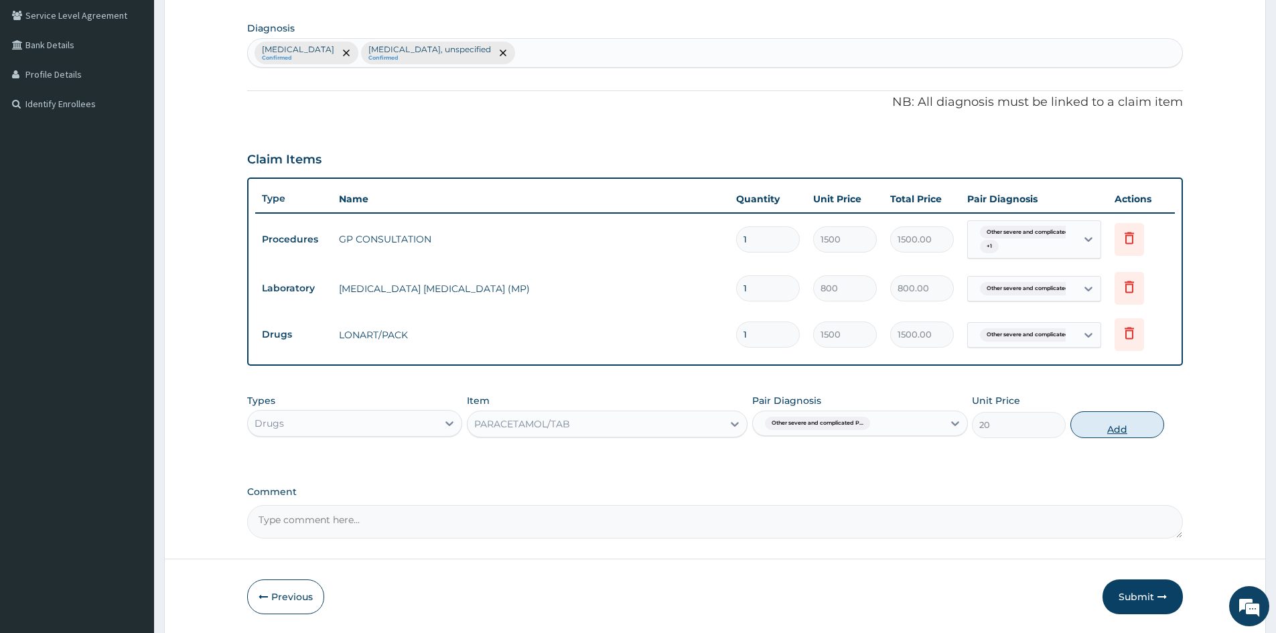
click at [1111, 432] on button "Add" at bounding box center [1117, 424] width 94 height 27
type input "0"
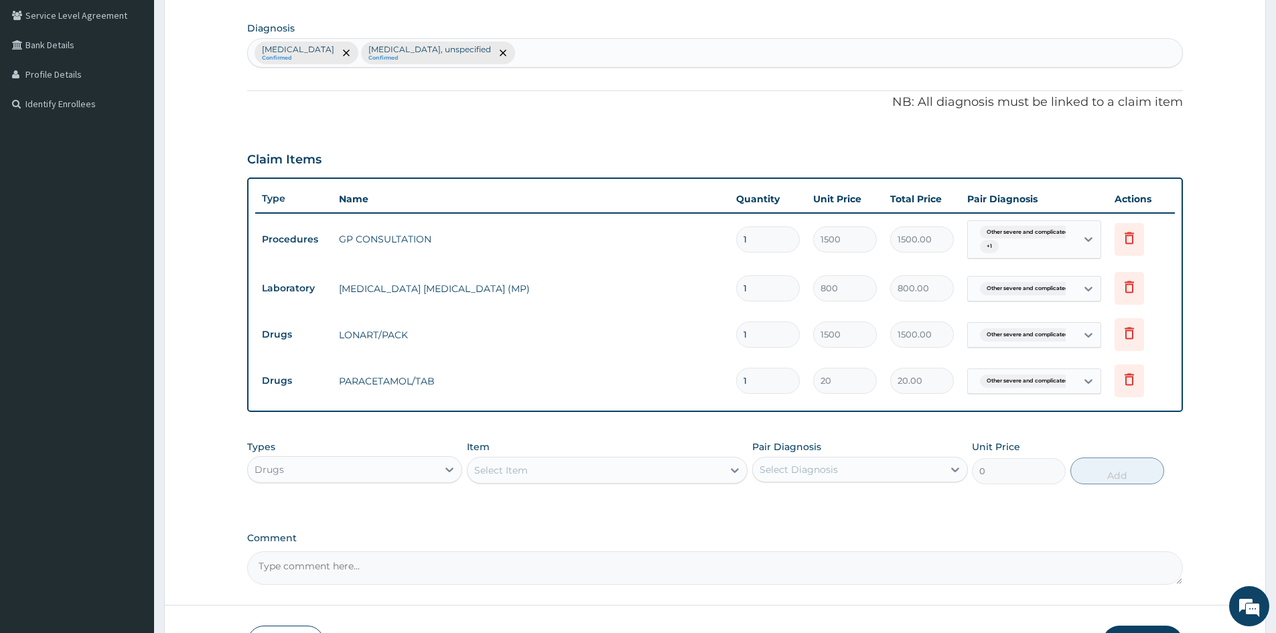
type input "18"
type input "360.00"
type input "18"
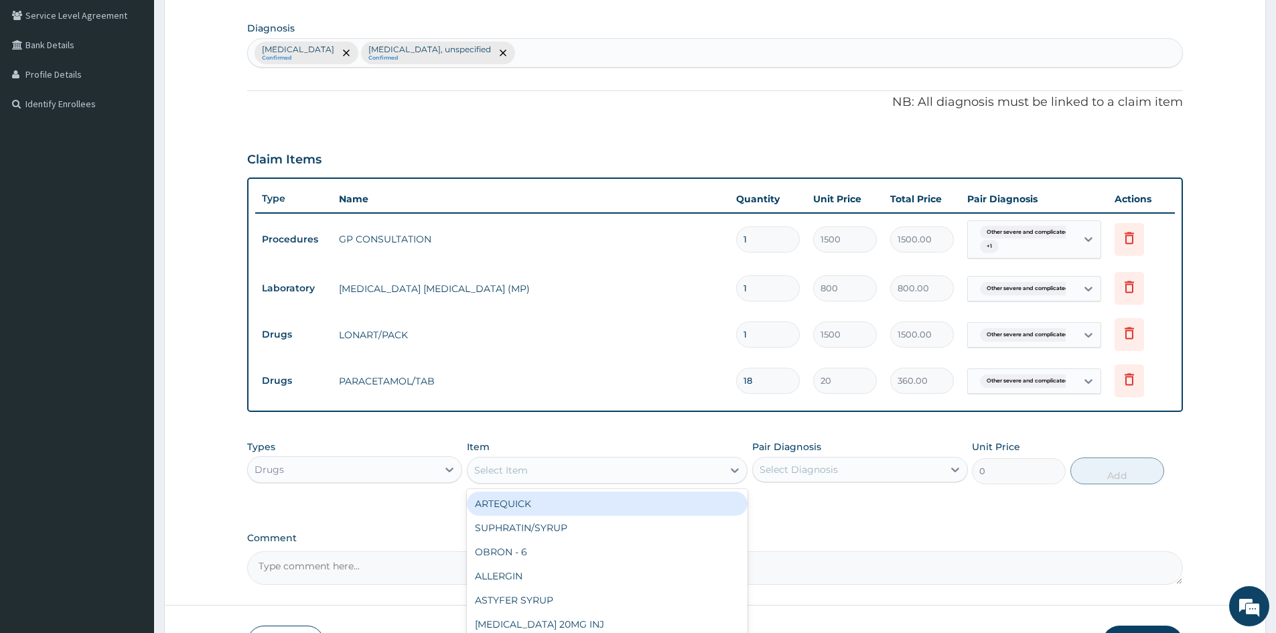
click at [645, 461] on div "Select Item" at bounding box center [594, 469] width 255 height 21
type input "PARA"
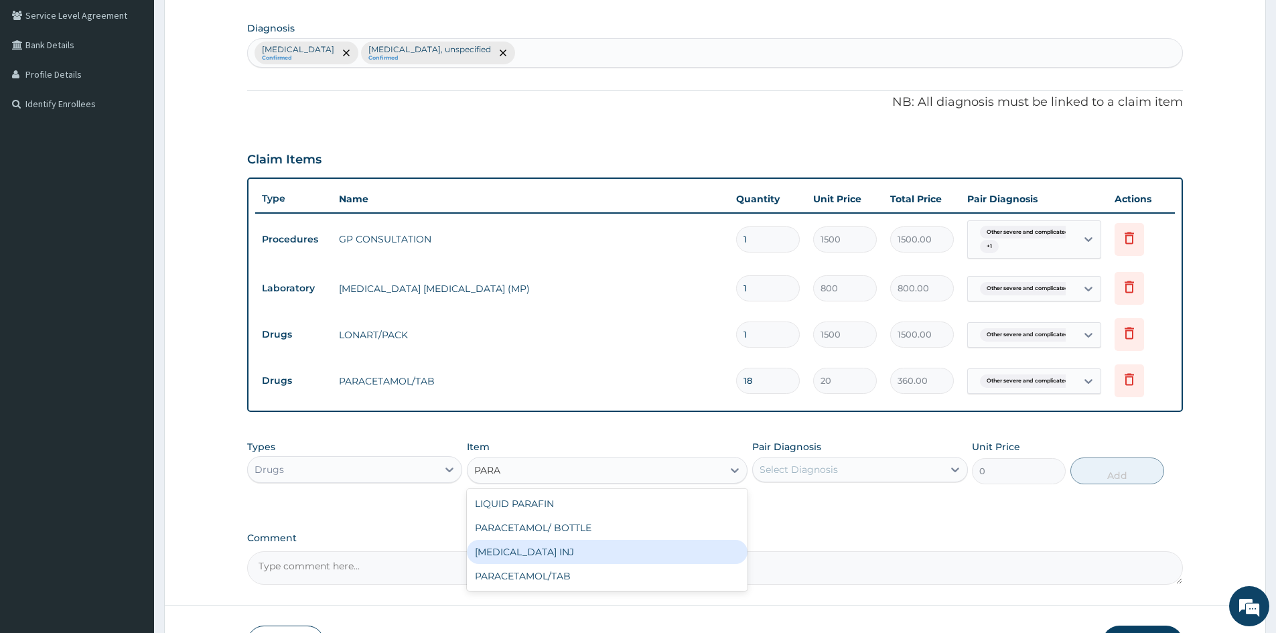
click at [522, 559] on div "PARACETAMOL INJ" at bounding box center [607, 552] width 281 height 24
type input "300"
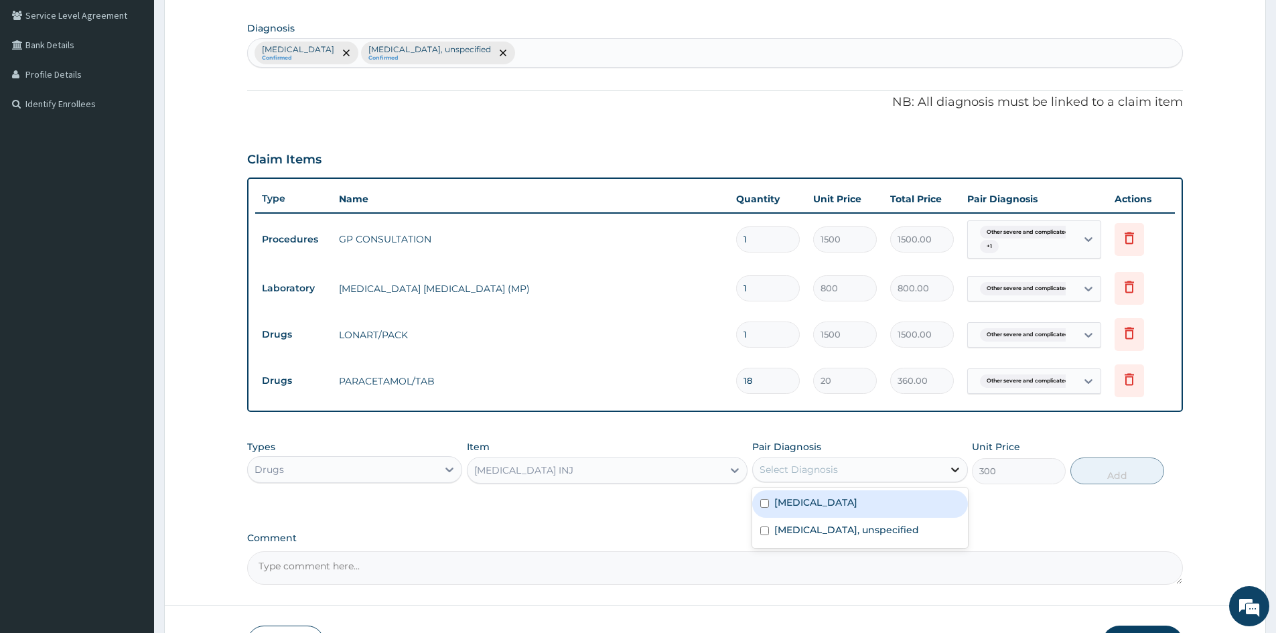
click at [955, 465] on icon at bounding box center [954, 469] width 13 height 13
click at [763, 508] on input "checkbox" at bounding box center [764, 503] width 9 height 9
checkbox input "true"
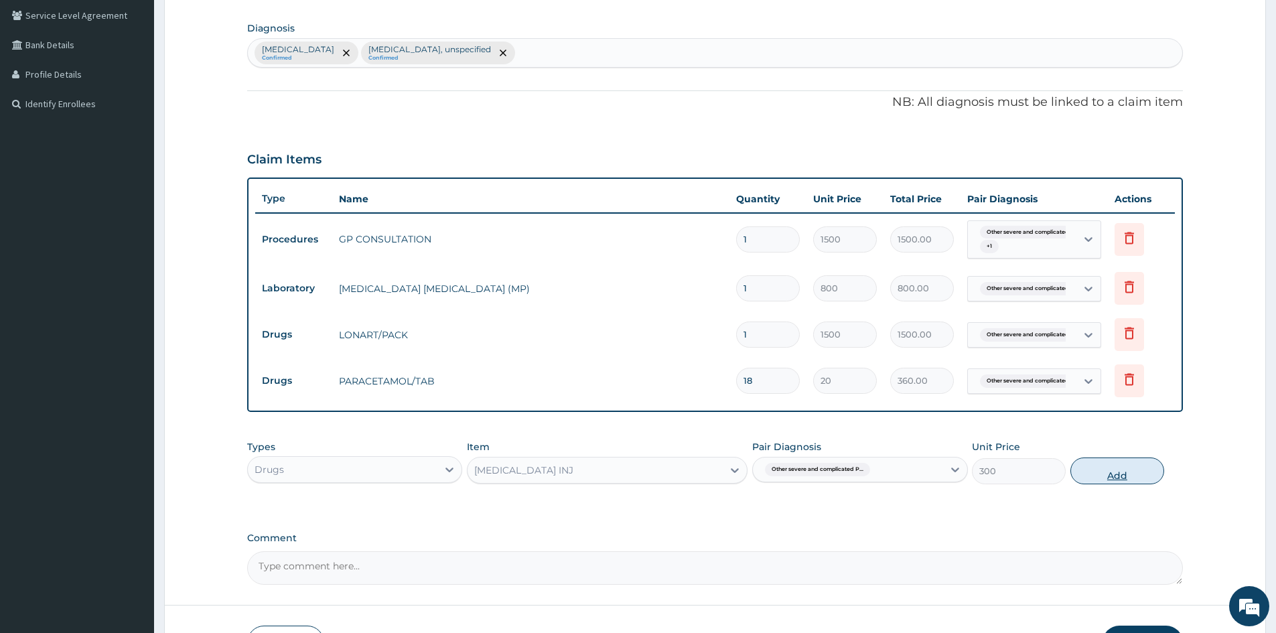
click at [1108, 473] on button "Add" at bounding box center [1117, 470] width 94 height 27
type input "0"
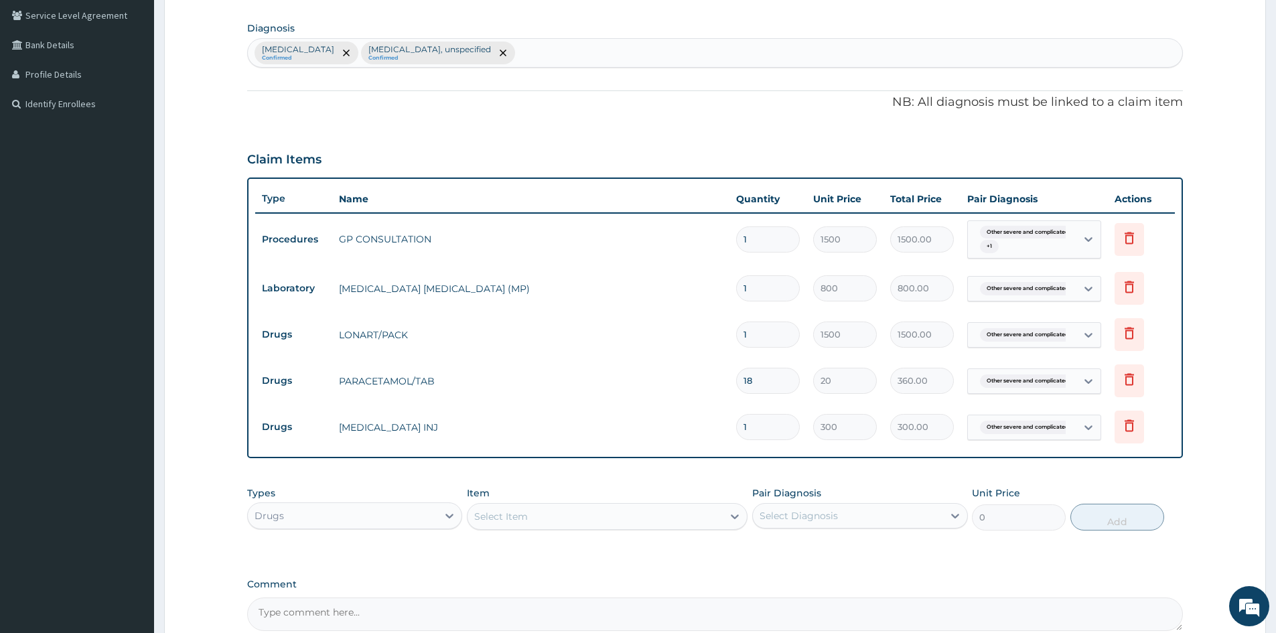
type input "0.00"
type input "2"
type input "600.00"
type input "2"
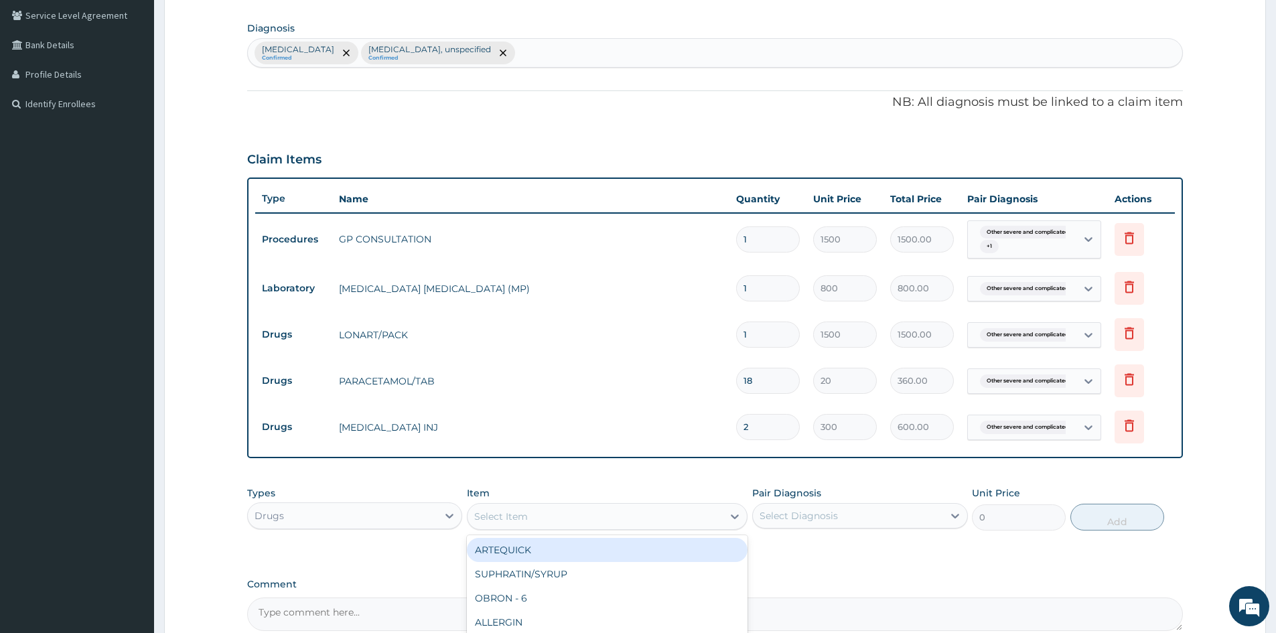
click at [604, 512] on div "Select Item" at bounding box center [594, 516] width 255 height 21
type input "DOXY"
click at [494, 552] on div "DOXYCYCLINE/CAP" at bounding box center [607, 550] width 281 height 24
type input "50"
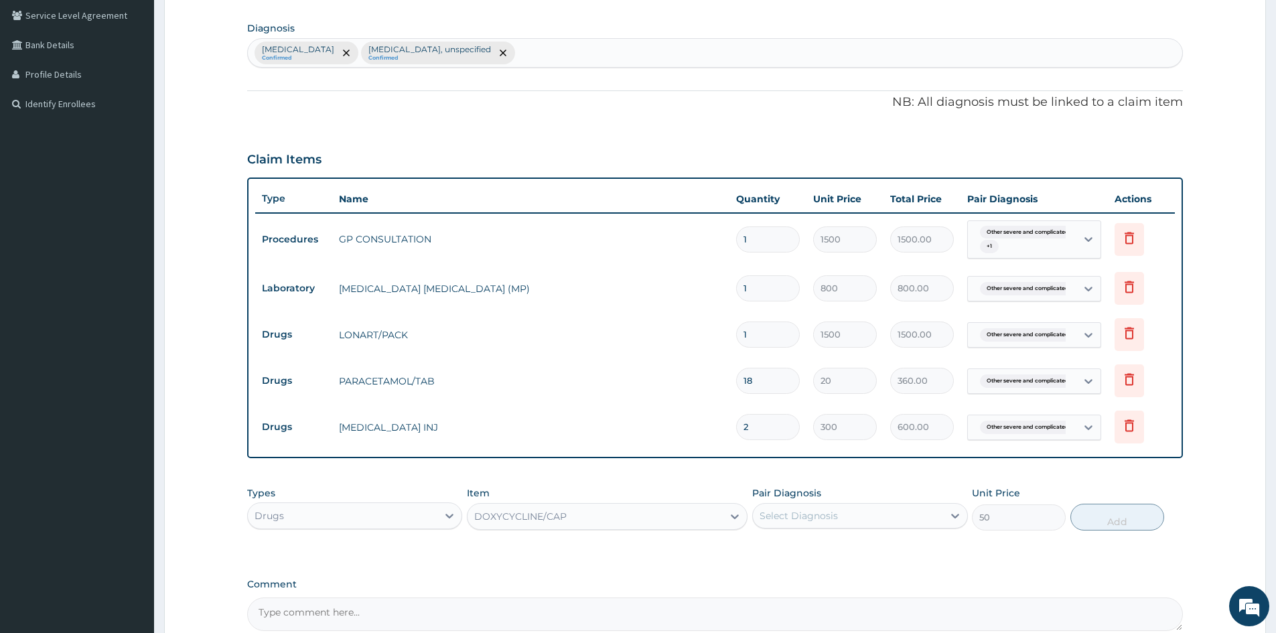
click at [908, 524] on div "Select Diagnosis" at bounding box center [848, 515] width 190 height 21
click at [766, 581] on input "checkbox" at bounding box center [764, 577] width 9 height 9
checkbox input "true"
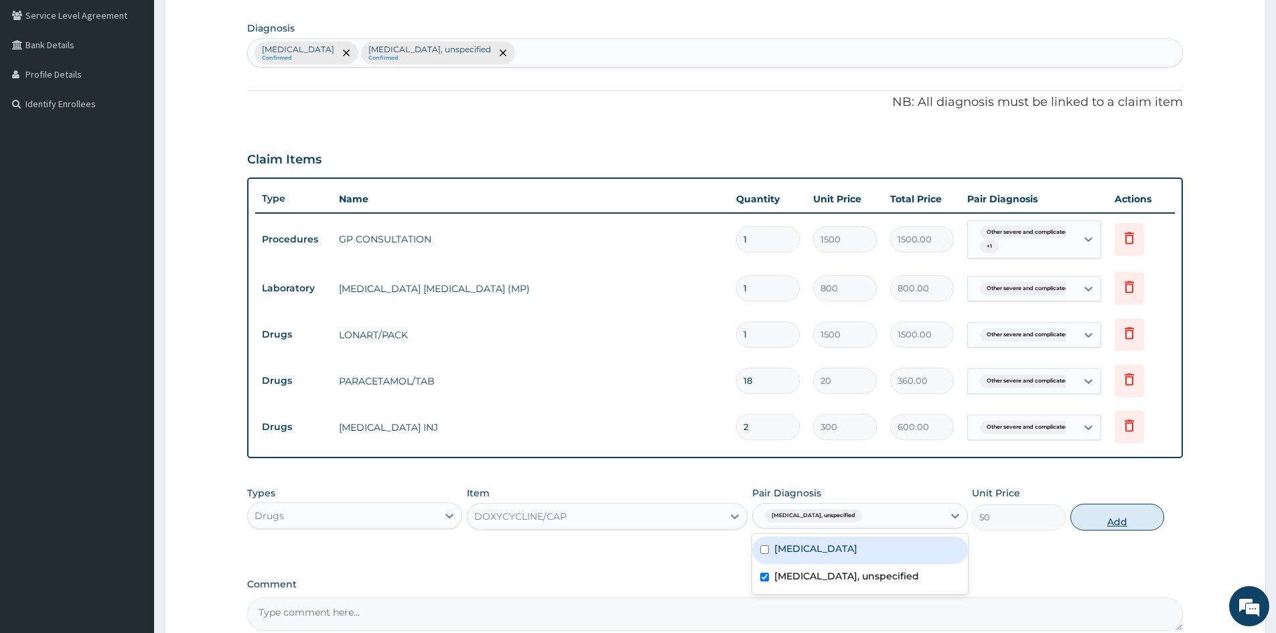
click at [1114, 527] on button "Add" at bounding box center [1117, 517] width 94 height 27
type input "0"
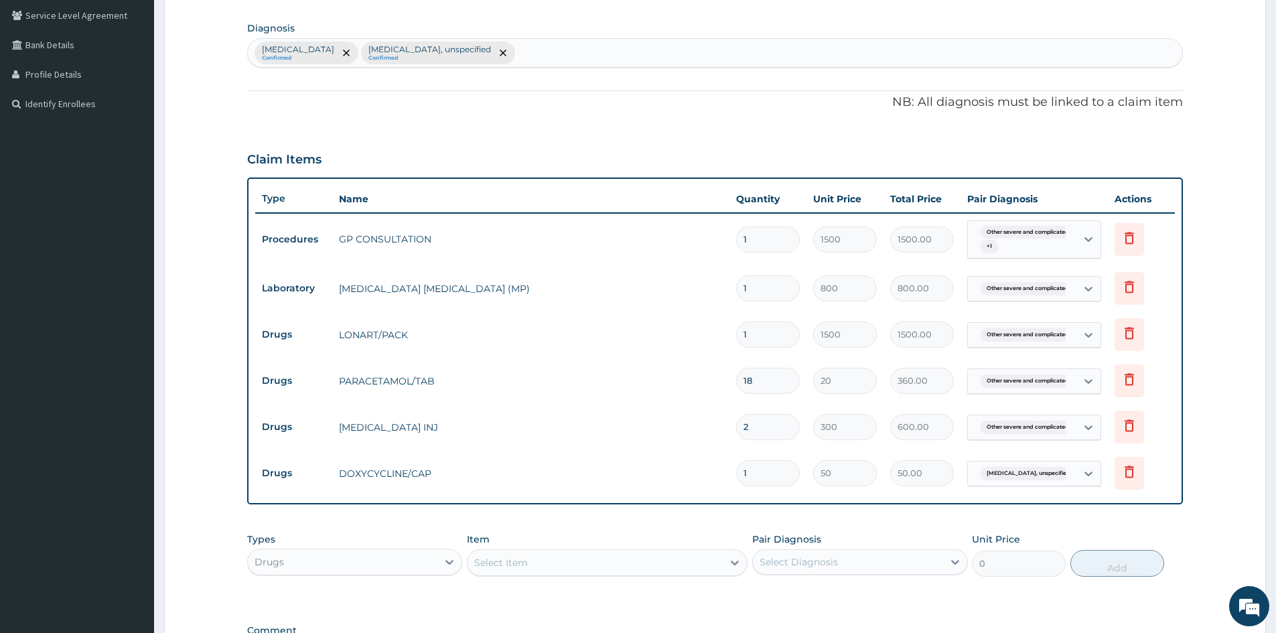
type input "10"
type input "500.00"
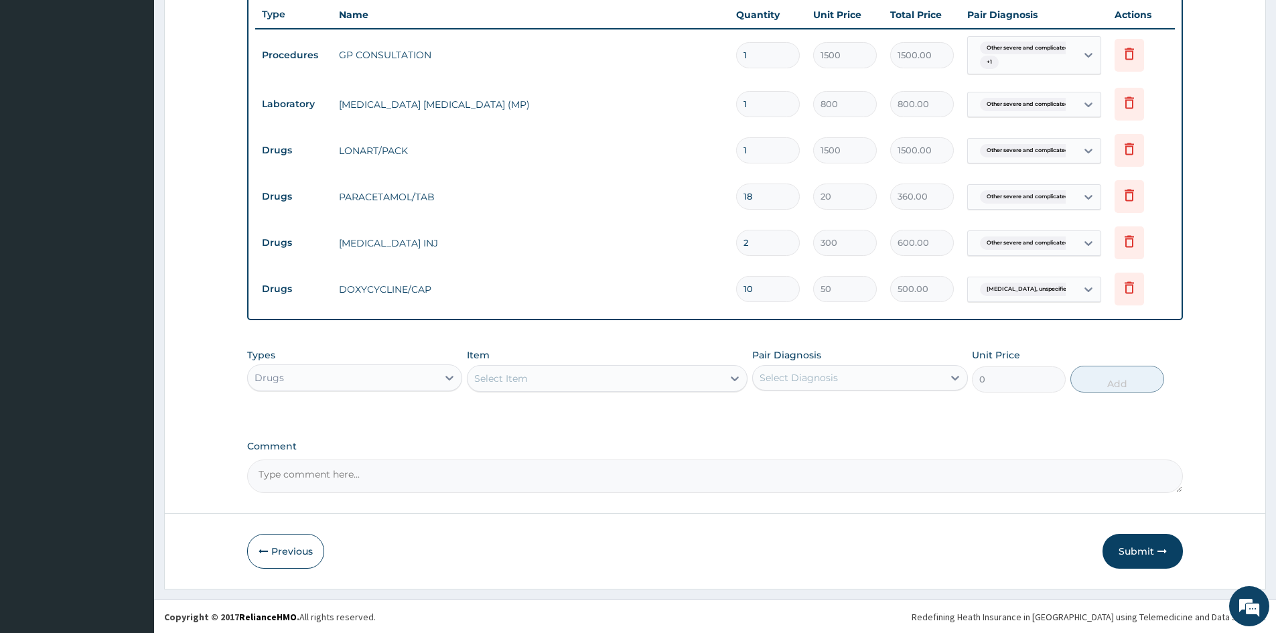
scroll to position [492, 0]
type input "10"
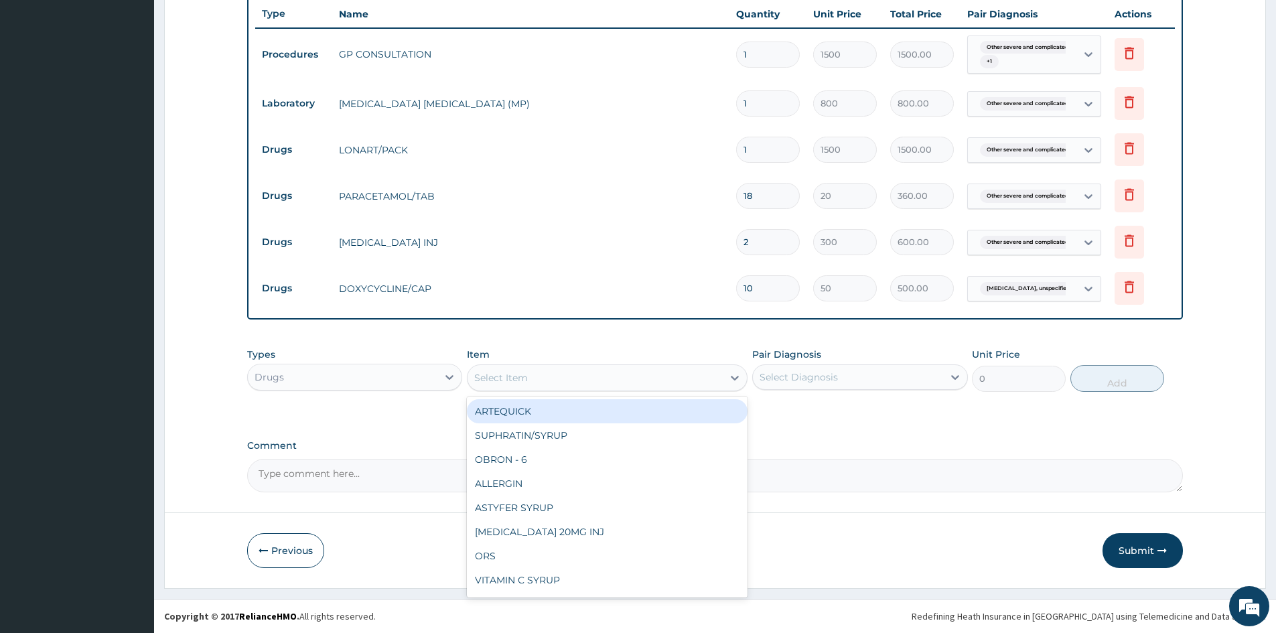
click at [556, 379] on div "Select Item" at bounding box center [594, 377] width 255 height 21
type input "MYCO"
click at [501, 414] on div "MYCOTEN" at bounding box center [607, 411] width 281 height 24
type input "1200"
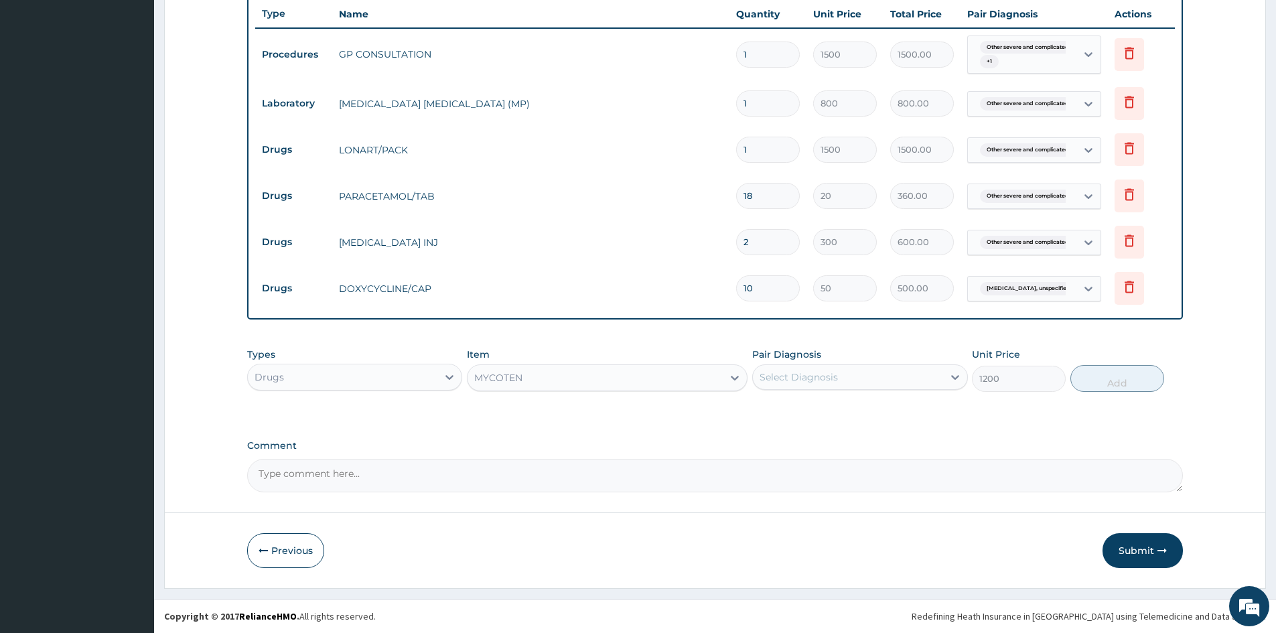
click at [808, 376] on div "Select Diagnosis" at bounding box center [798, 376] width 78 height 13
click at [765, 443] on input "checkbox" at bounding box center [764, 438] width 9 height 9
checkbox input "true"
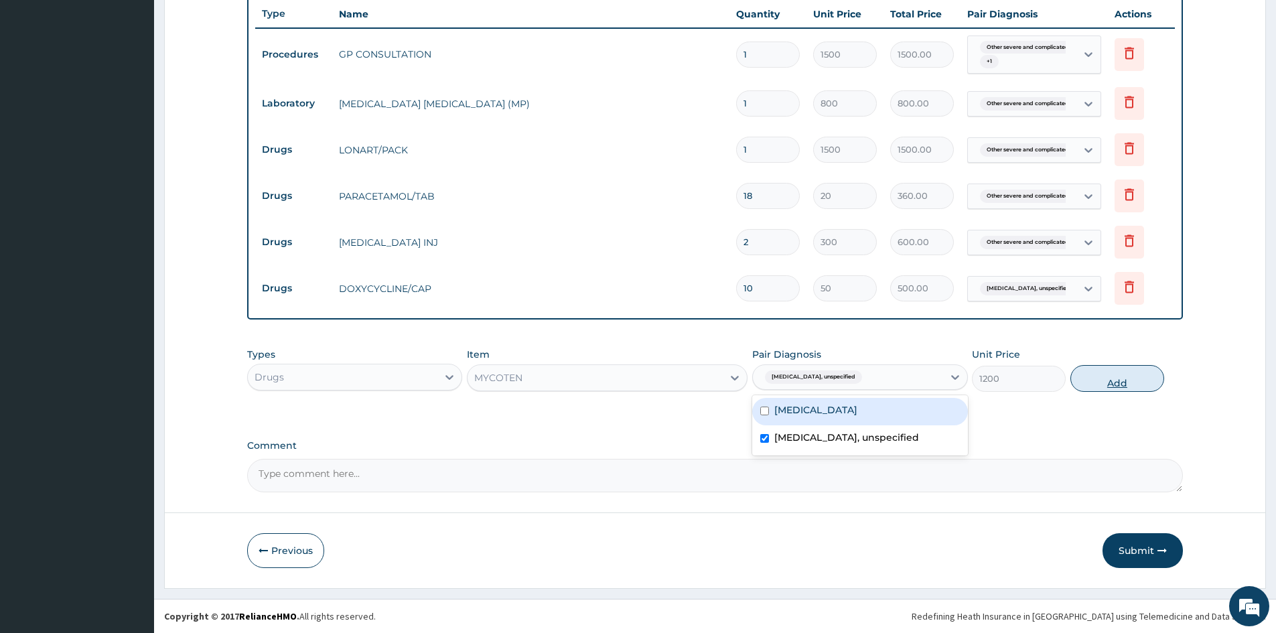
click at [1118, 376] on button "Add" at bounding box center [1117, 378] width 94 height 27
type input "0"
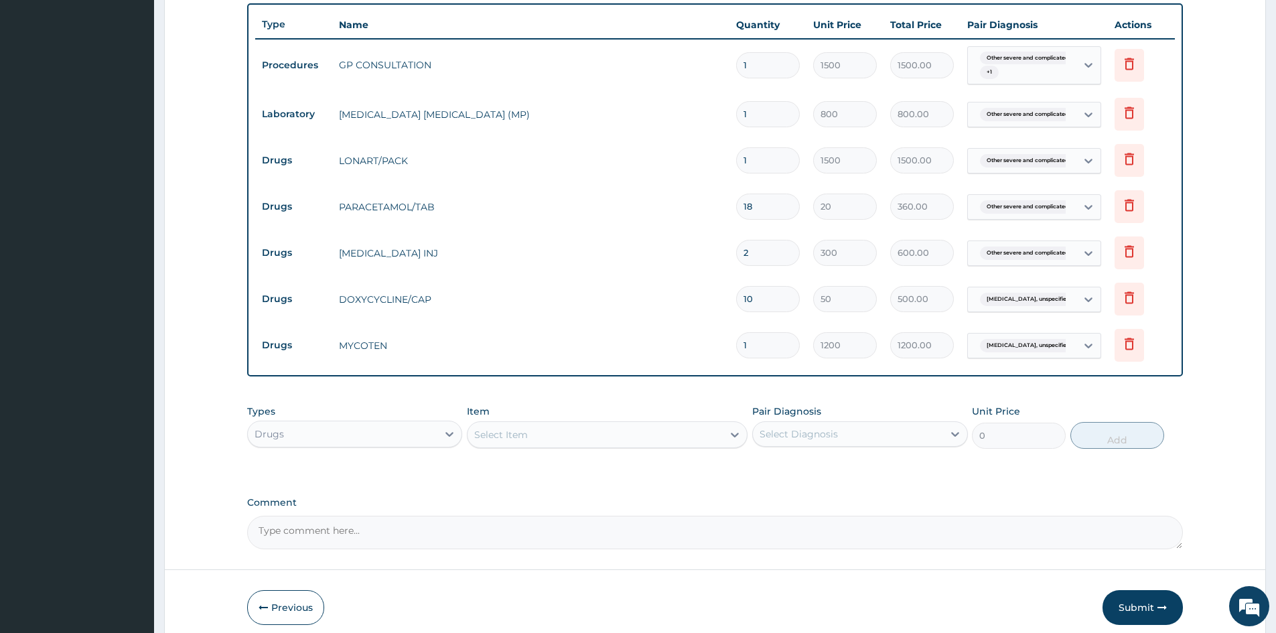
scroll to position [538, 0]
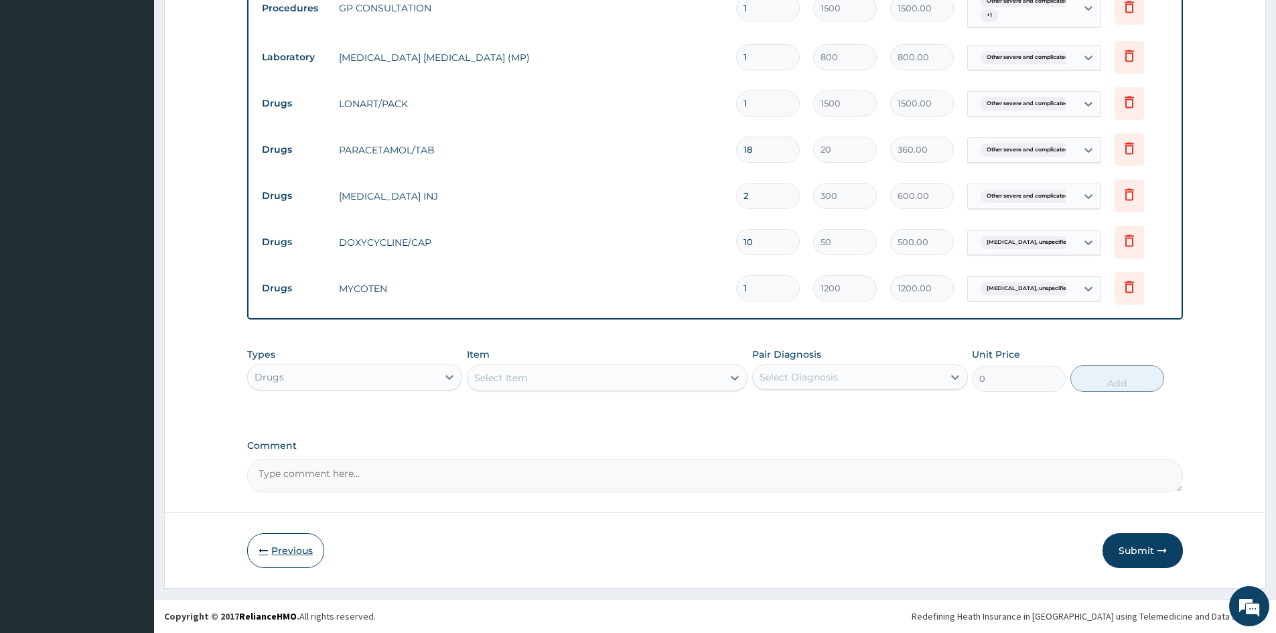
click at [290, 550] on button "Previous" at bounding box center [285, 550] width 77 height 35
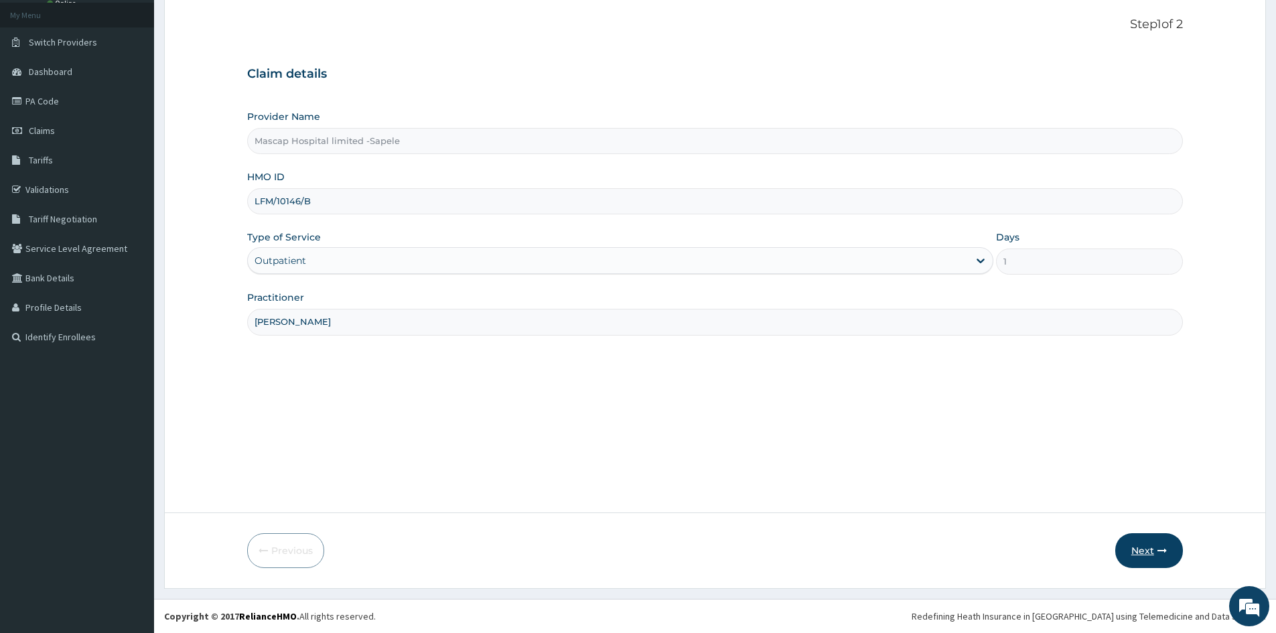
click at [1148, 552] on button "Next" at bounding box center [1149, 550] width 68 height 35
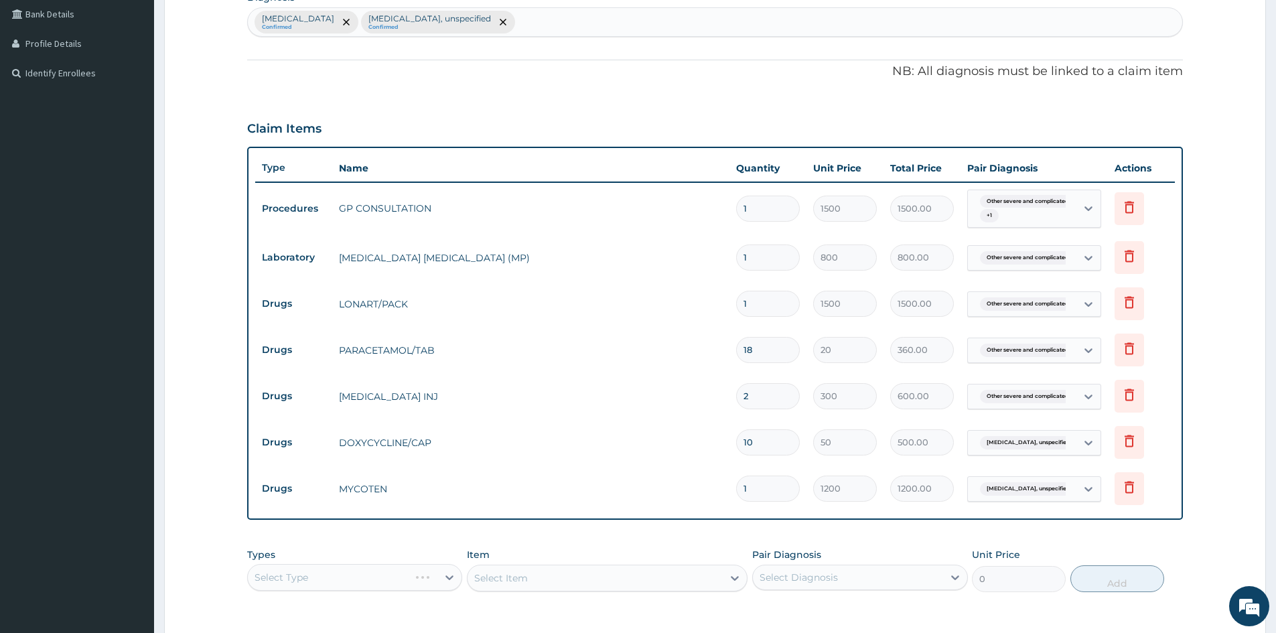
scroll to position [538, 0]
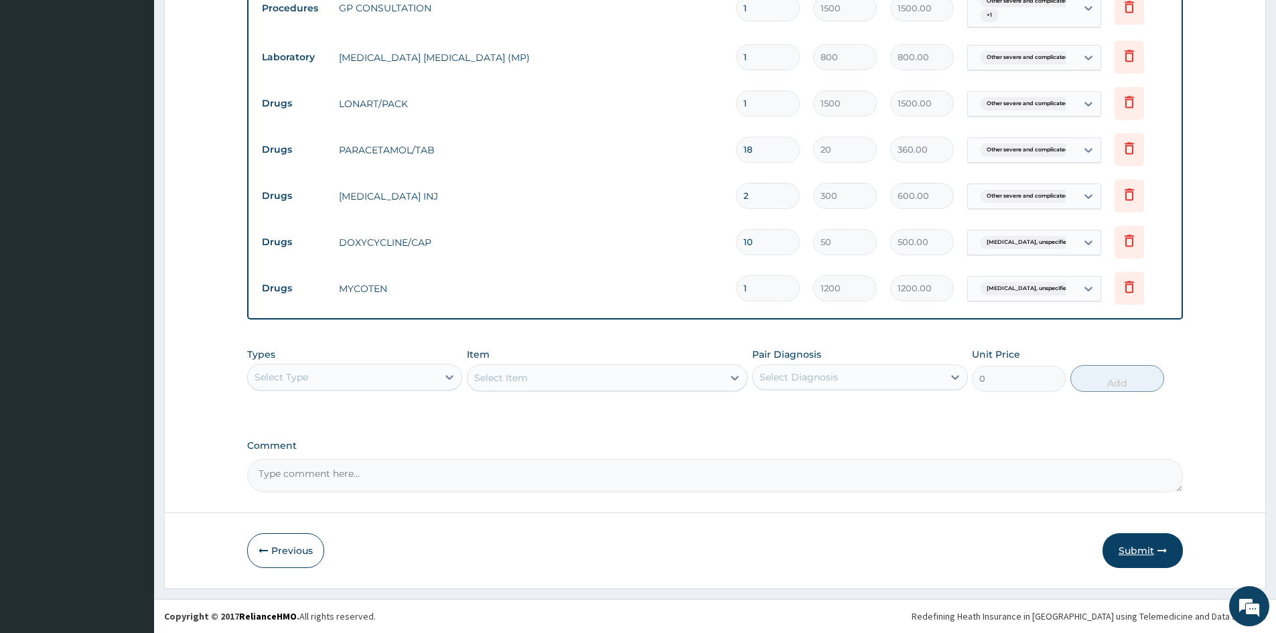
click at [1126, 558] on button "Submit" at bounding box center [1142, 550] width 80 height 35
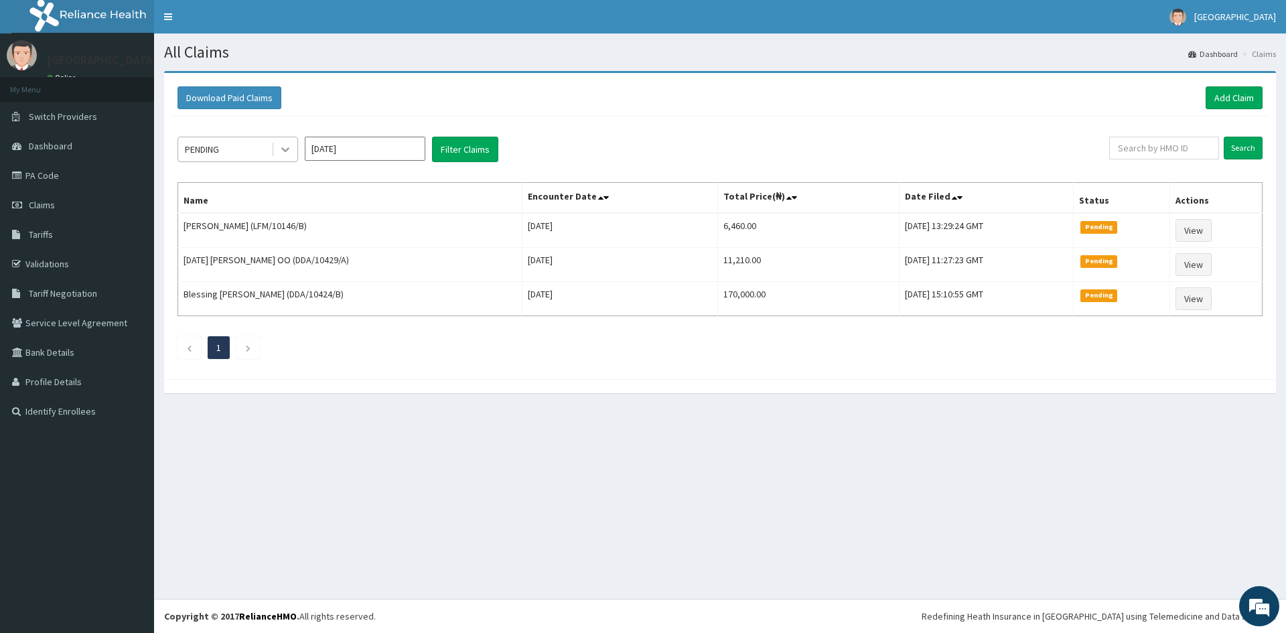
click at [279, 149] on icon at bounding box center [285, 149] width 13 height 13
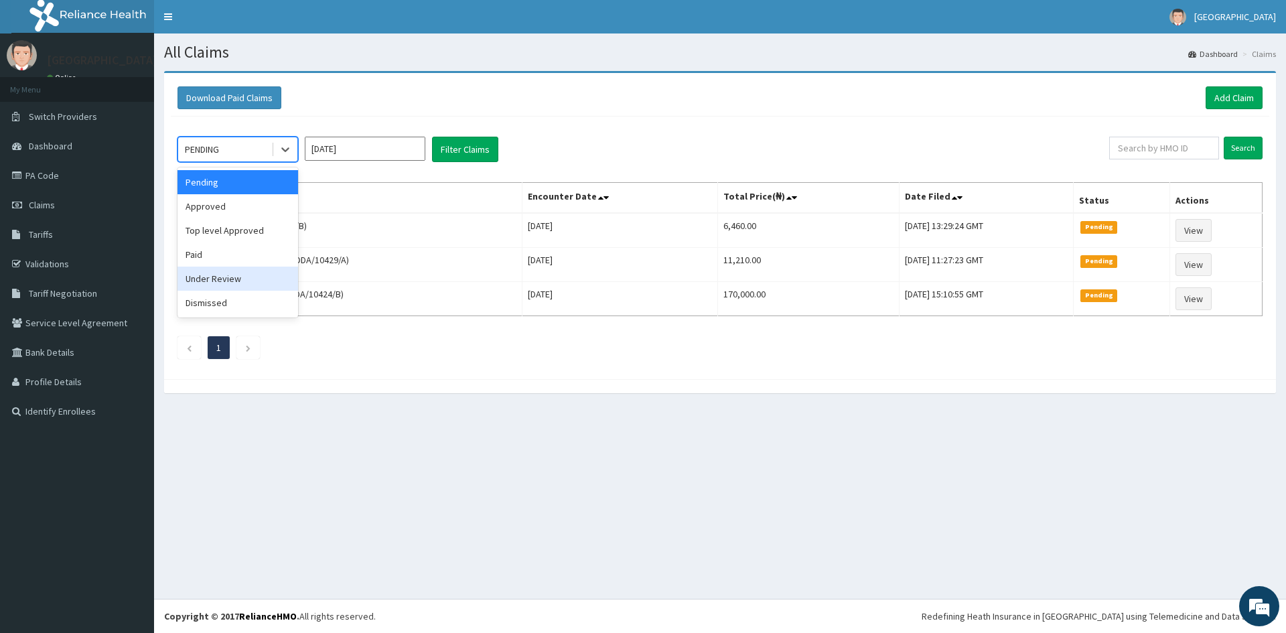
click at [239, 280] on div "Under Review" at bounding box center [237, 279] width 121 height 24
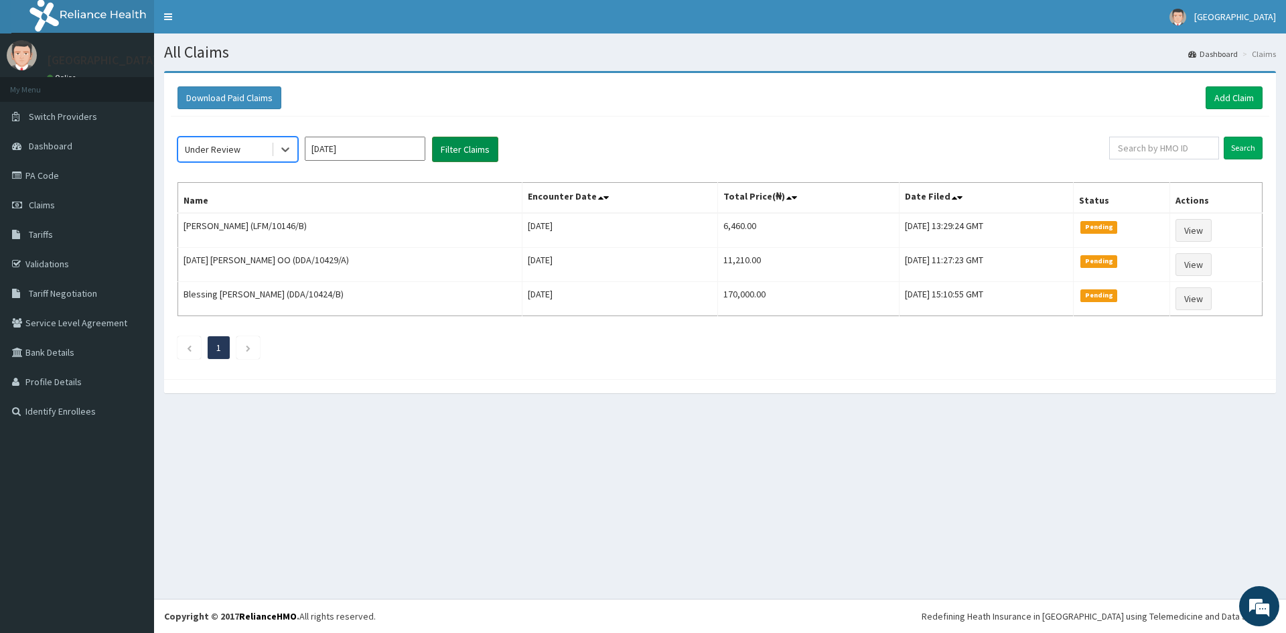
click at [459, 149] on button "Filter Claims" at bounding box center [465, 149] width 66 height 25
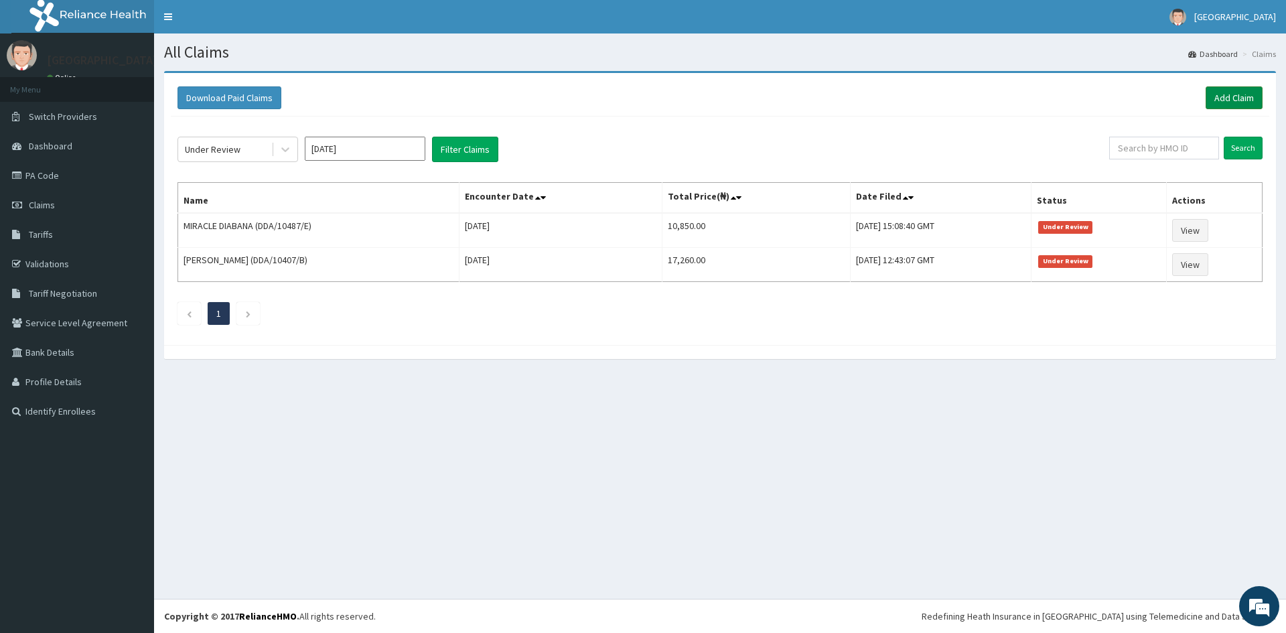
click at [1231, 94] on link "Add Claim" at bounding box center [1233, 97] width 57 height 23
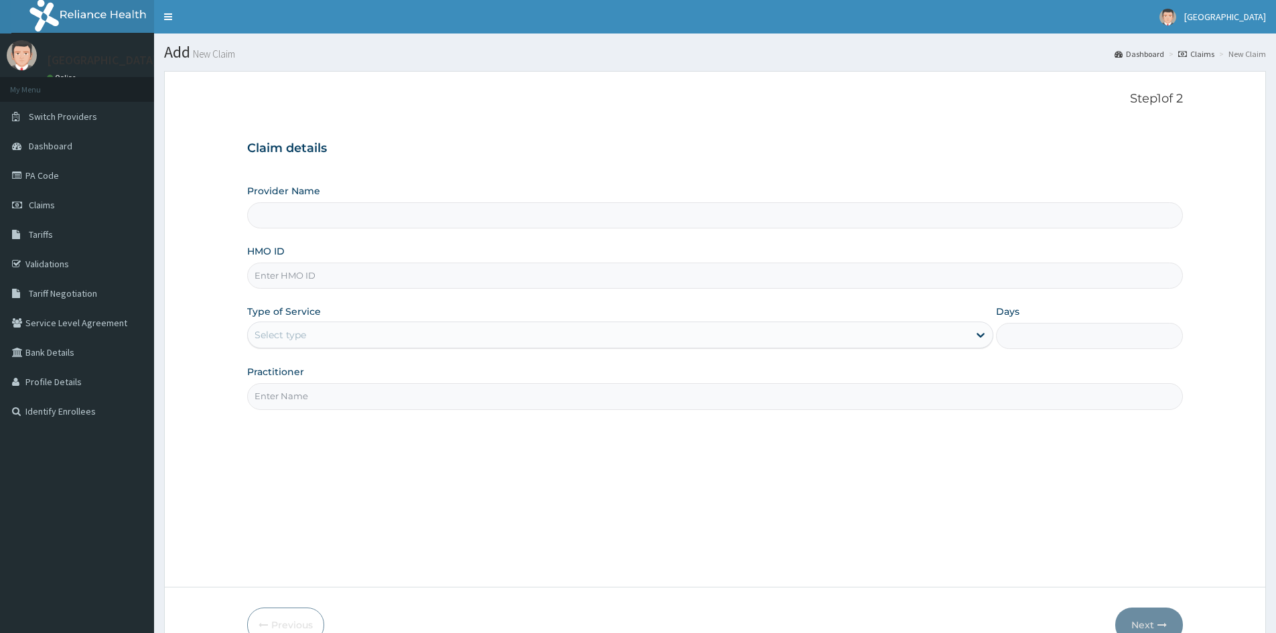
click at [701, 281] on input "HMO ID" at bounding box center [714, 275] width 935 height 26
type input "Mascap Hospital limited -Sapele"
type input "LFM/10130/E"
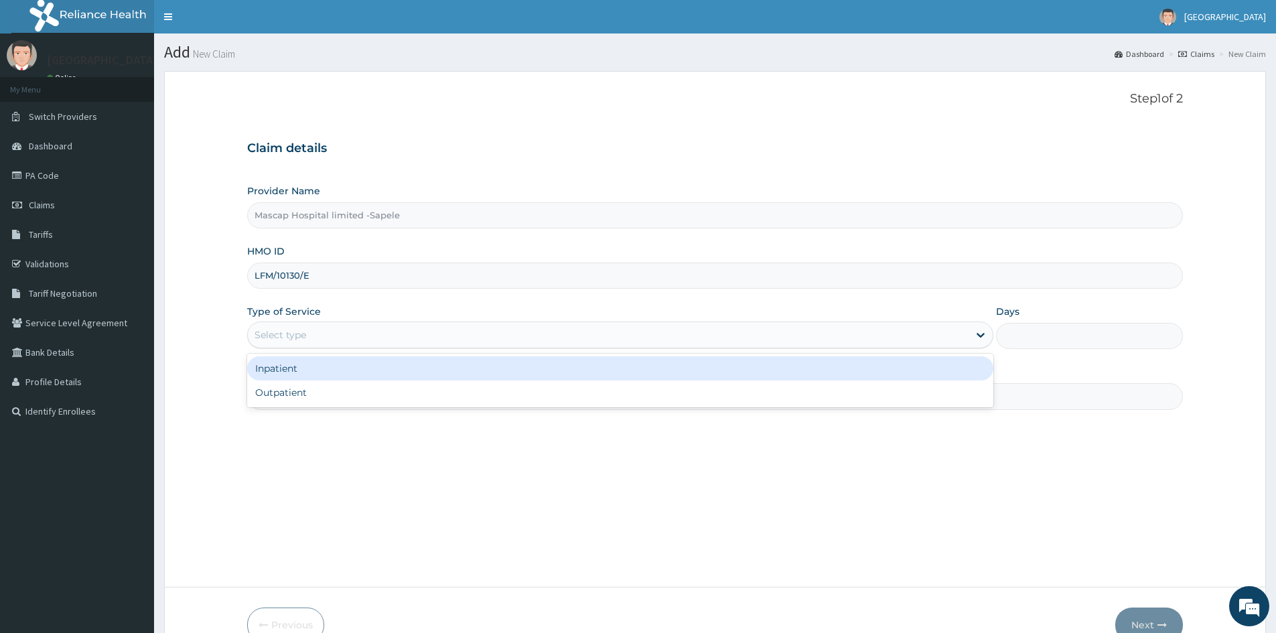
click at [288, 335] on div "Select type" at bounding box center [280, 334] width 52 height 13
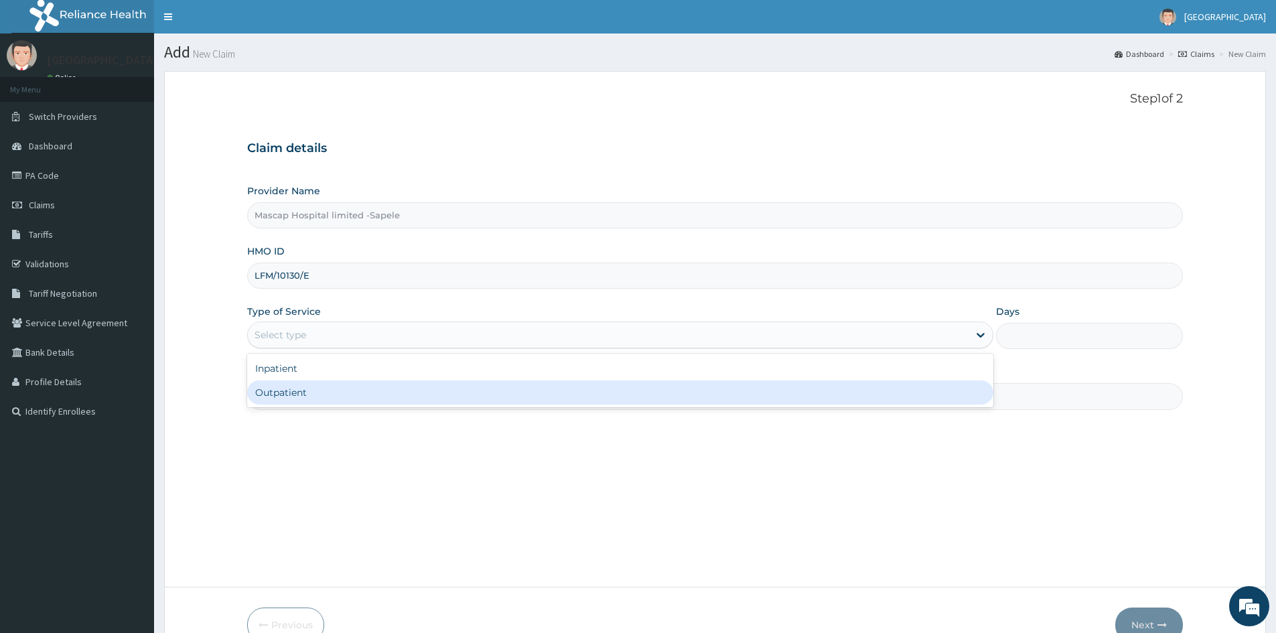
click at [277, 392] on div "Outpatient" at bounding box center [620, 392] width 746 height 24
type input "1"
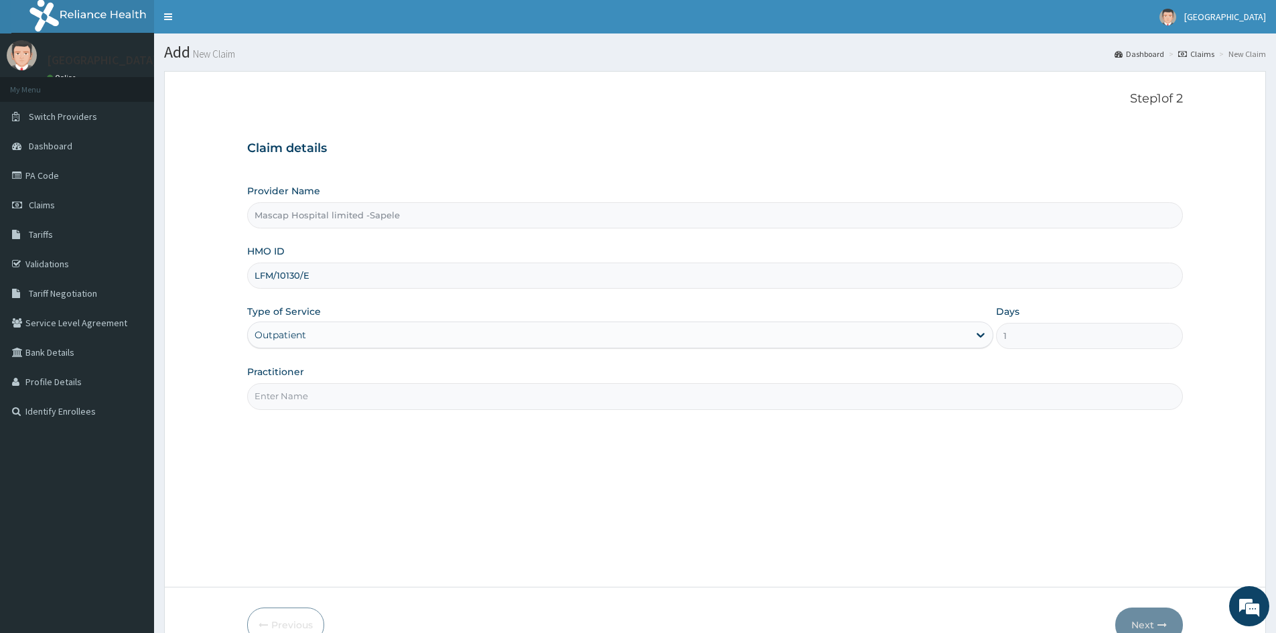
click at [277, 392] on input "Practitioner" at bounding box center [714, 396] width 935 height 26
type input "DR UCHE"
click at [1146, 611] on button "Next" at bounding box center [1149, 624] width 68 height 35
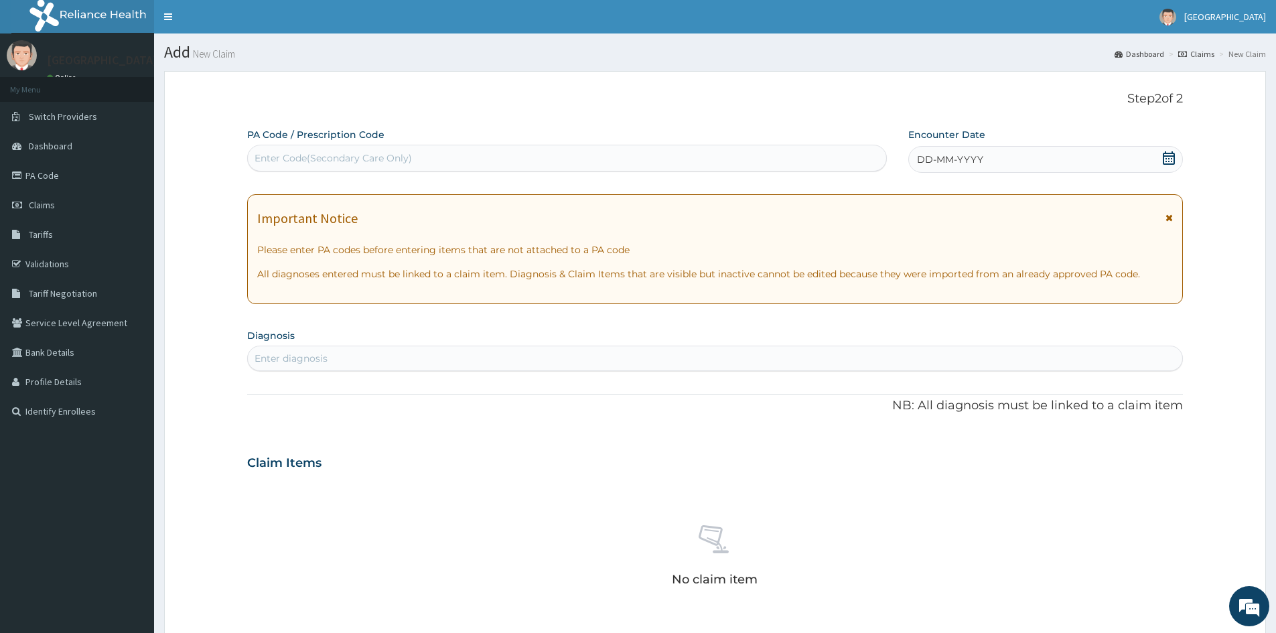
click at [929, 163] on span "DD-MM-YYYY" at bounding box center [950, 159] width 66 height 13
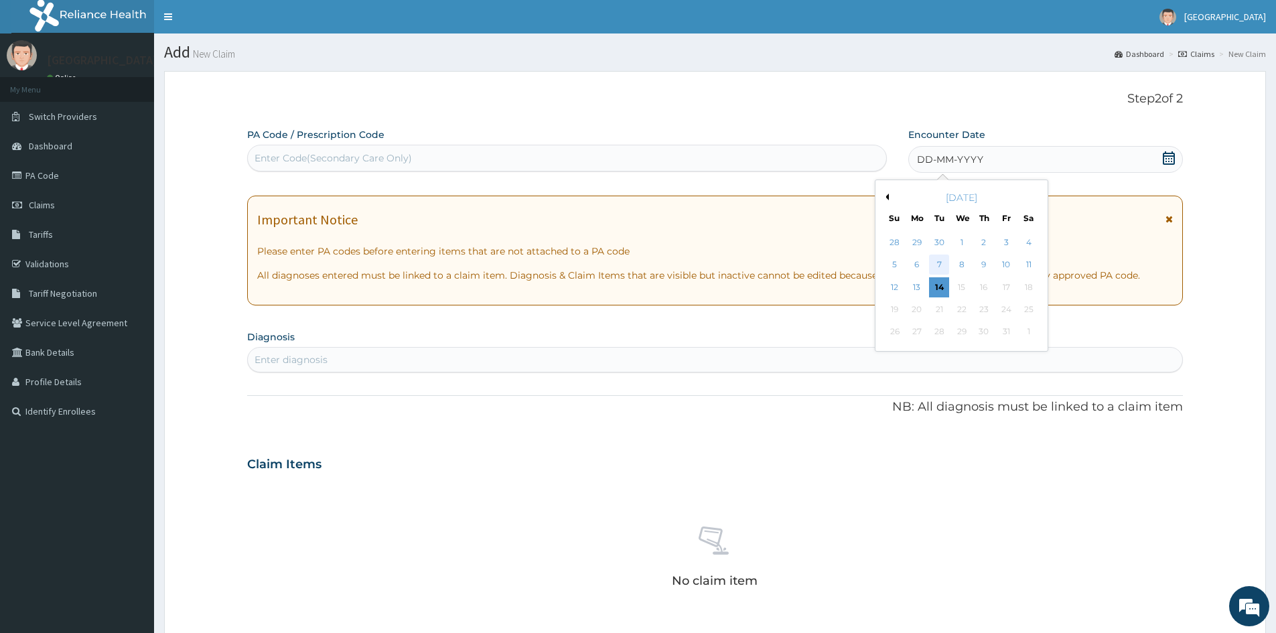
click at [939, 264] on div "7" at bounding box center [939, 265] width 20 height 20
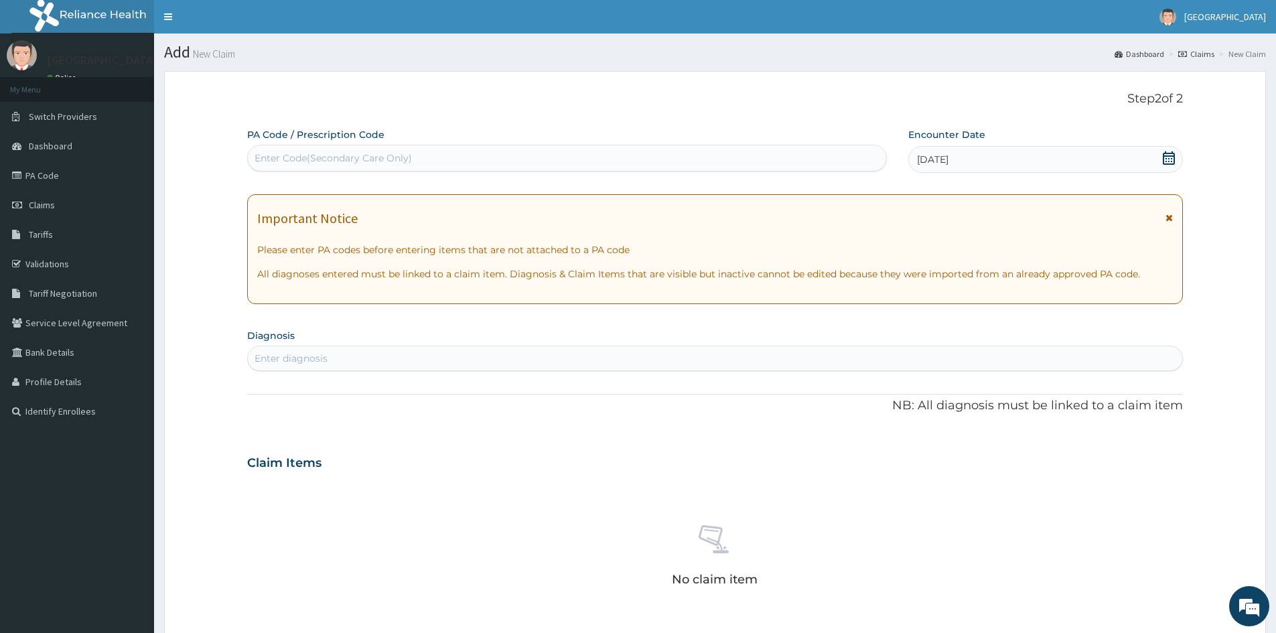
click at [346, 355] on div "Enter diagnosis" at bounding box center [715, 358] width 934 height 21
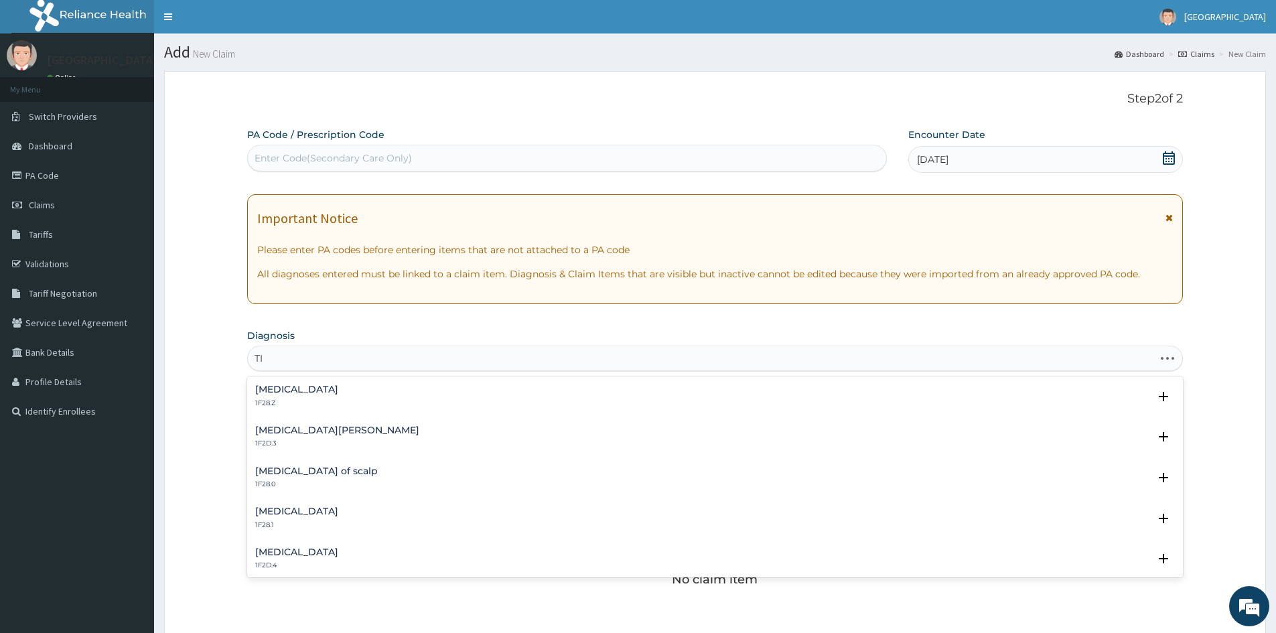
type input "T"
type input "C"
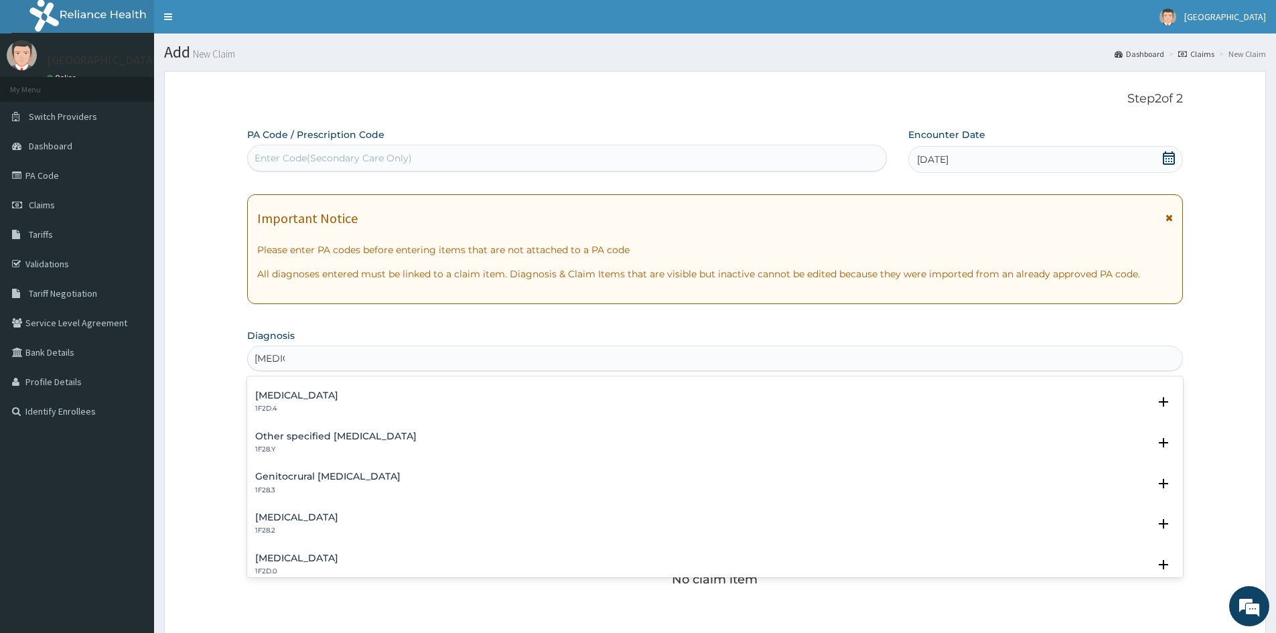
scroll to position [134, 0]
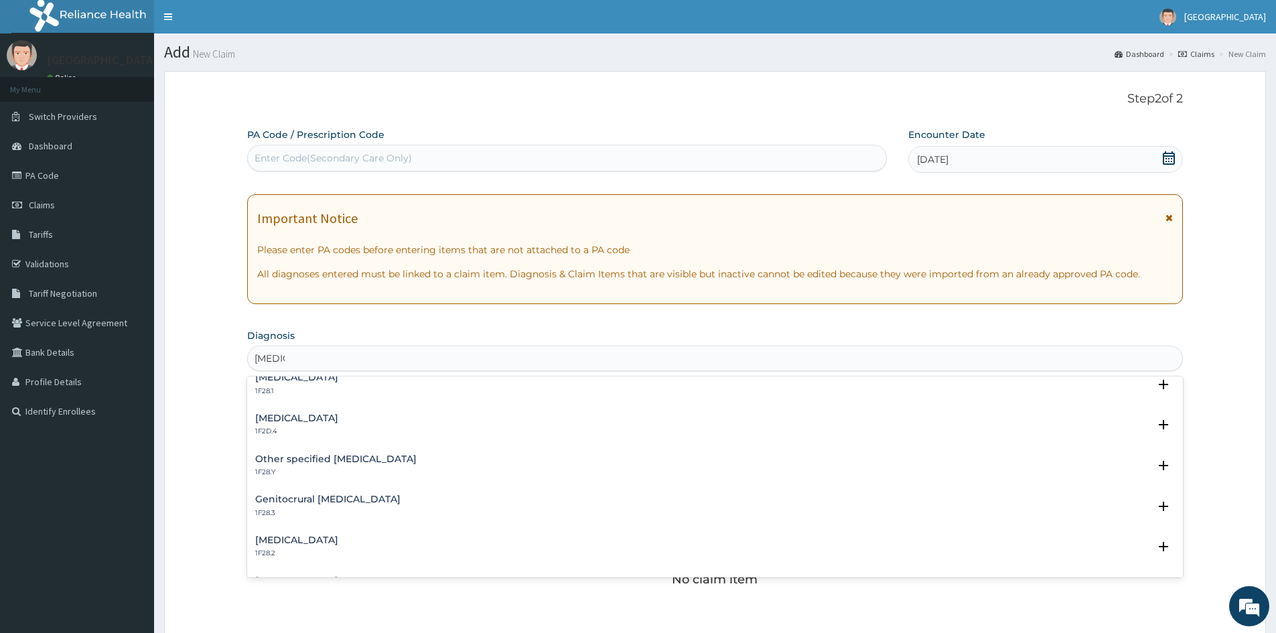
type input "TINEA"
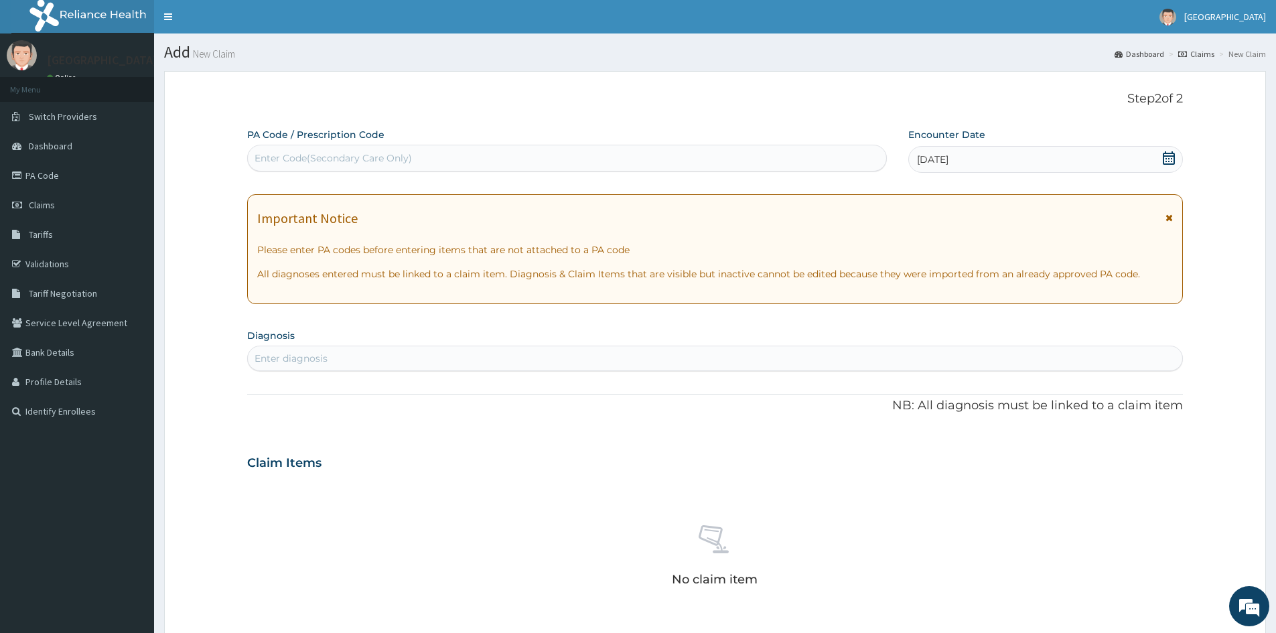
click at [390, 358] on div "Enter diagnosis" at bounding box center [715, 358] width 934 height 21
type input "T"
type input "C"
type input "TINEA"
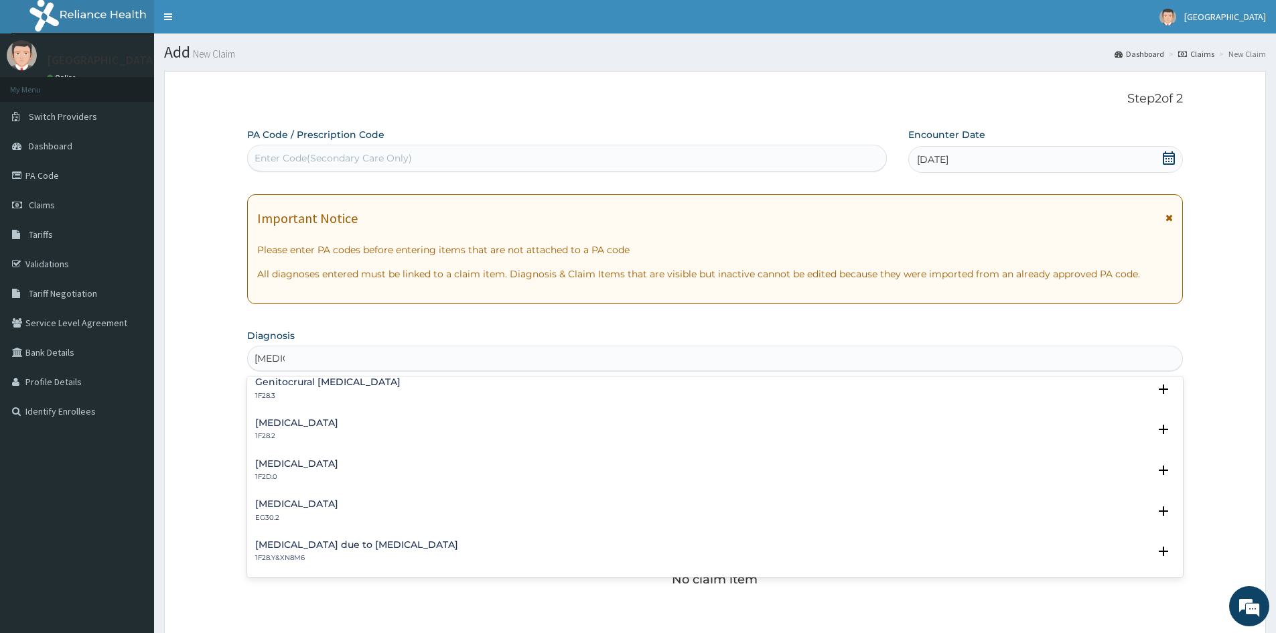
scroll to position [0, 0]
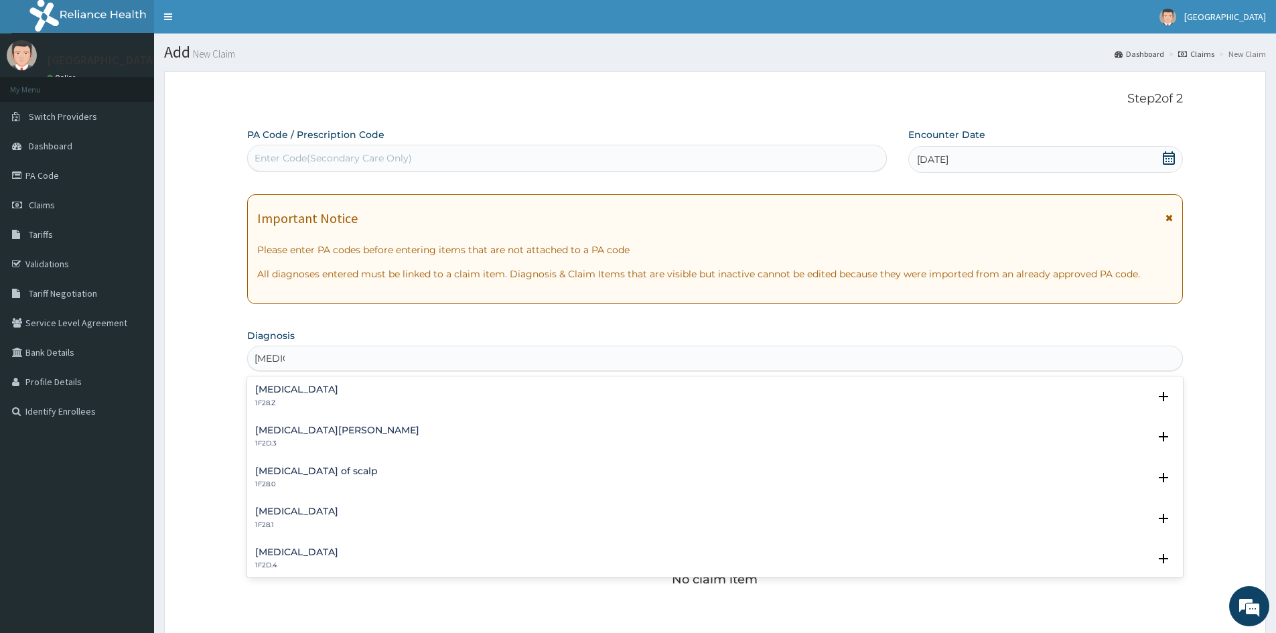
click at [285, 554] on h4 "Tinea nigra" at bounding box center [296, 552] width 83 height 10
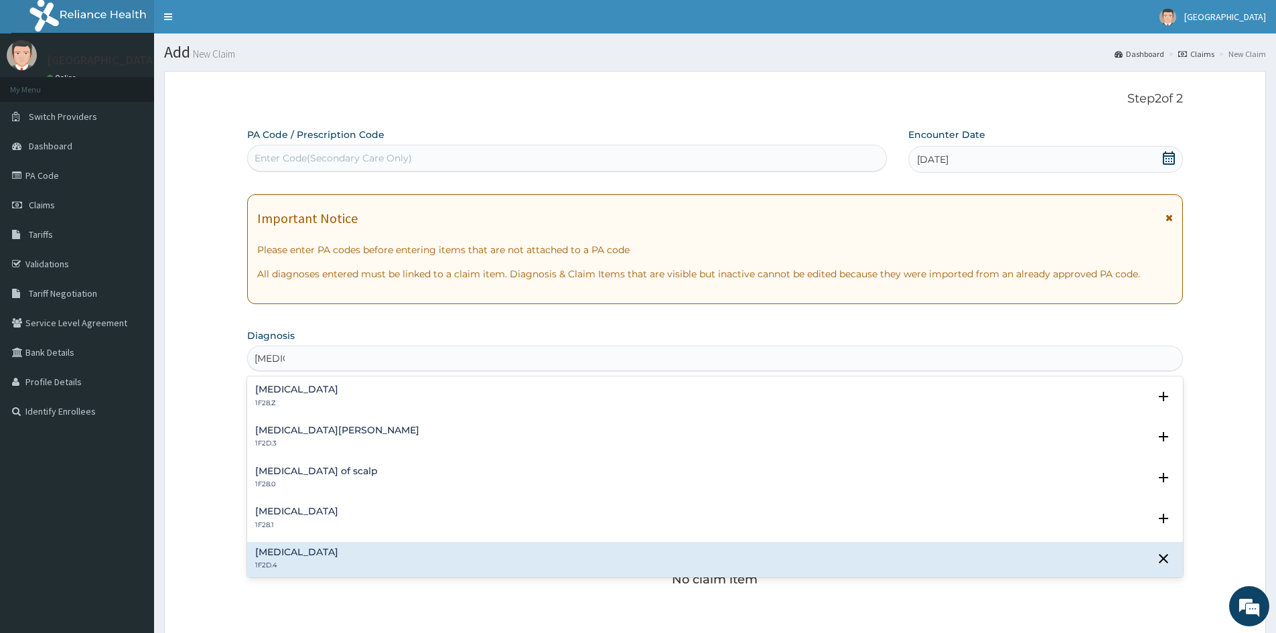
scroll to position [201, 0]
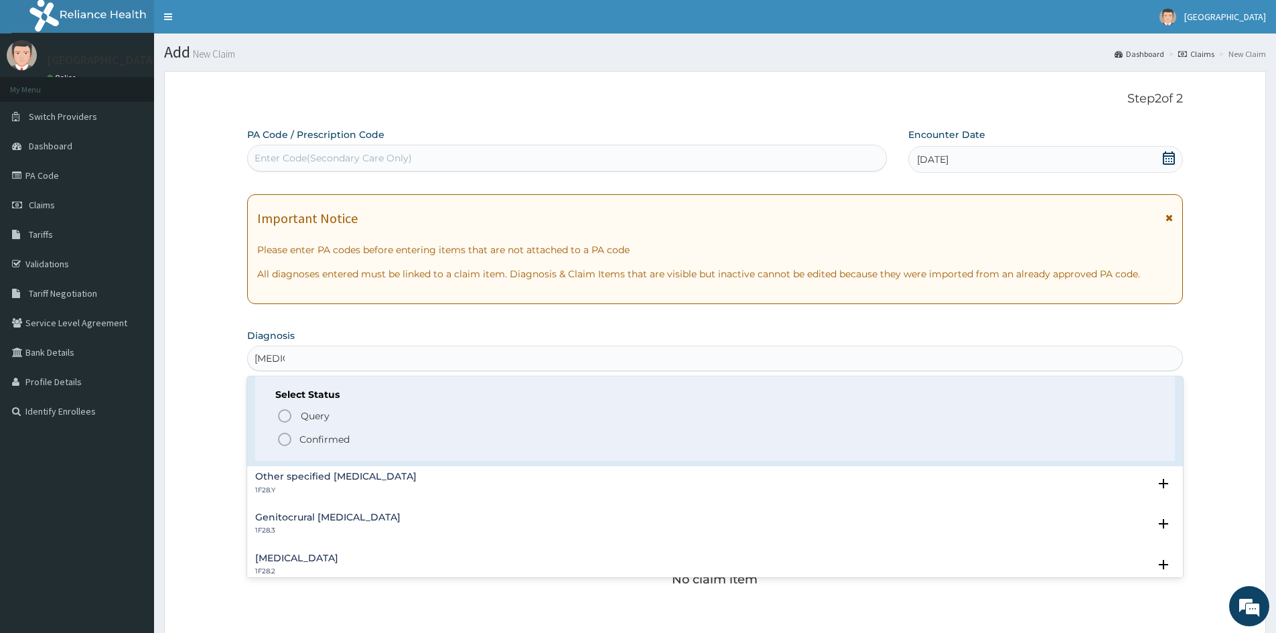
click at [280, 439] on icon "status option filled" at bounding box center [285, 439] width 16 height 16
click at [280, 439] on div "PA Code / Prescription Code Enter Code(Secondary Care Only) Encounter Date 07-1…" at bounding box center [714, 468] width 935 height 680
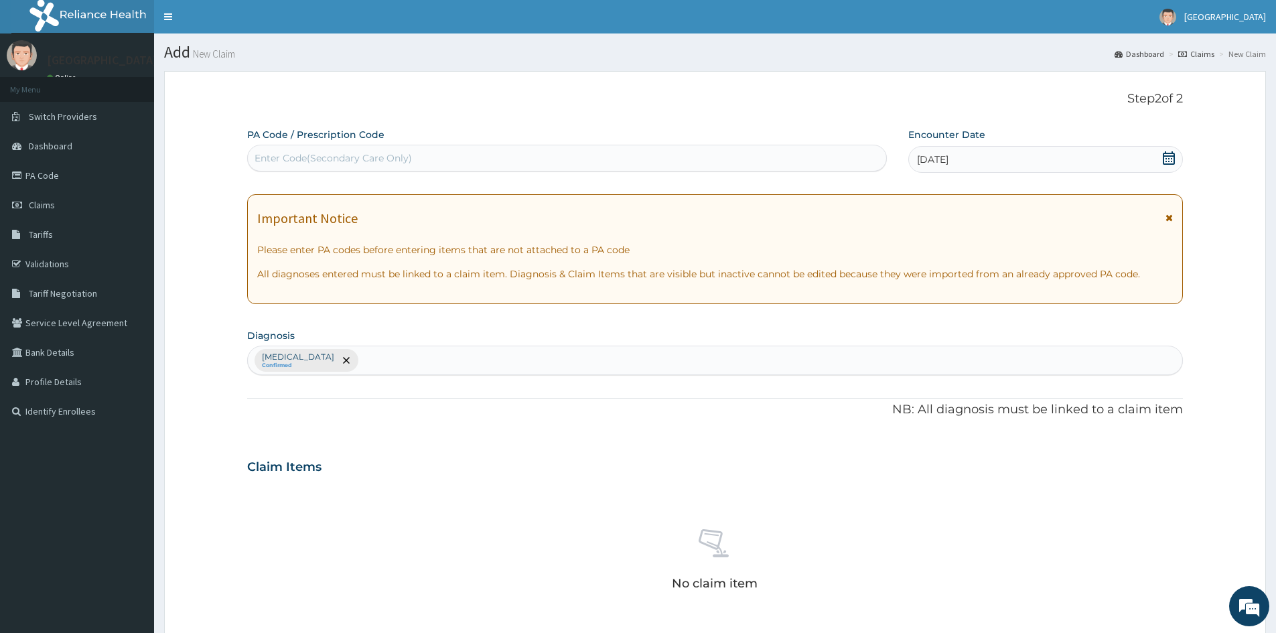
click at [361, 364] on div "Tinea nigra Confirmed" at bounding box center [715, 360] width 934 height 28
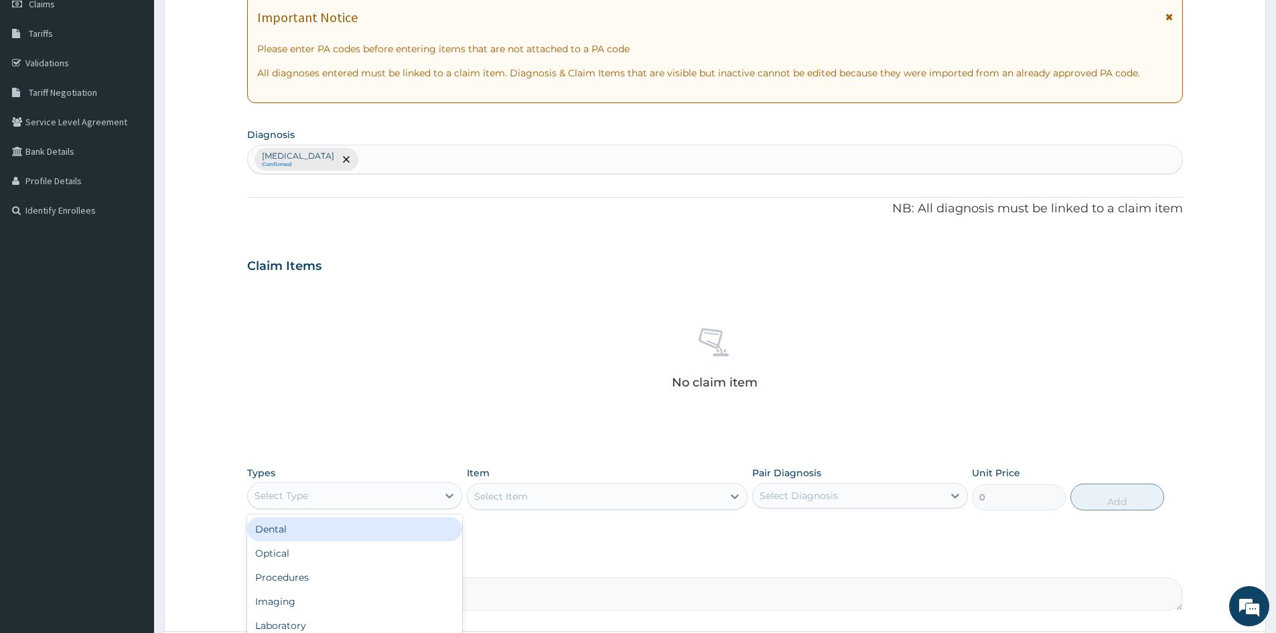
drag, startPoint x: 444, startPoint y: 498, endPoint x: 418, endPoint y: 501, distance: 26.3
click at [443, 498] on icon at bounding box center [449, 495] width 13 height 13
click at [338, 574] on div "Procedures" at bounding box center [354, 577] width 215 height 24
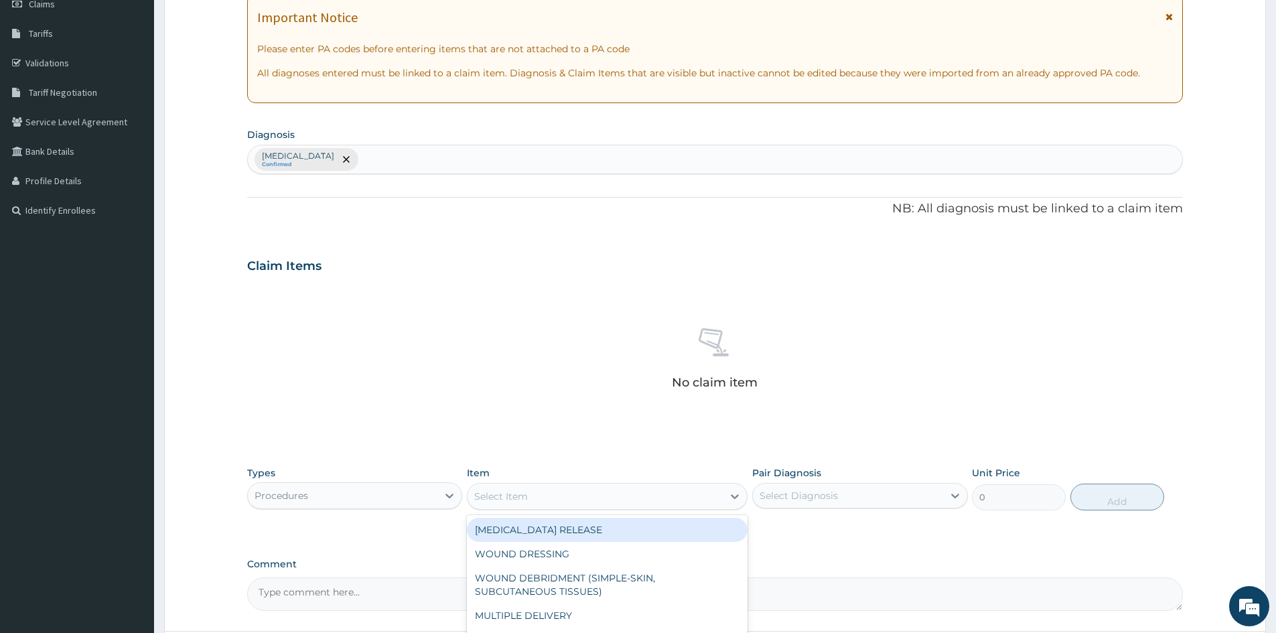
click at [714, 494] on div "Select Item" at bounding box center [594, 495] width 255 height 21
type input "CONSU"
click at [520, 527] on div "GP CONSULTATION" at bounding box center [607, 530] width 281 height 24
type input "1500"
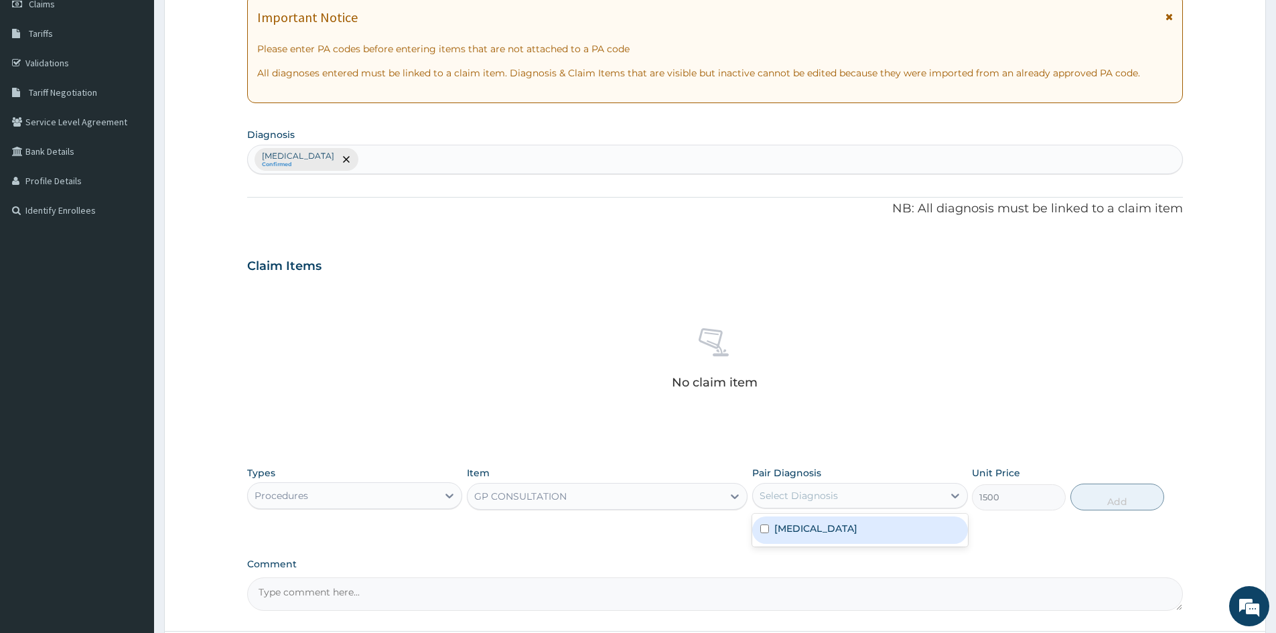
click at [873, 496] on div "Select Diagnosis" at bounding box center [848, 495] width 190 height 21
click at [766, 530] on input "checkbox" at bounding box center [764, 528] width 9 height 9
checkbox input "true"
click at [1110, 502] on button "Add" at bounding box center [1117, 496] width 94 height 27
type input "0"
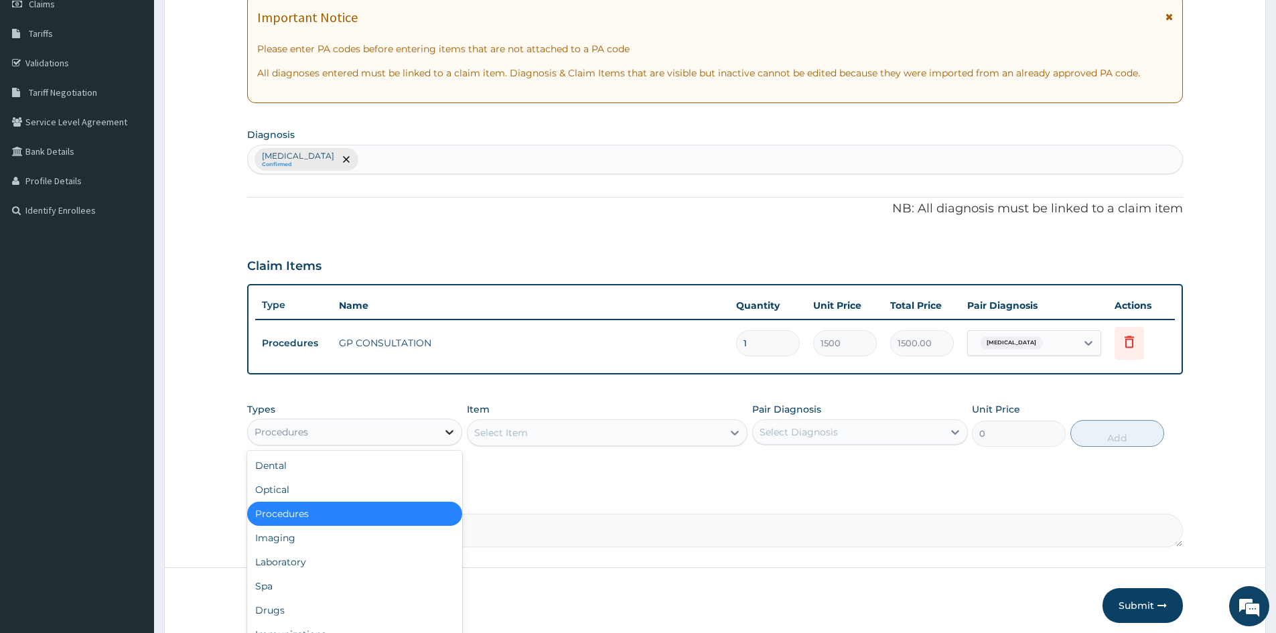
click at [453, 430] on icon at bounding box center [449, 431] width 13 height 13
click at [307, 615] on div "Drugs" at bounding box center [354, 610] width 215 height 24
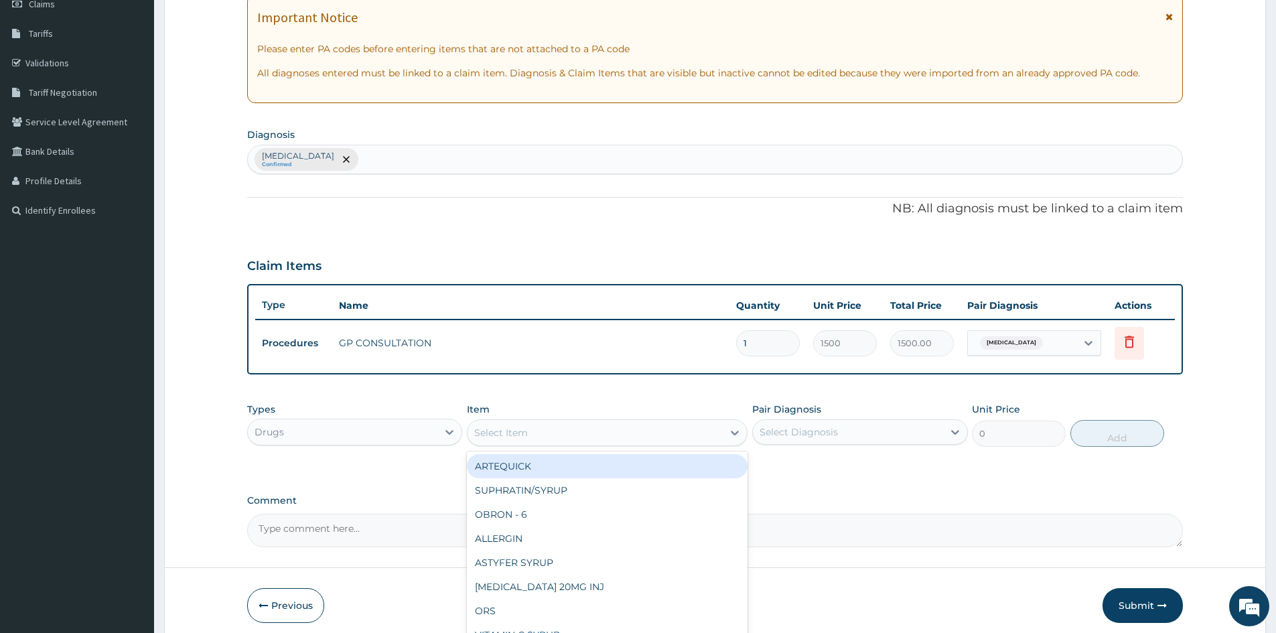
click at [524, 434] on div "Select Item" at bounding box center [501, 432] width 54 height 13
type input "KE"
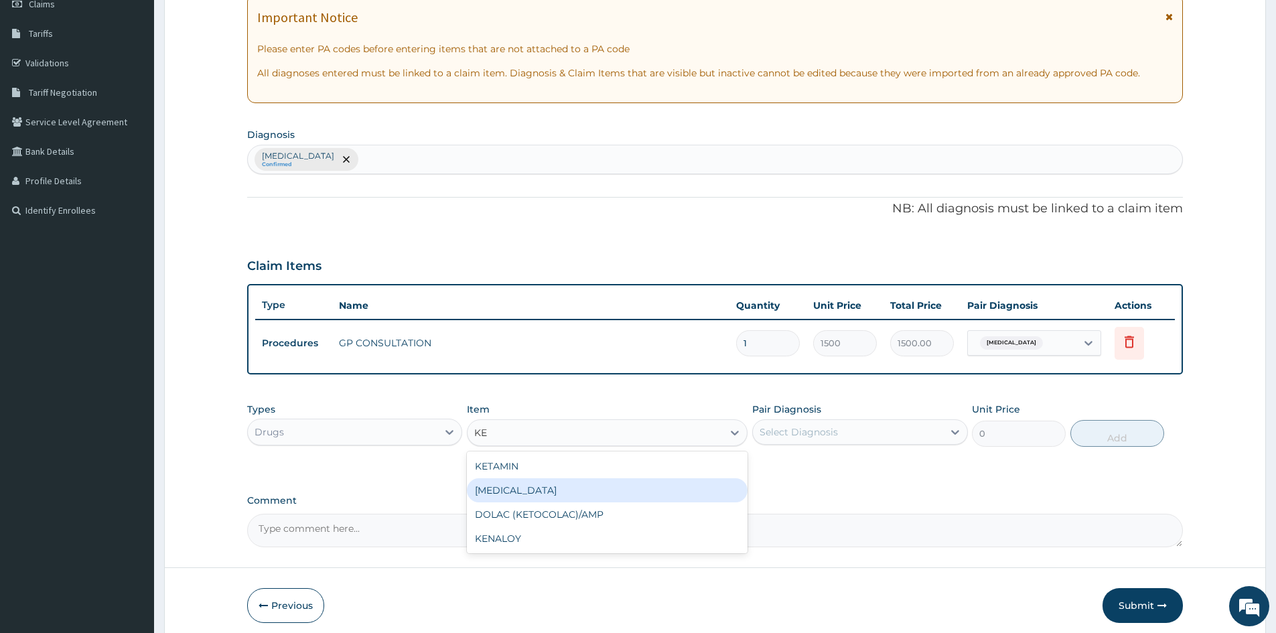
click at [503, 496] on div "KETOCONAZOLE" at bounding box center [607, 490] width 281 height 24
type input "600"
click at [587, 439] on div "KETOCONAZOLE" at bounding box center [594, 432] width 255 height 21
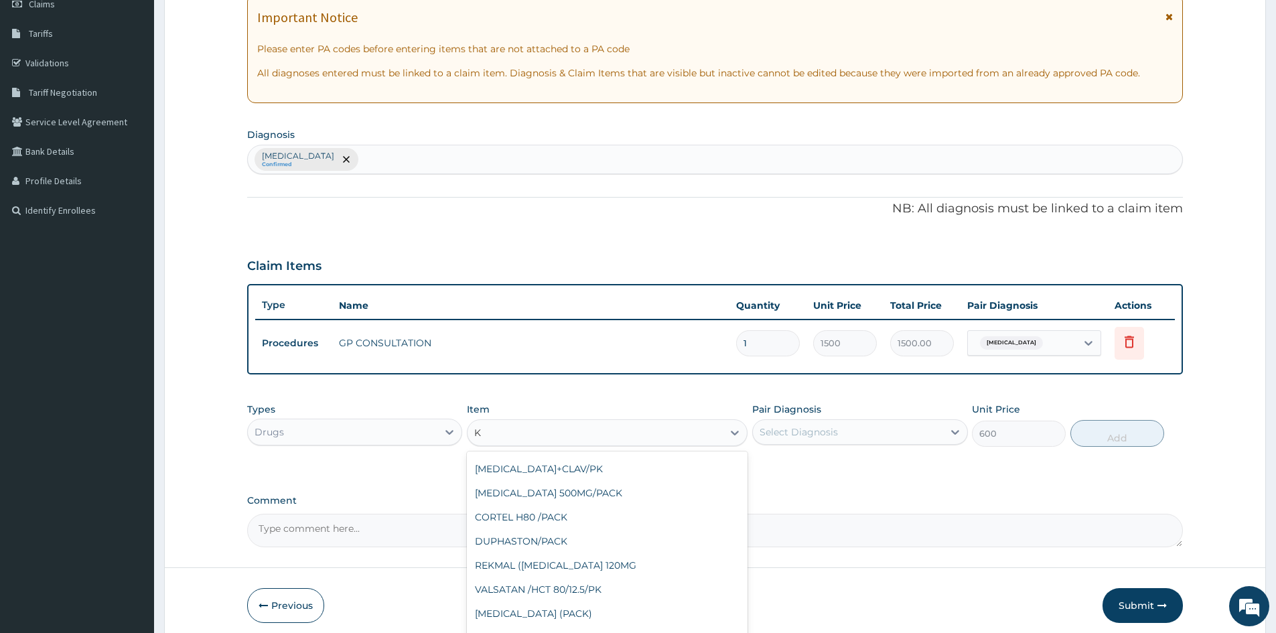
scroll to position [0, 0]
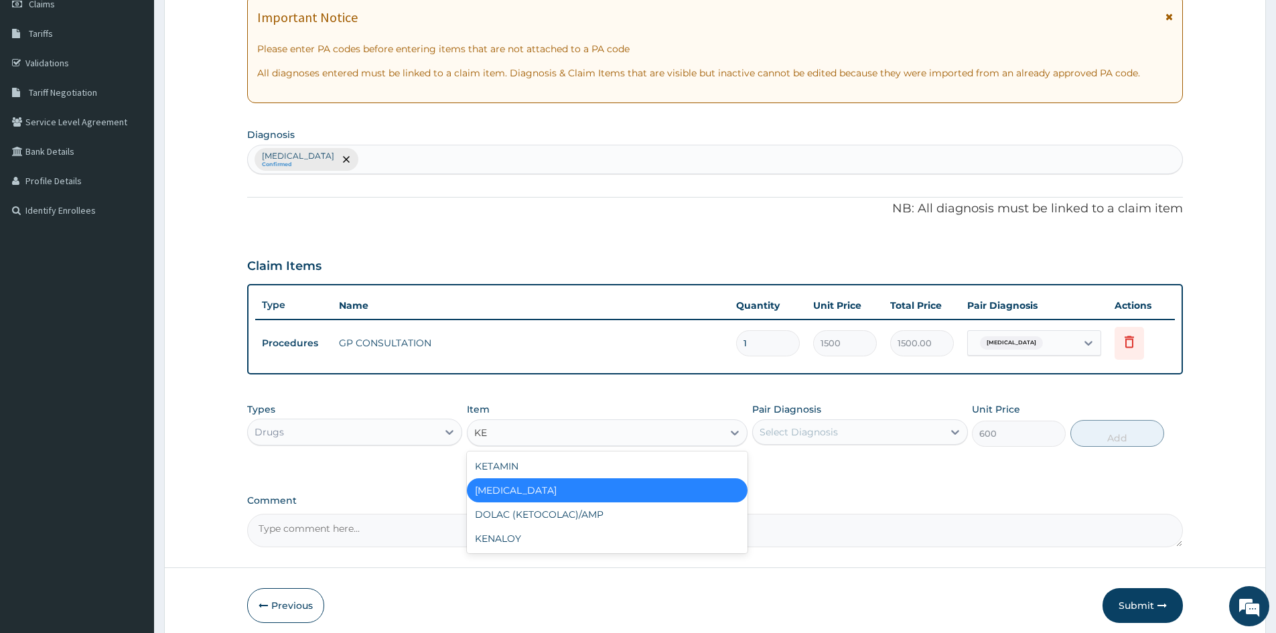
type input "KET"
click at [544, 492] on div "KETOCONAZOLE" at bounding box center [607, 490] width 281 height 24
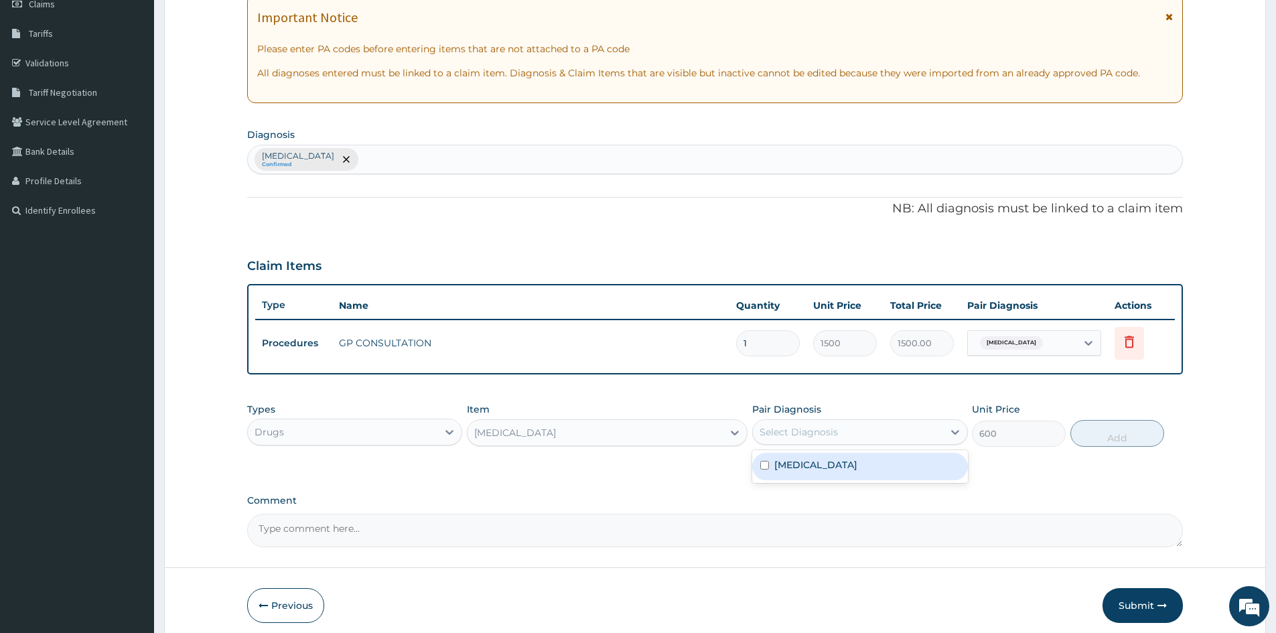
click at [916, 434] on div "Select Diagnosis" at bounding box center [848, 431] width 190 height 21
click at [767, 469] on input "checkbox" at bounding box center [764, 465] width 9 height 9
checkbox input "true"
click at [1111, 437] on button "Add" at bounding box center [1117, 433] width 94 height 27
type input "0"
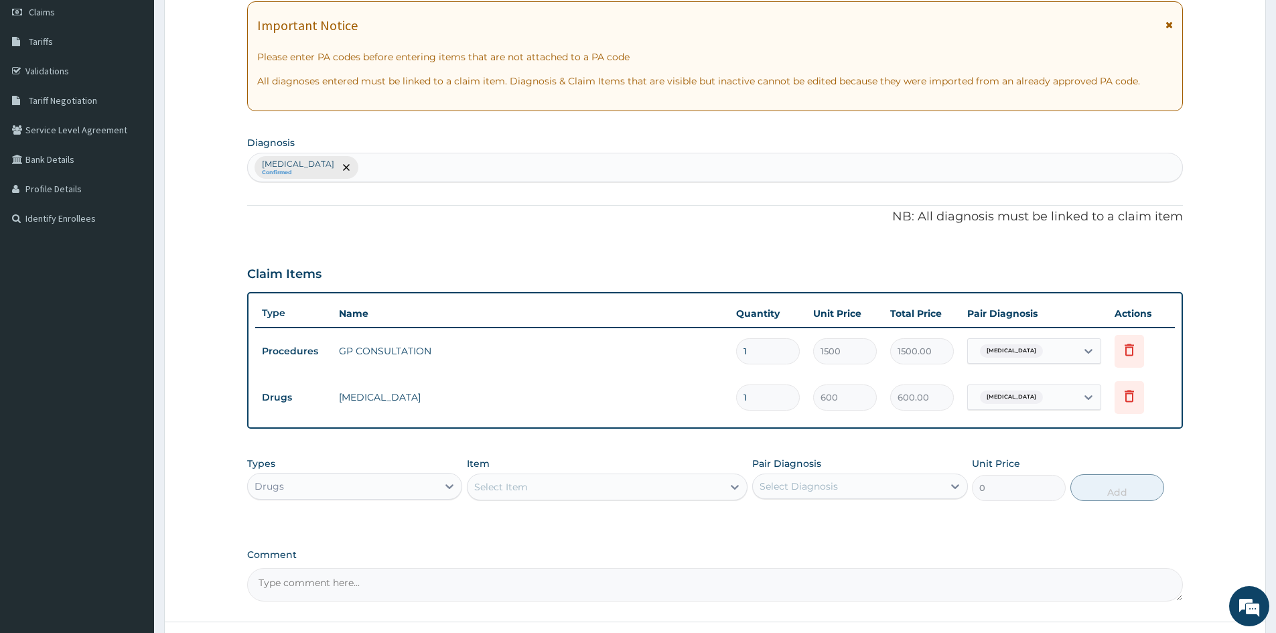
scroll to position [201, 0]
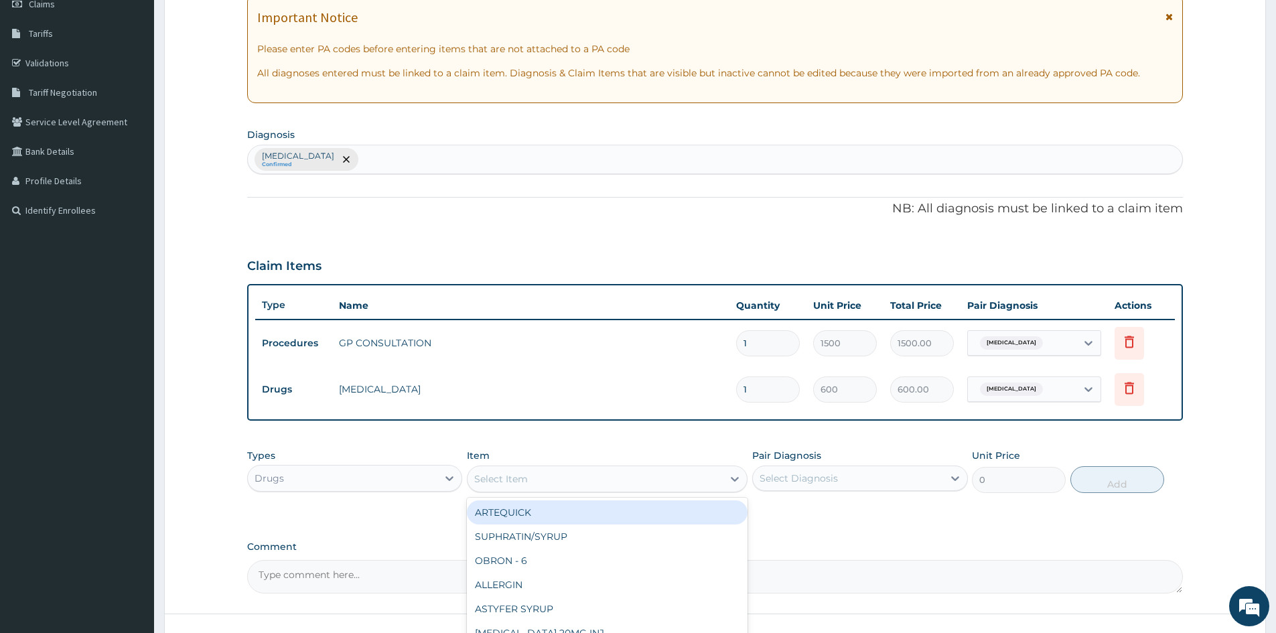
click at [505, 479] on div "Select Item" at bounding box center [501, 478] width 54 height 13
type input "FLU"
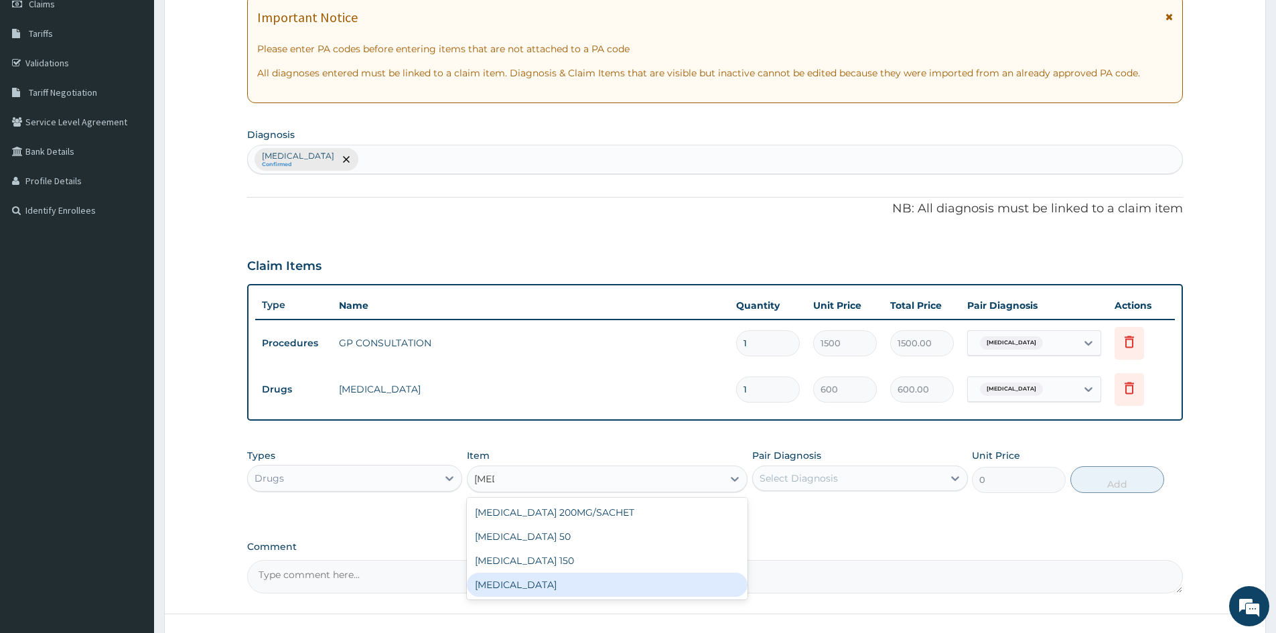
click at [495, 593] on div "FLUCONAZOLE" at bounding box center [607, 585] width 281 height 24
type input "1500"
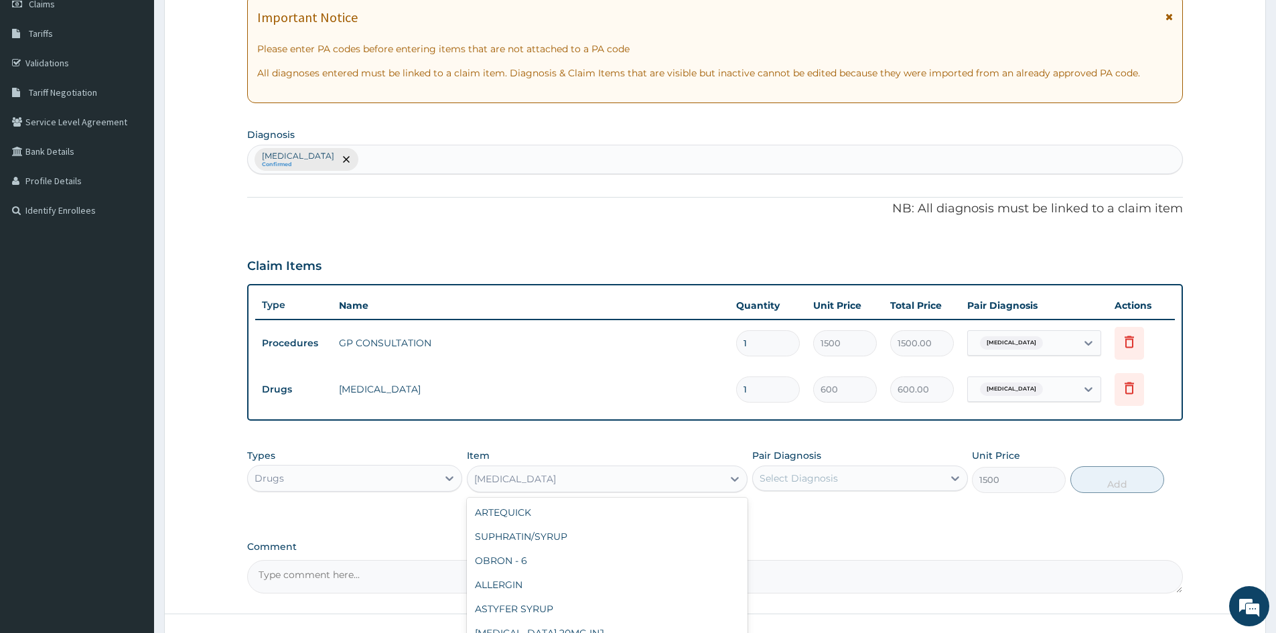
click at [525, 481] on div "FLUCONAZOLE" at bounding box center [515, 478] width 82 height 13
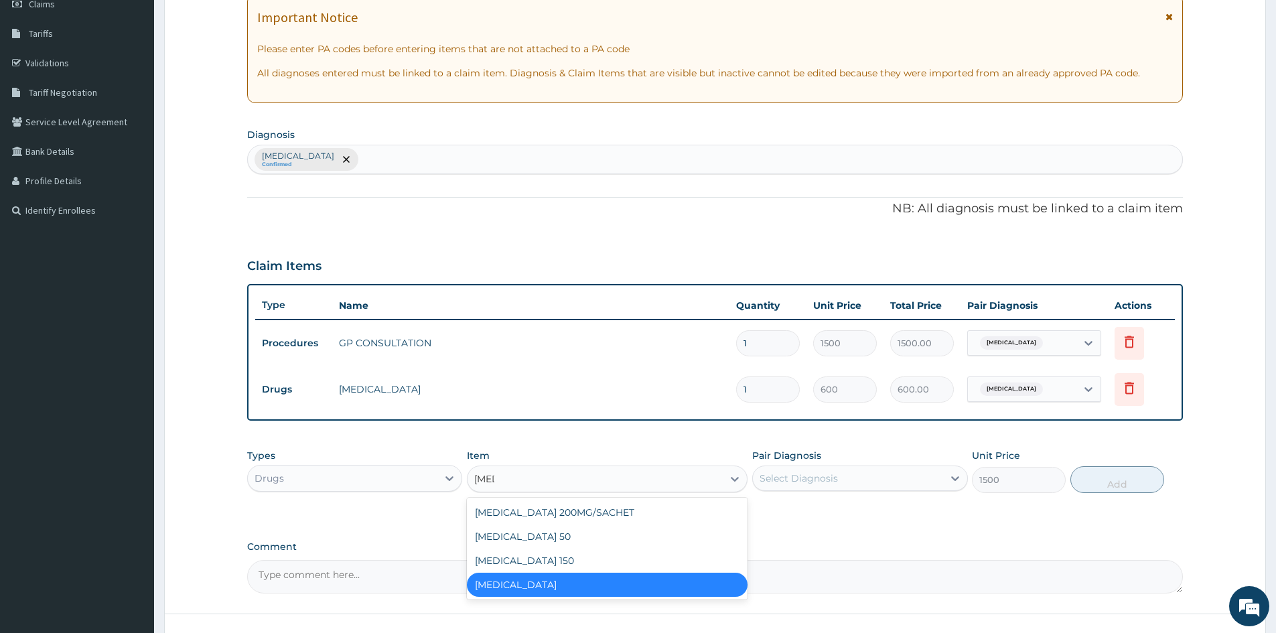
type input "FLU"
click at [226, 502] on form "Step 2 of 2 PA Code / Prescription Code Enter Code(Secondary Care Only) Encount…" at bounding box center [715, 279] width 1102 height 819
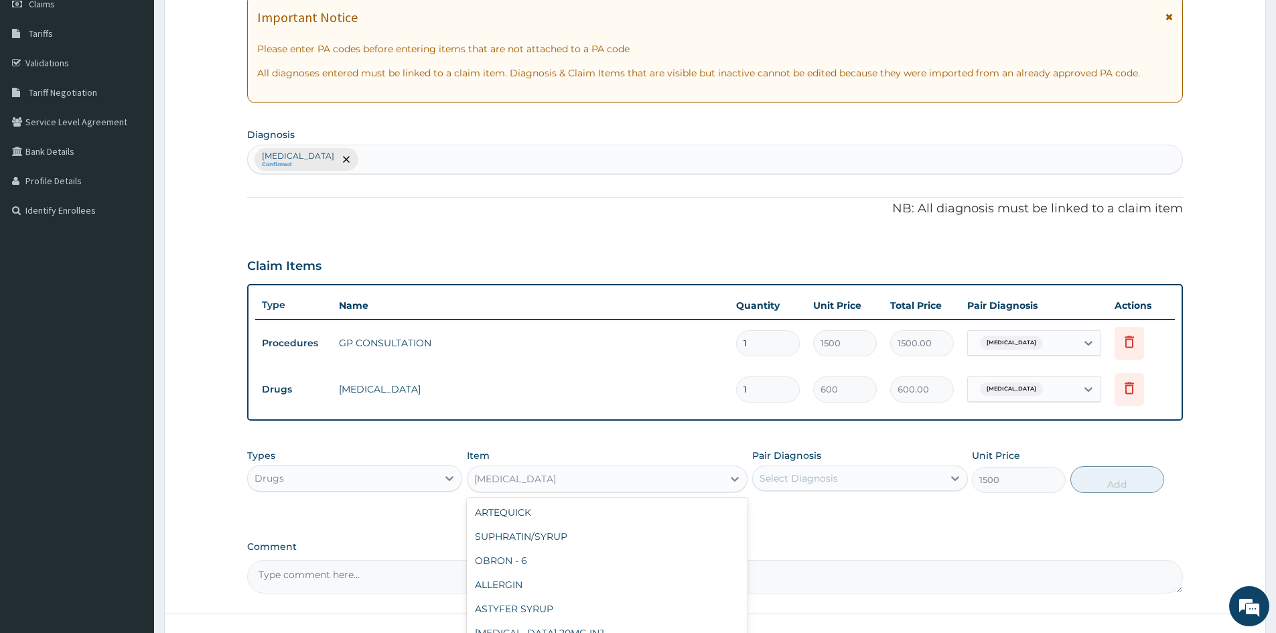
click at [528, 481] on div "FLUCONAZOLE" at bounding box center [515, 478] width 82 height 13
type input "E"
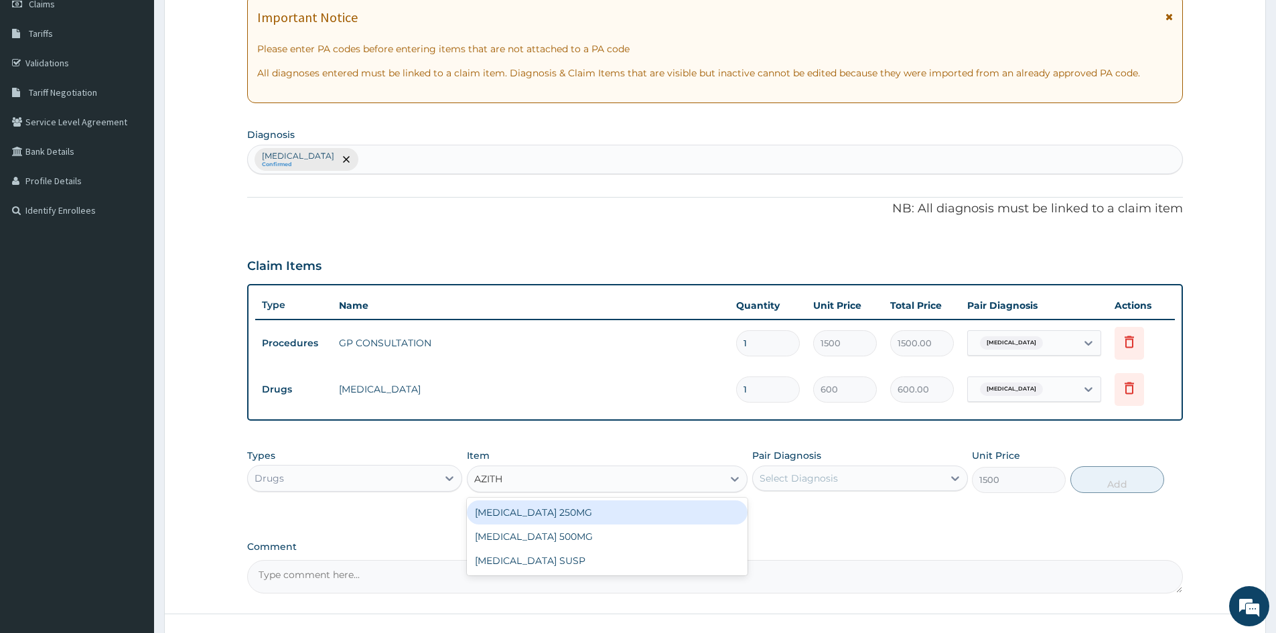
type input "AZITHR"
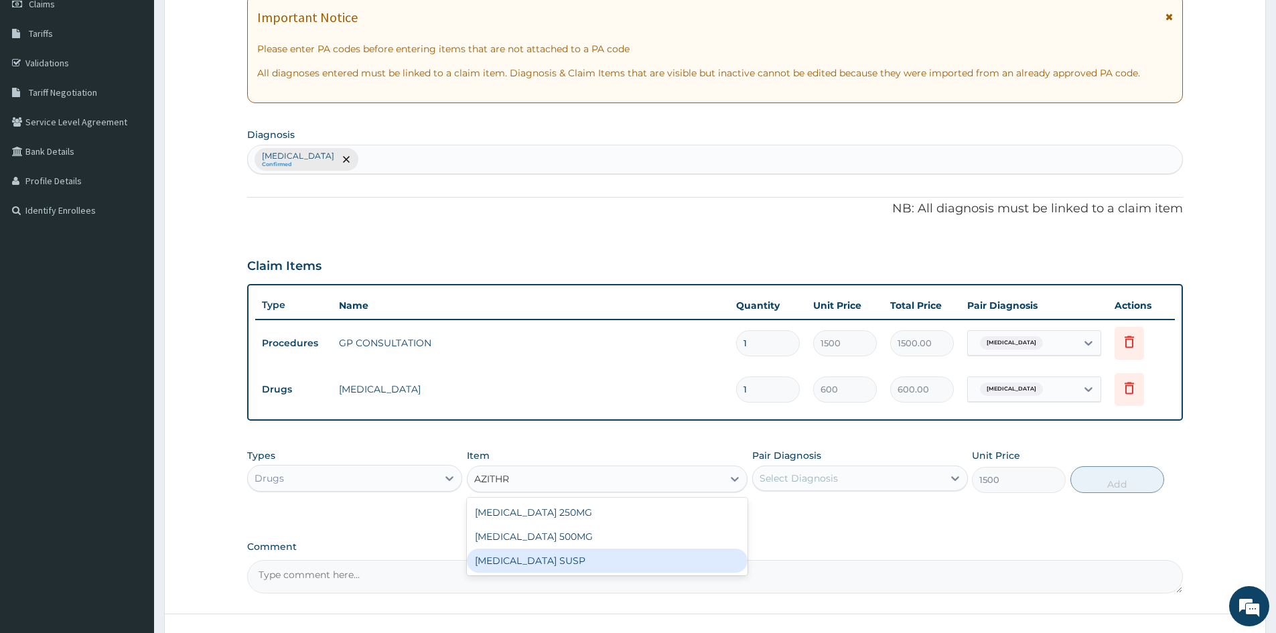
click at [571, 560] on div "AZITHROMYCIN SUSP" at bounding box center [607, 560] width 281 height 24
type input "900"
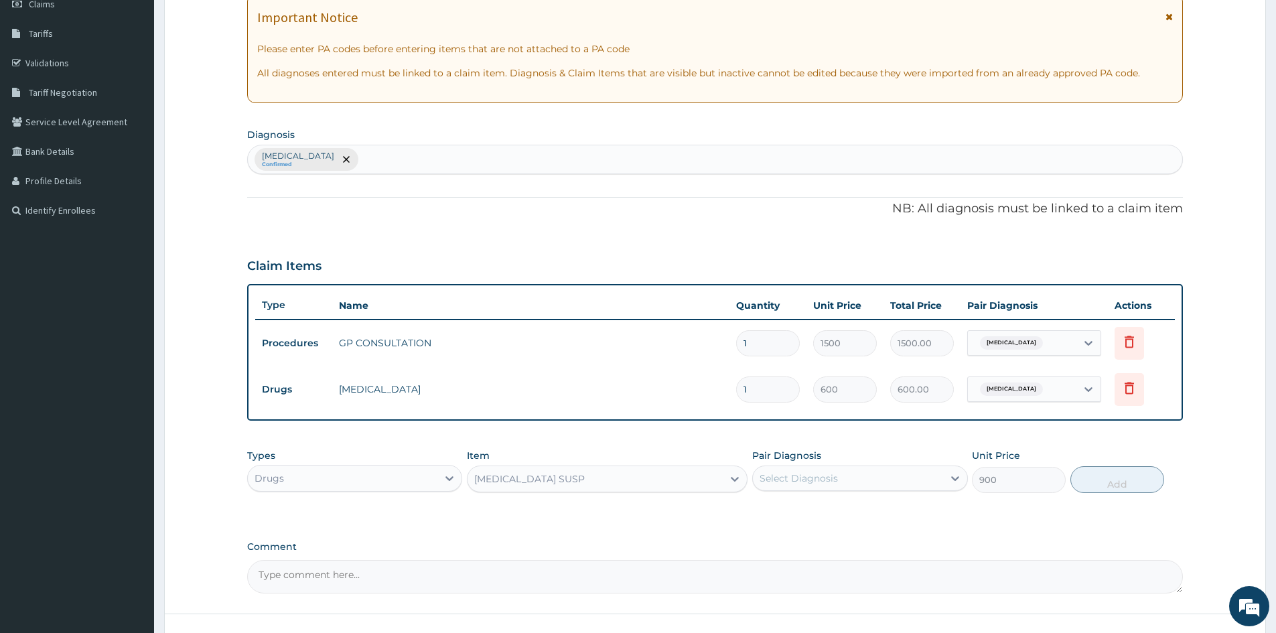
click at [900, 472] on div "Select Diagnosis" at bounding box center [848, 477] width 190 height 21
click at [765, 510] on input "checkbox" at bounding box center [764, 511] width 9 height 9
checkbox input "true"
click at [1116, 483] on button "Add" at bounding box center [1117, 479] width 94 height 27
type input "0"
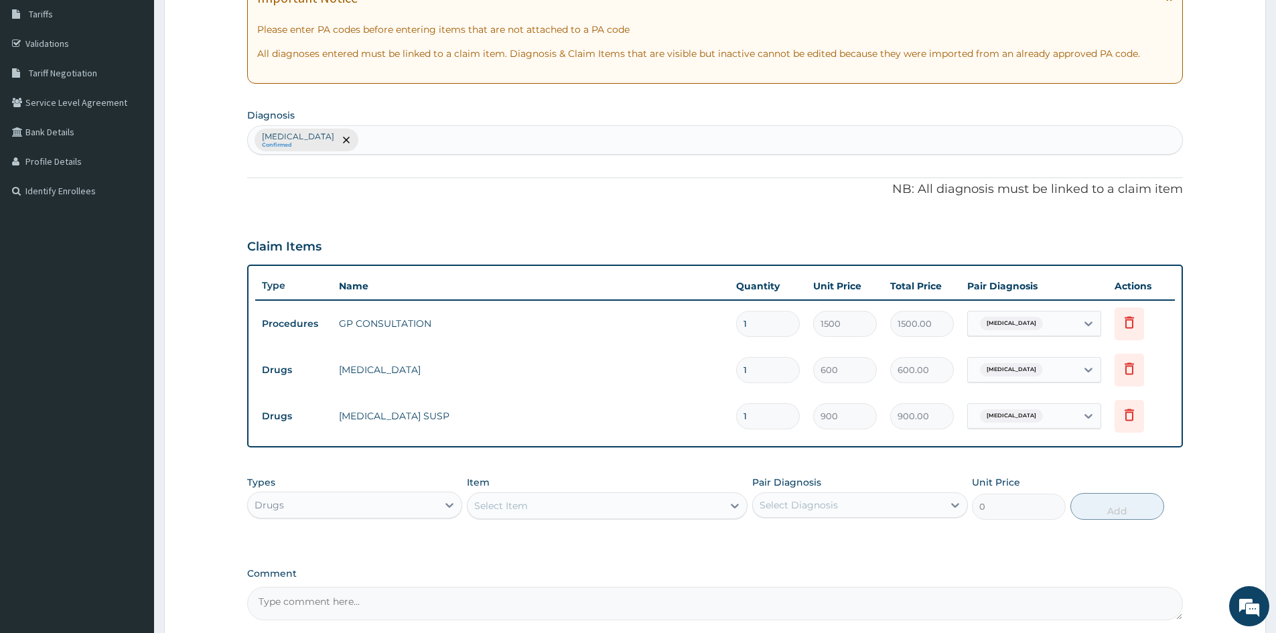
scroll to position [348, 0]
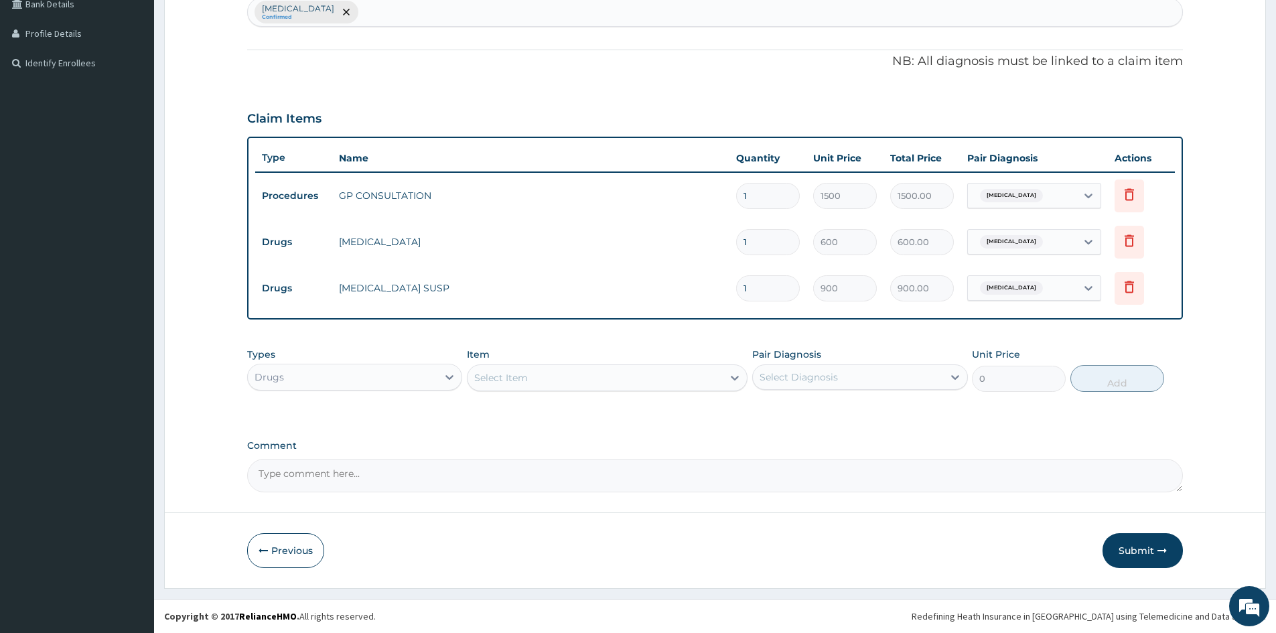
click at [325, 473] on textarea "Comment" at bounding box center [714, 475] width 935 height 33
type textarea "KINDLY NOTE DIAGNOSIS; TINEA CAPITIS"
click at [287, 544] on button "Previous" at bounding box center [285, 550] width 77 height 35
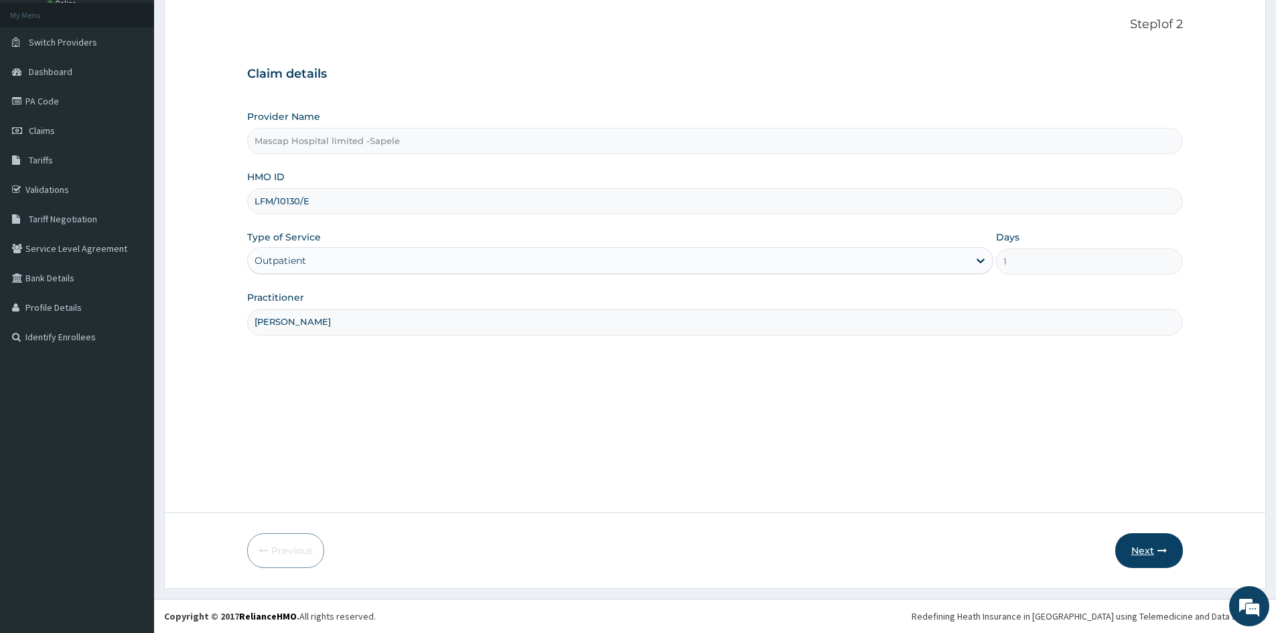
click at [1151, 544] on button "Next" at bounding box center [1149, 550] width 68 height 35
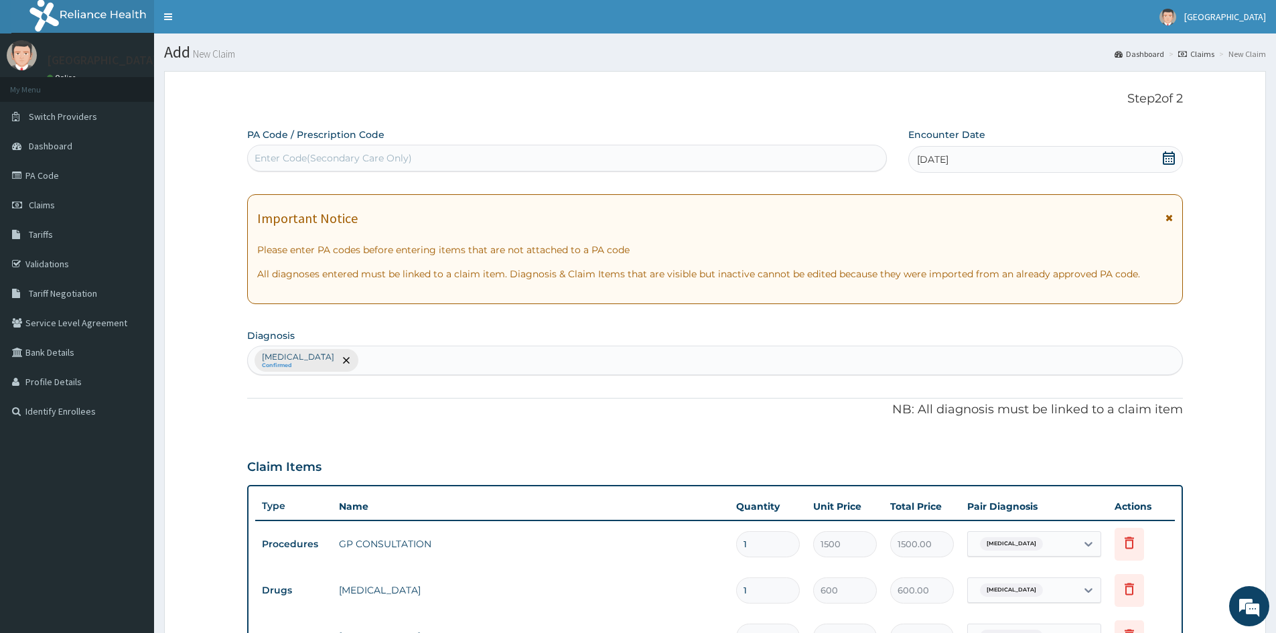
scroll to position [348, 0]
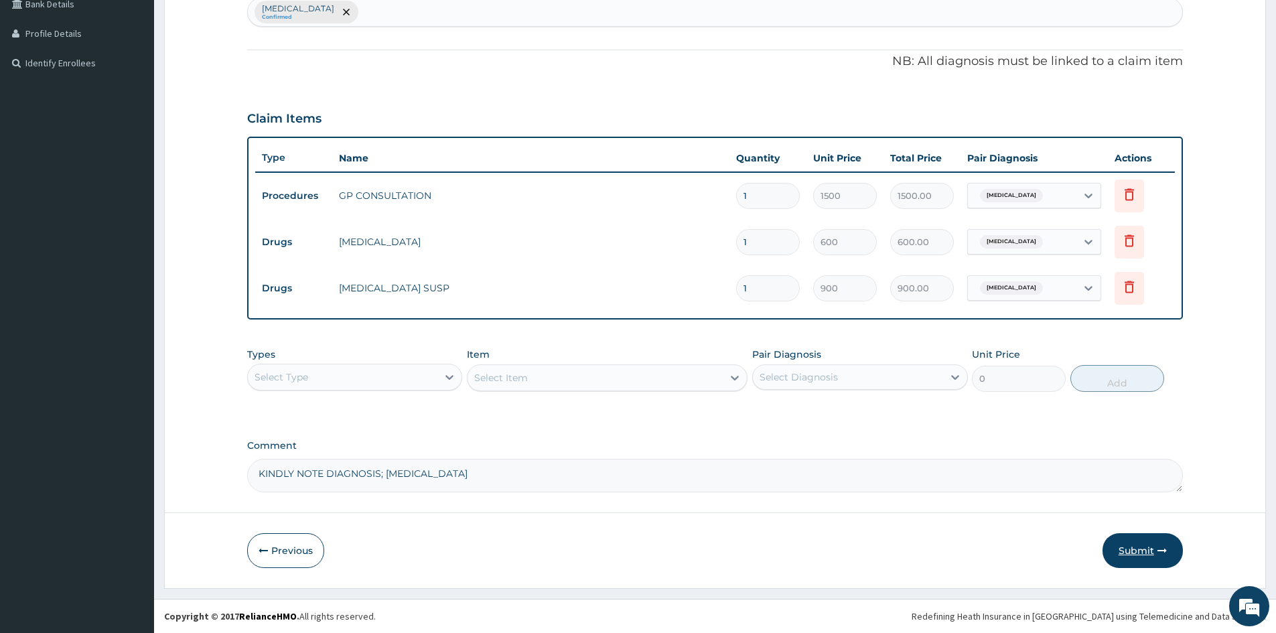
click at [1142, 544] on button "Submit" at bounding box center [1142, 550] width 80 height 35
